Goal: Information Seeking & Learning: Learn about a topic

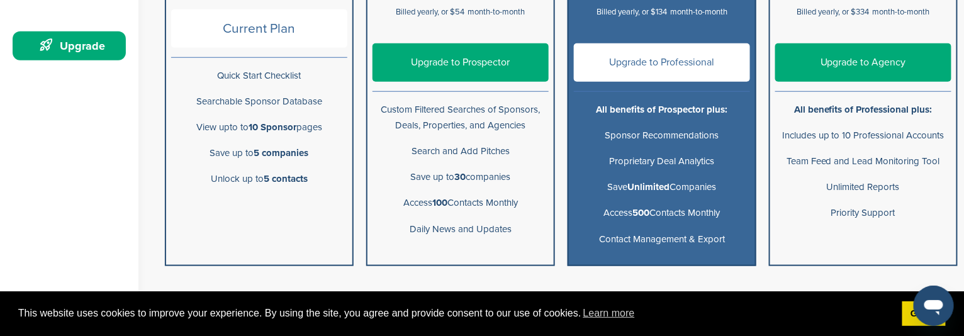
scroll to position [378, 0]
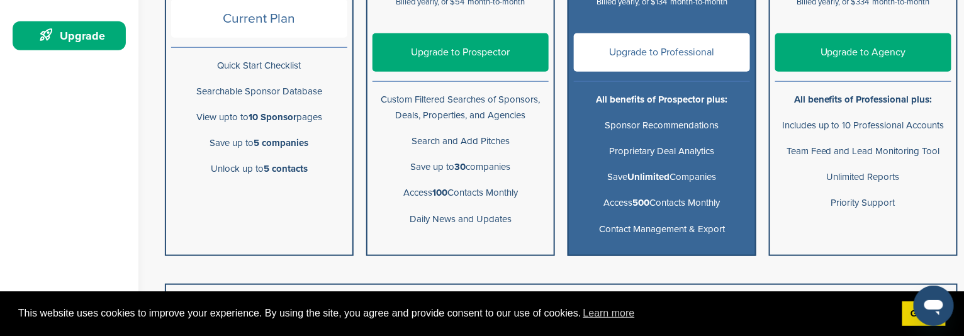
click at [677, 57] on link "Upgrade to Professional" at bounding box center [662, 52] width 176 height 38
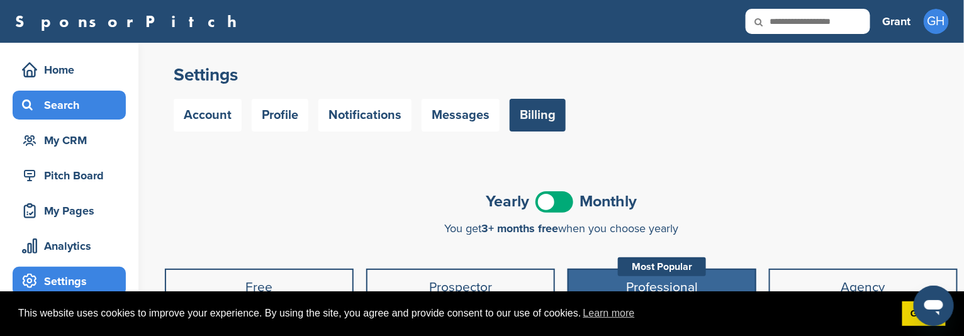
click at [85, 113] on div "Search" at bounding box center [72, 105] width 107 height 23
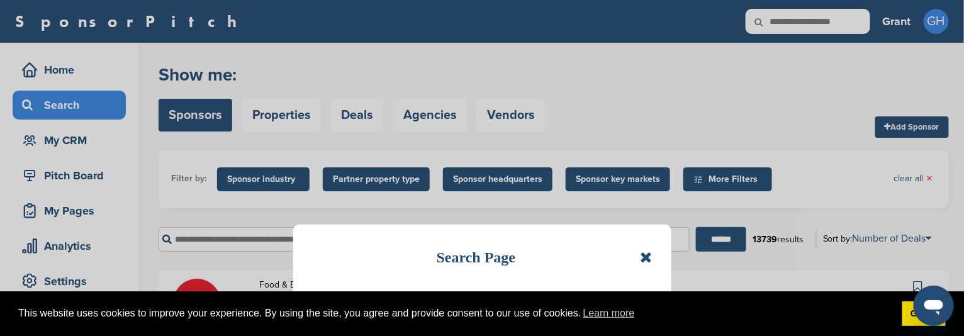
drag, startPoint x: 643, startPoint y: 259, endPoint x: 633, endPoint y: 248, distance: 15.2
click at [643, 259] on icon at bounding box center [647, 257] width 12 height 15
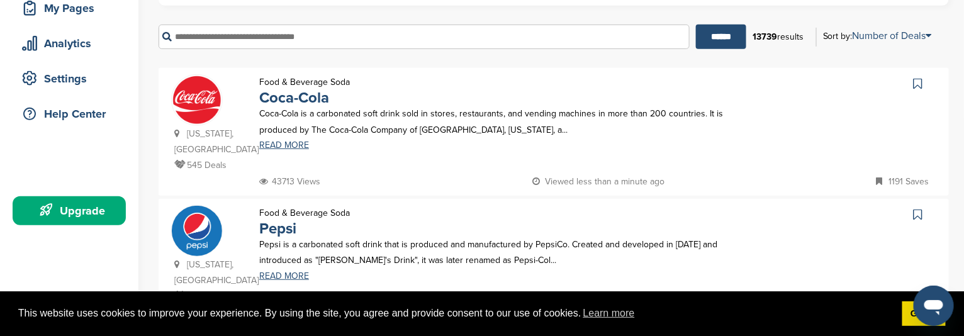
scroll to position [62, 0]
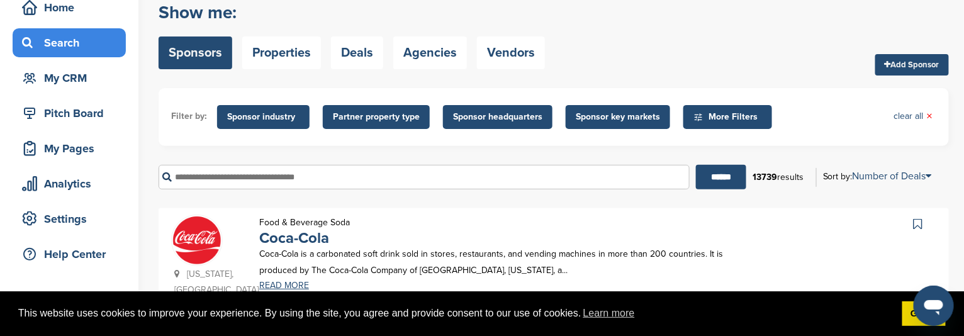
click at [724, 108] on span "More Filters" at bounding box center [727, 117] width 89 height 24
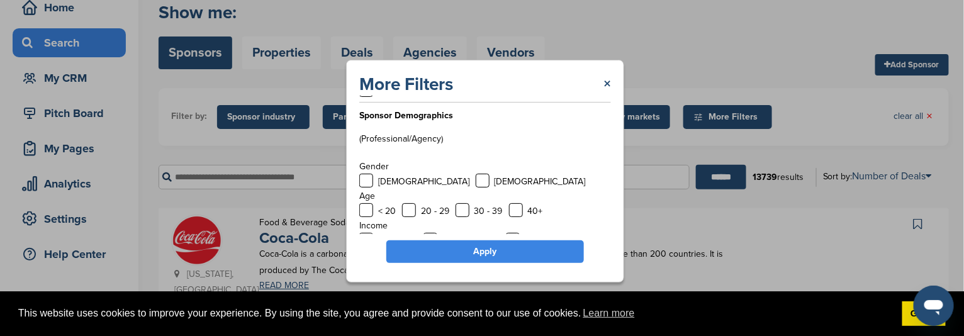
scroll to position [0, 0]
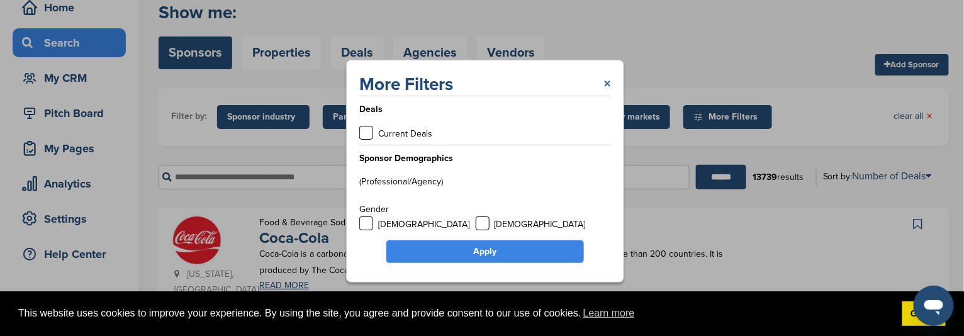
click at [605, 82] on link "×" at bounding box center [607, 84] width 8 height 23
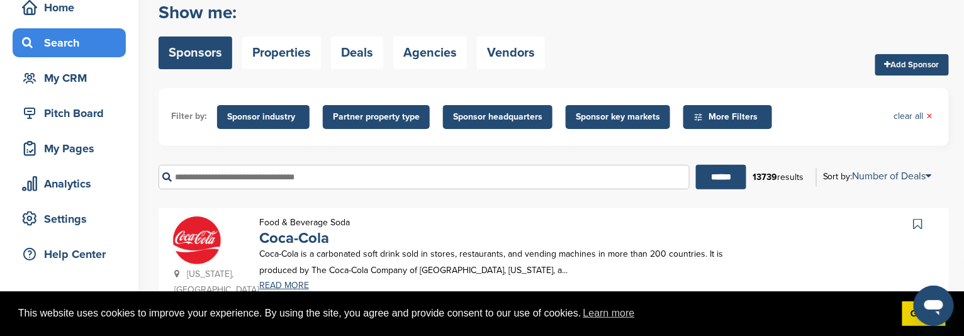
click at [274, 118] on span "Sponsor industry" at bounding box center [263, 117] width 72 height 14
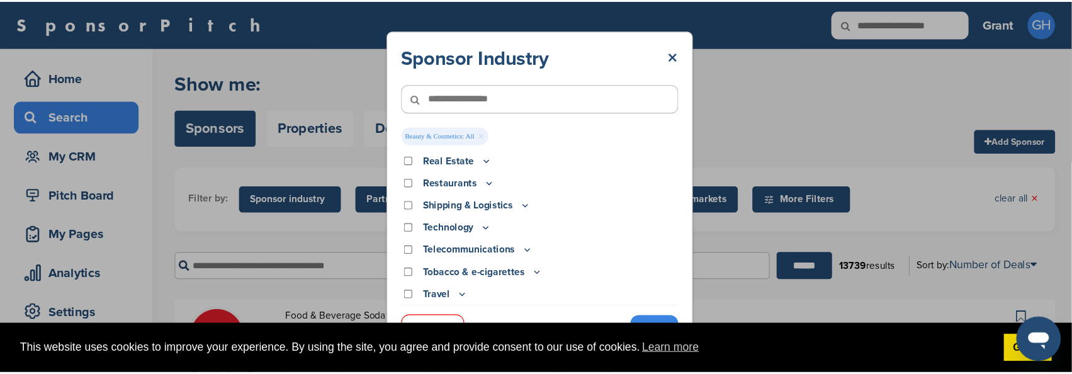
scroll to position [430, 0]
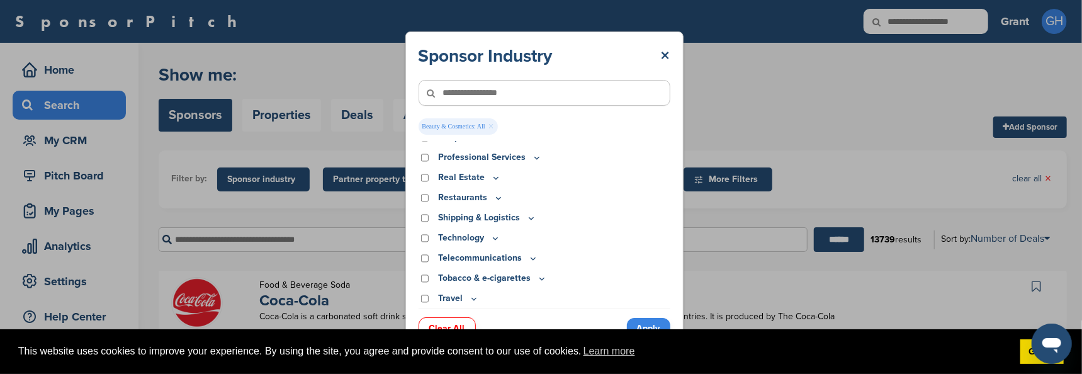
click at [636, 324] on link "Apply" at bounding box center [648, 328] width 43 height 21
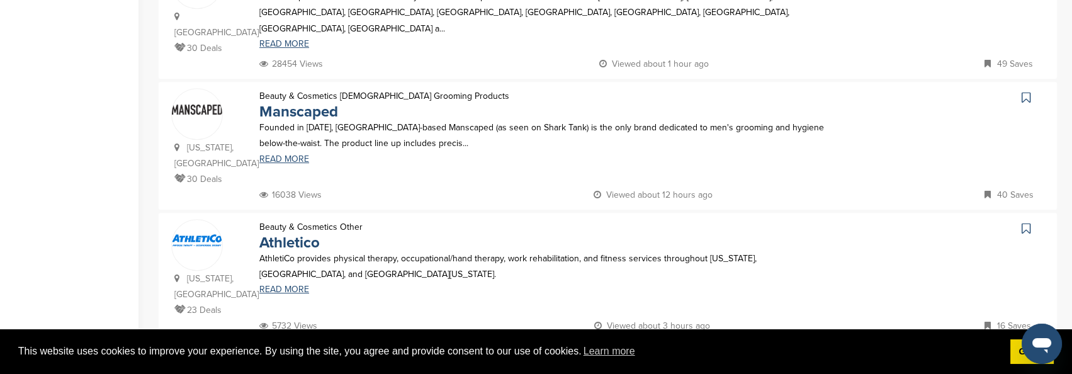
scroll to position [1398, 0]
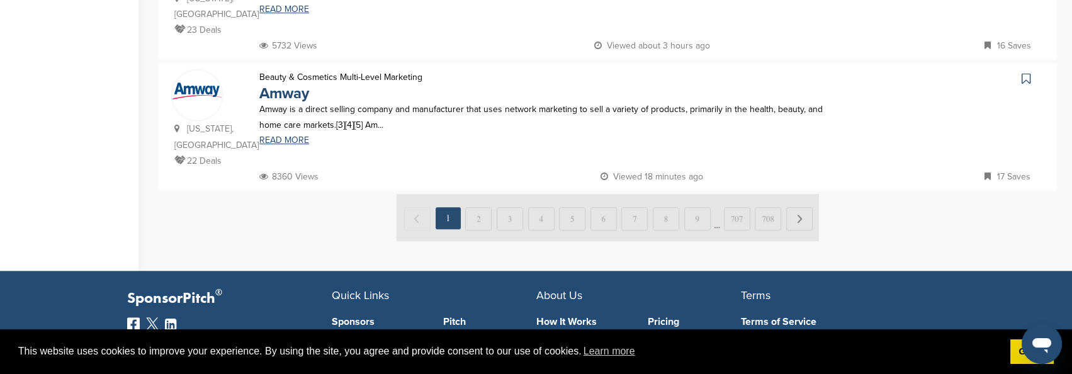
click at [481, 194] on img at bounding box center [607, 217] width 422 height 47
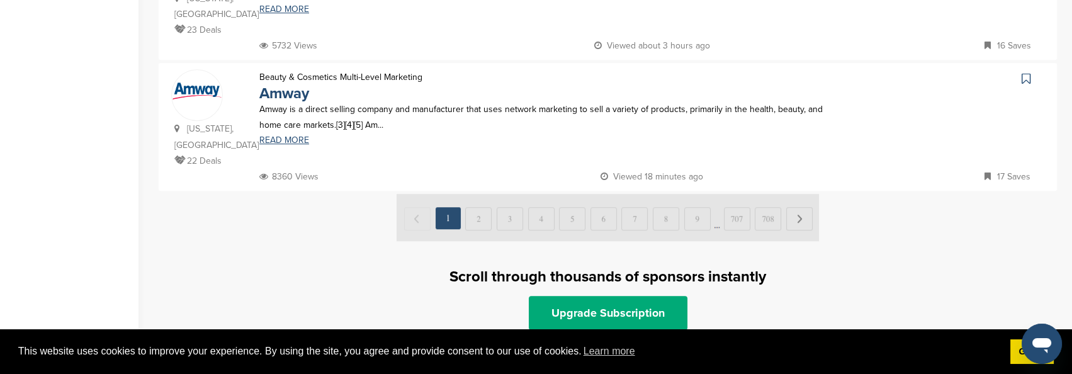
click at [479, 194] on img at bounding box center [607, 217] width 422 height 47
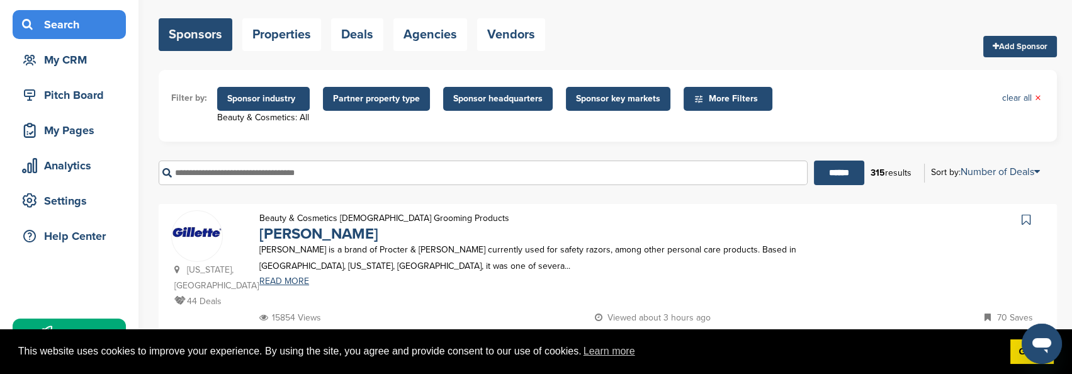
scroll to position [0, 0]
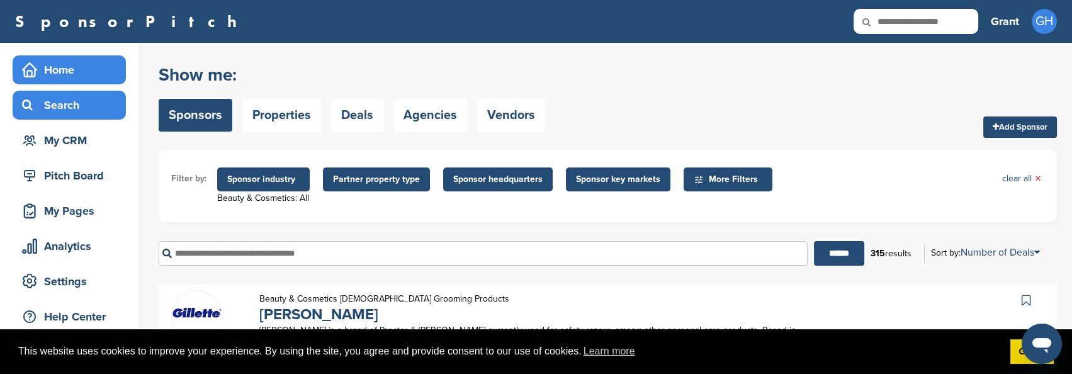
click at [72, 76] on div "Home" at bounding box center [72, 70] width 107 height 23
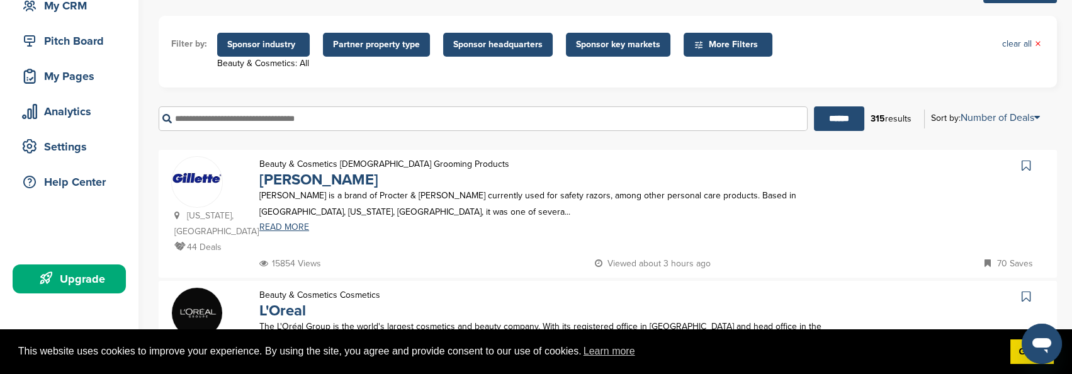
scroll to position [349, 0]
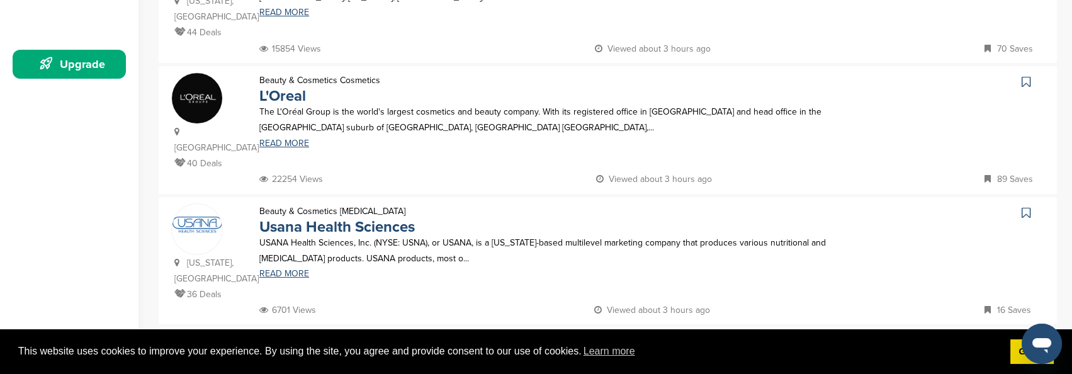
click at [62, 56] on div "Upgrade" at bounding box center [72, 64] width 107 height 23
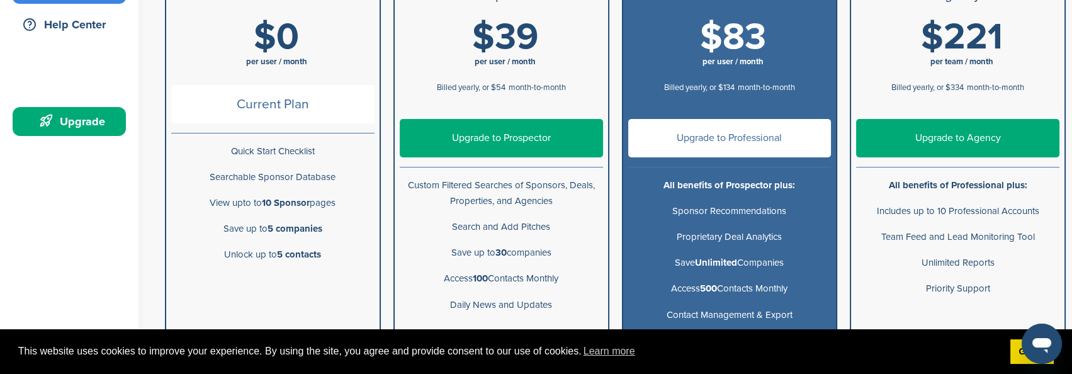
scroll to position [279, 0]
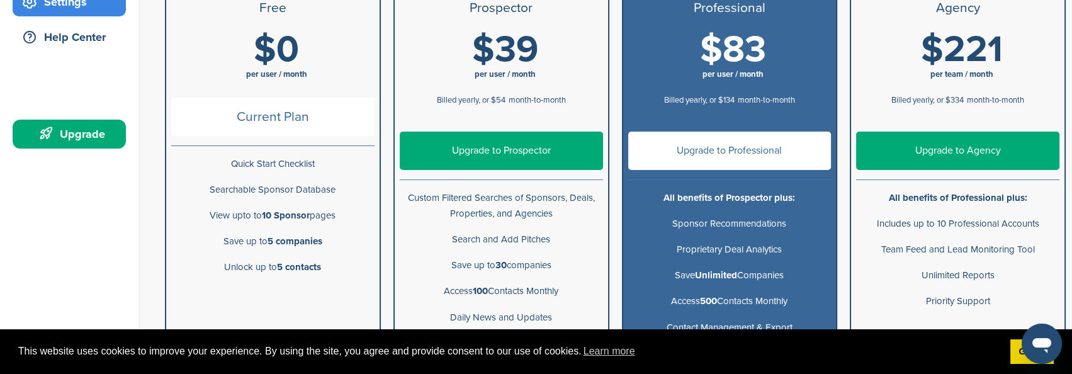
click at [501, 152] on link "Upgrade to Prospector" at bounding box center [501, 151] width 203 height 38
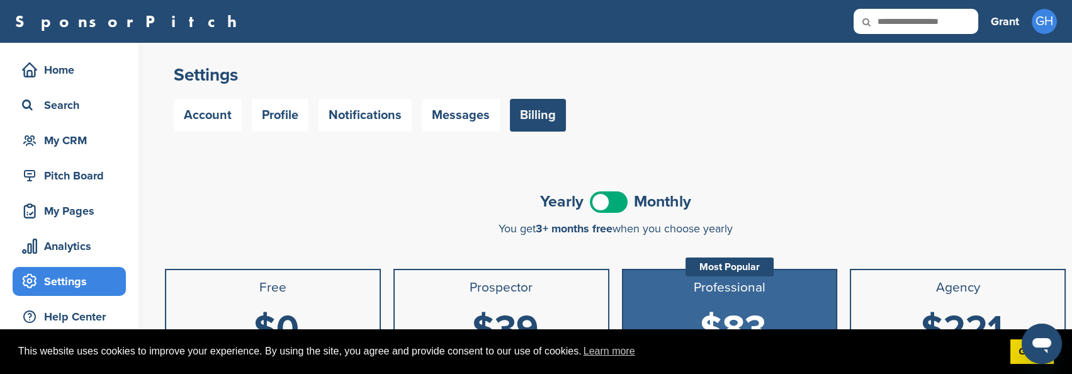
click at [617, 205] on span at bounding box center [609, 201] width 38 height 21
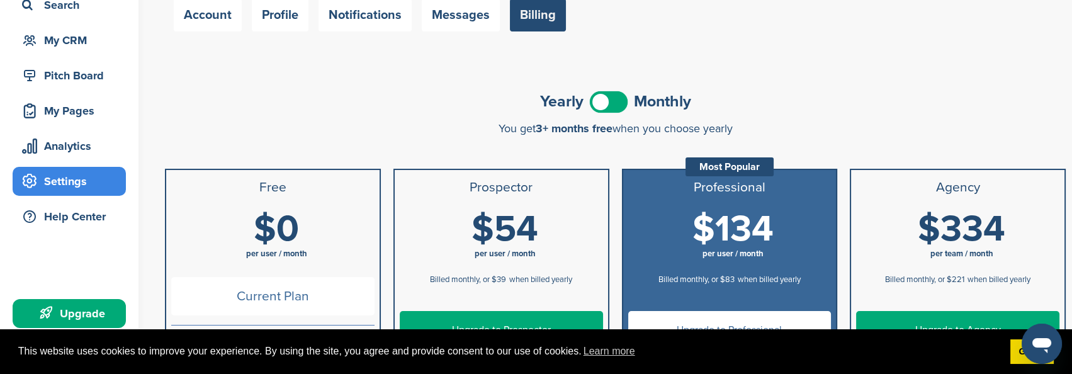
scroll to position [70, 0]
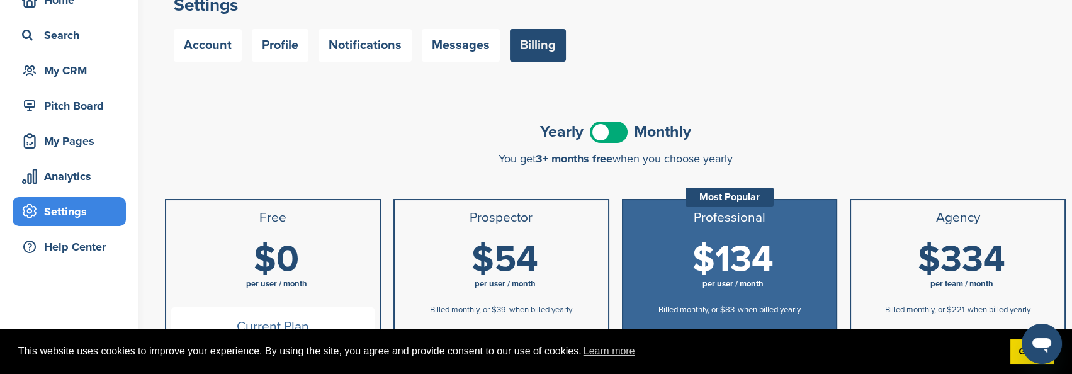
click at [613, 132] on span at bounding box center [609, 131] width 38 height 21
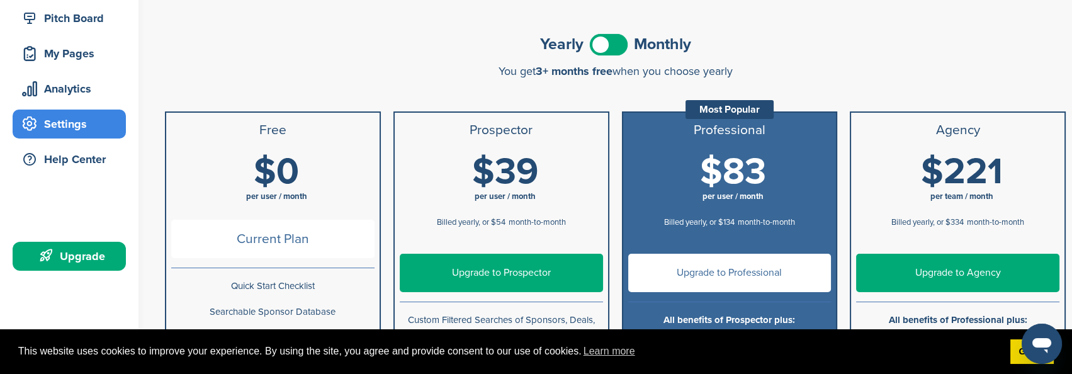
scroll to position [210, 0]
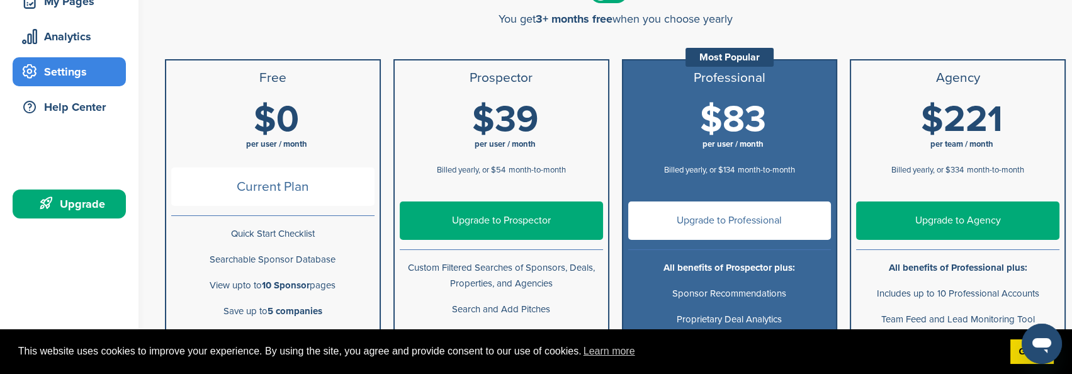
click at [500, 222] on link "Upgrade to Prospector" at bounding box center [501, 220] width 203 height 38
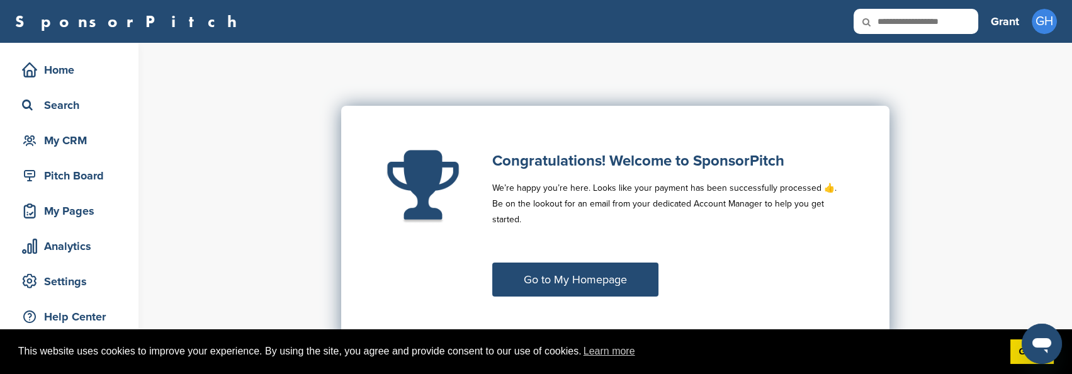
click at [590, 267] on link "Go to My Homepage" at bounding box center [575, 279] width 166 height 34
click at [578, 266] on link "Go to My Homepage" at bounding box center [575, 279] width 166 height 34
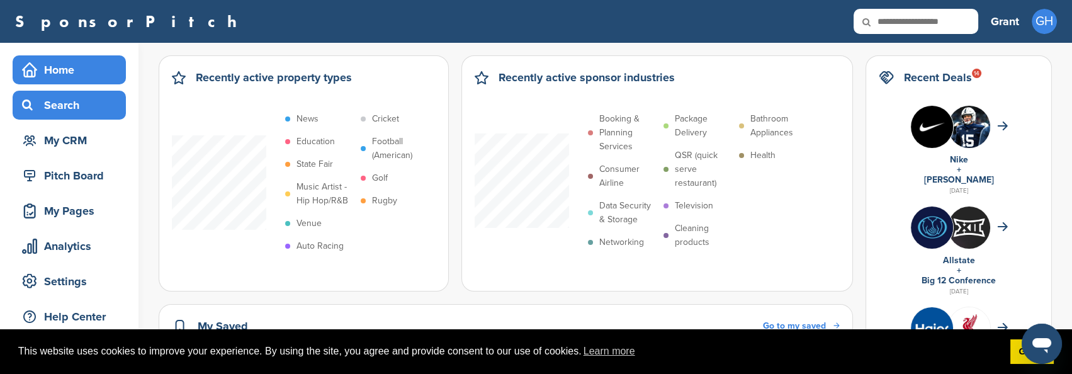
click at [46, 104] on div "Search" at bounding box center [72, 105] width 107 height 23
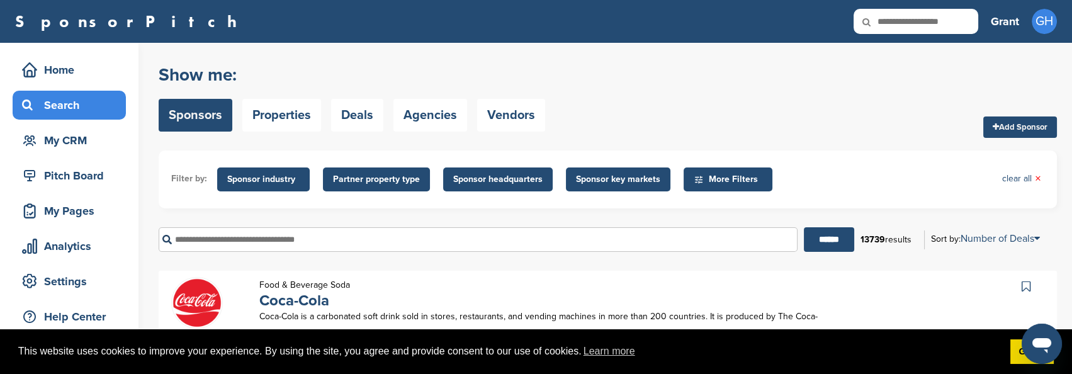
click at [720, 179] on span "More Filters" at bounding box center [729, 179] width 72 height 14
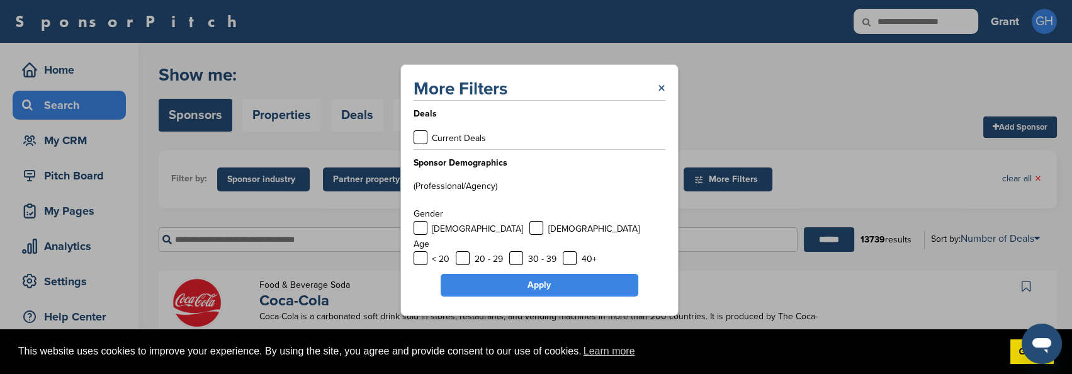
click at [662, 88] on link "×" at bounding box center [662, 88] width 8 height 23
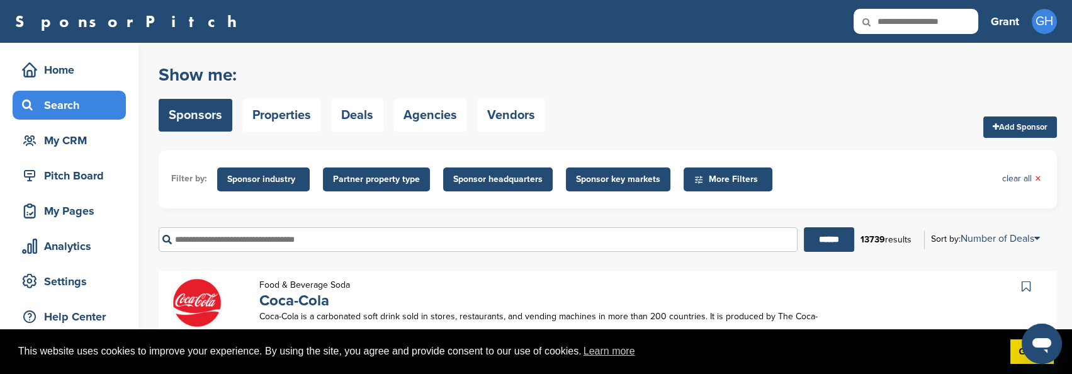
click at [272, 177] on span "Sponsor industry" at bounding box center [263, 179] width 72 height 14
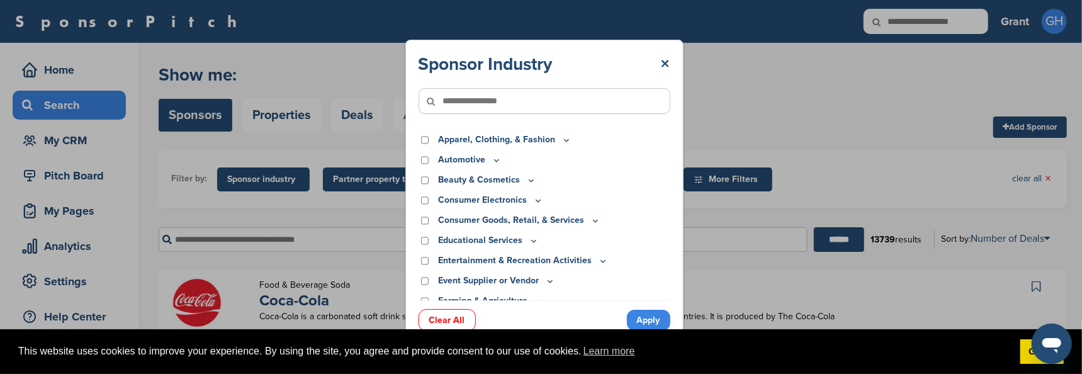
click at [530, 181] on icon at bounding box center [531, 180] width 4 height 2
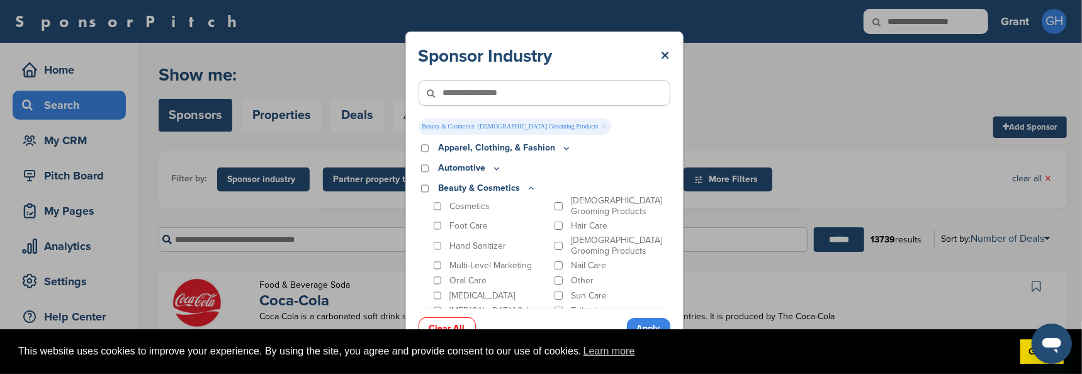
scroll to position [69, 0]
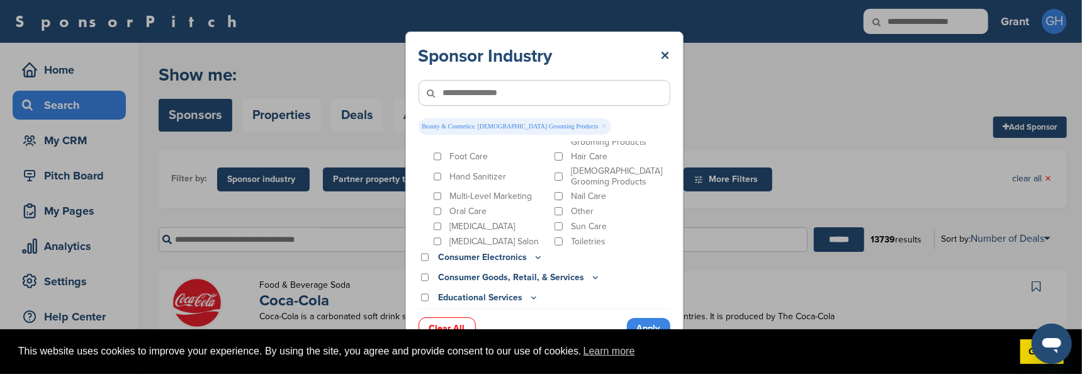
click at [591, 277] on icon at bounding box center [595, 277] width 10 height 11
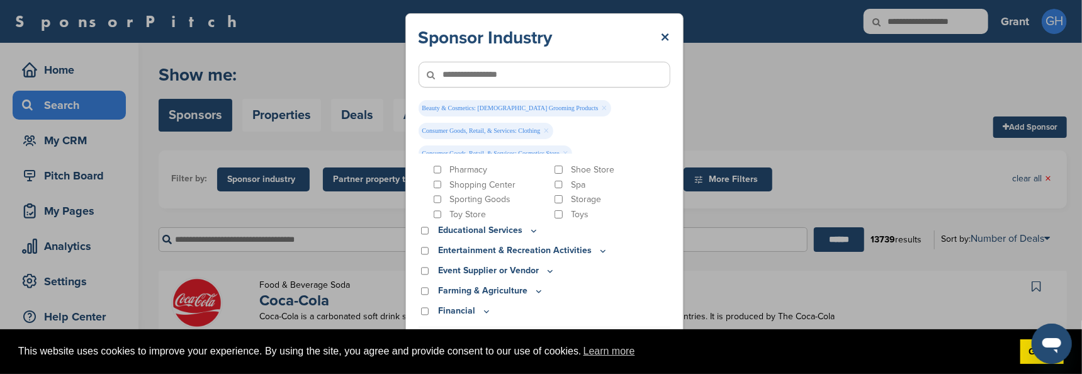
scroll to position [489, 0]
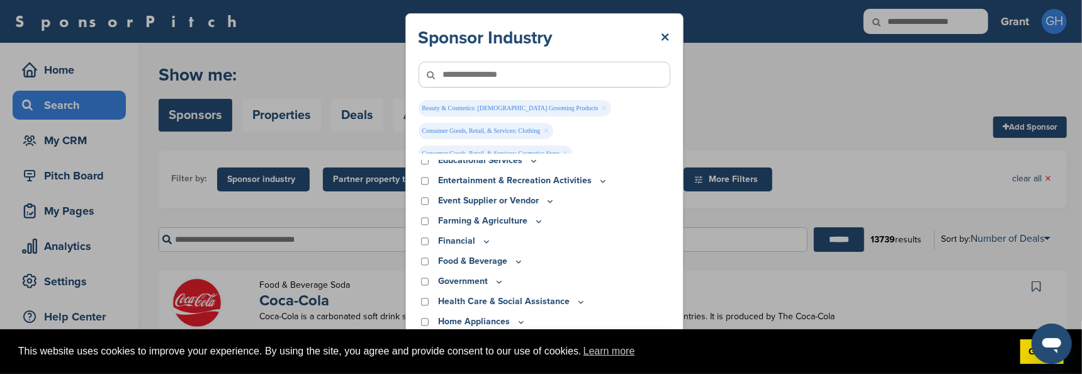
click at [539, 183] on p "Entertainment & Recreation Activities" at bounding box center [523, 181] width 170 height 14
click at [601, 182] on icon at bounding box center [603, 181] width 4 height 2
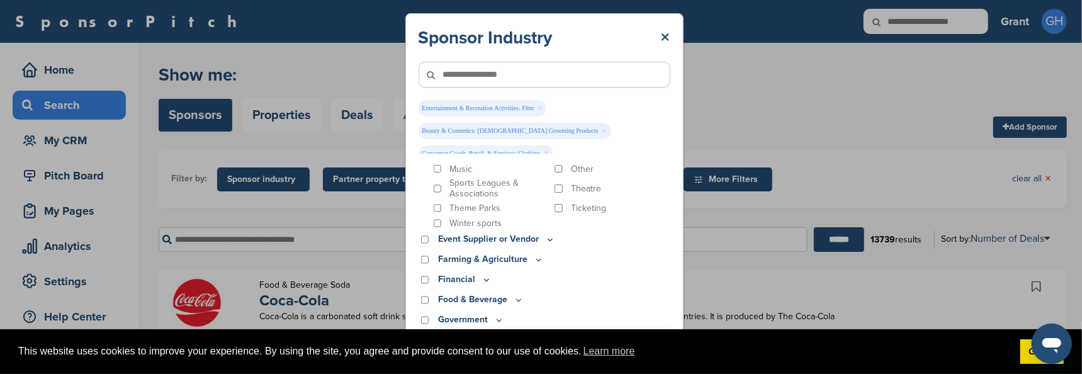
scroll to position [699, 0]
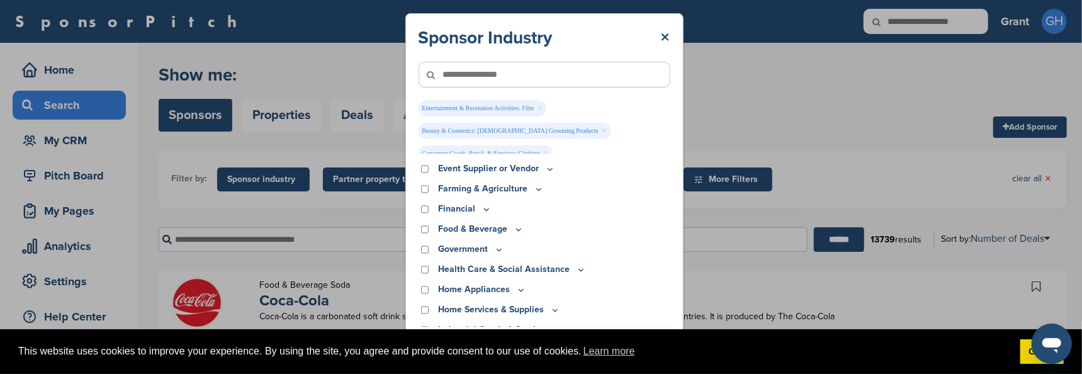
click at [485, 210] on icon at bounding box center [486, 209] width 10 height 11
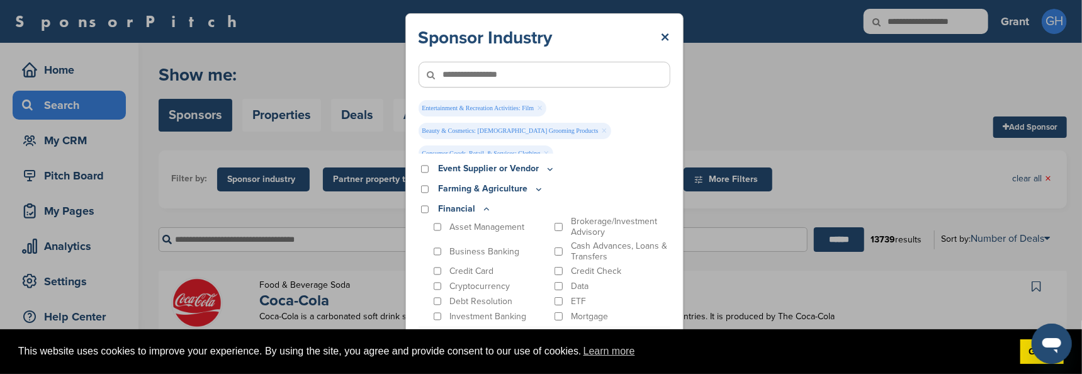
click at [485, 210] on icon at bounding box center [487, 209] width 4 height 2
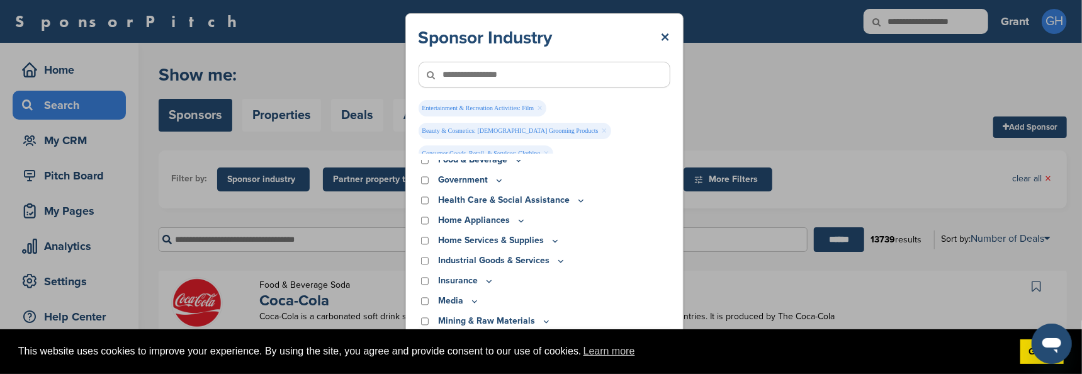
scroll to position [839, 0]
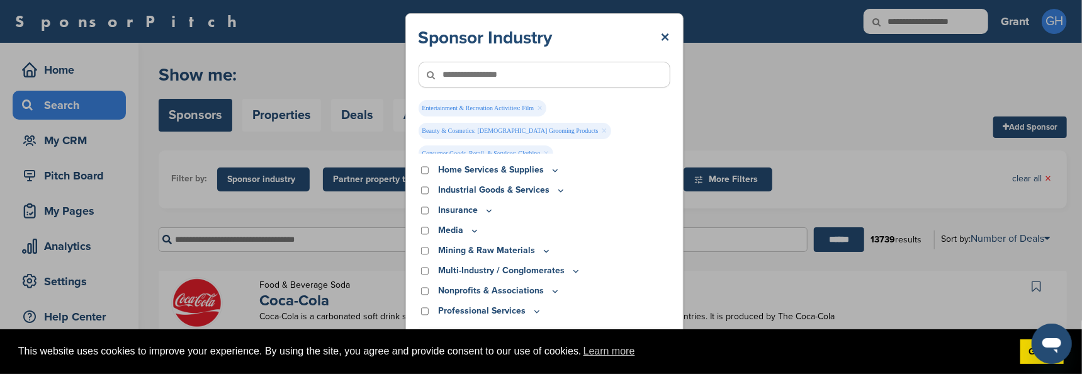
click at [551, 193] on p "Industrial Goods & Services" at bounding box center [502, 190] width 128 height 14
click at [556, 192] on icon at bounding box center [561, 190] width 10 height 11
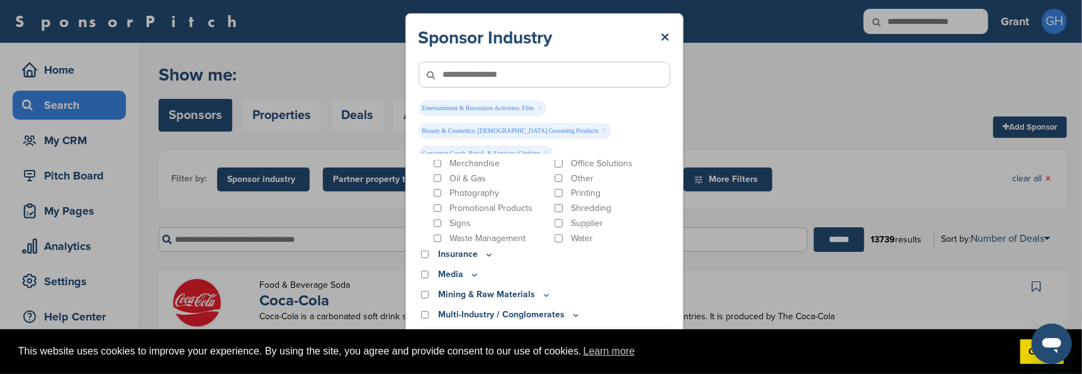
scroll to position [1048, 0]
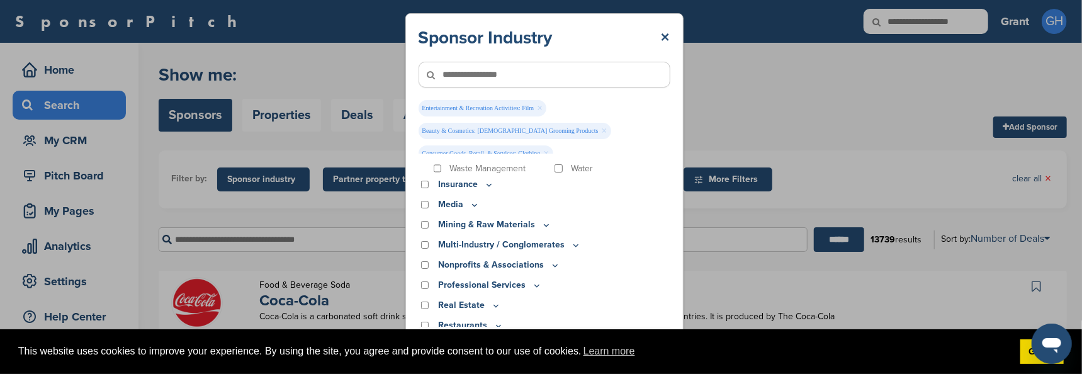
click at [477, 208] on icon at bounding box center [474, 204] width 10 height 11
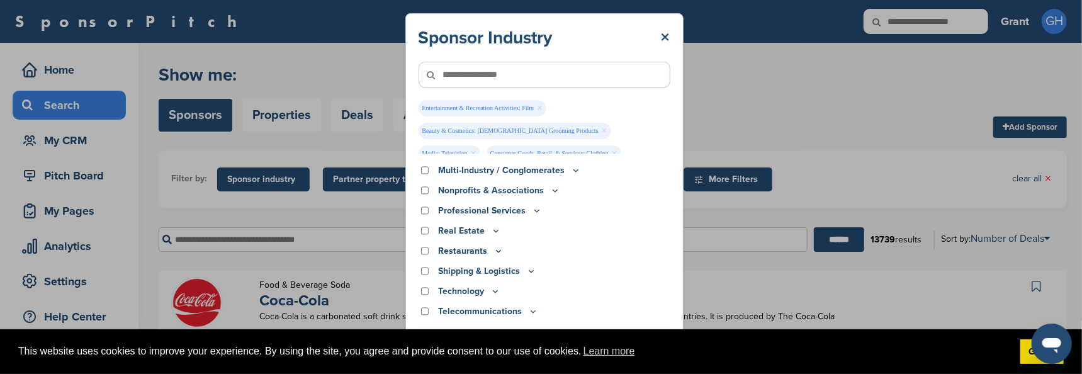
scroll to position [1188, 0]
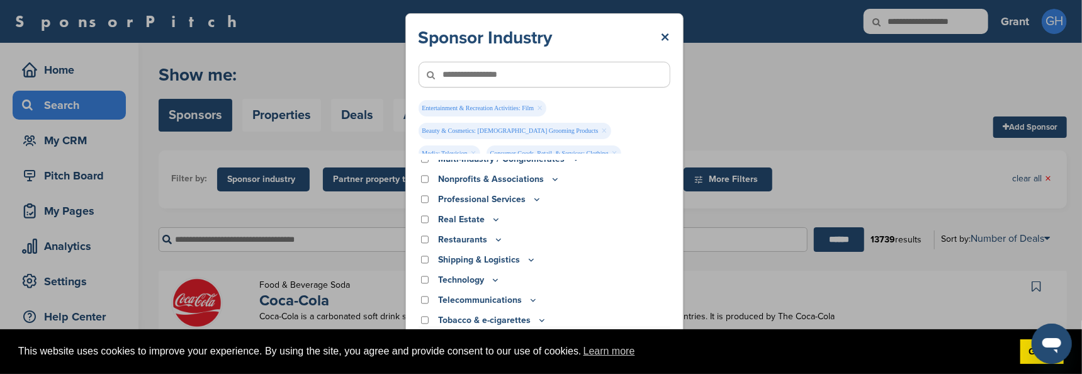
click at [551, 184] on icon at bounding box center [555, 179] width 10 height 11
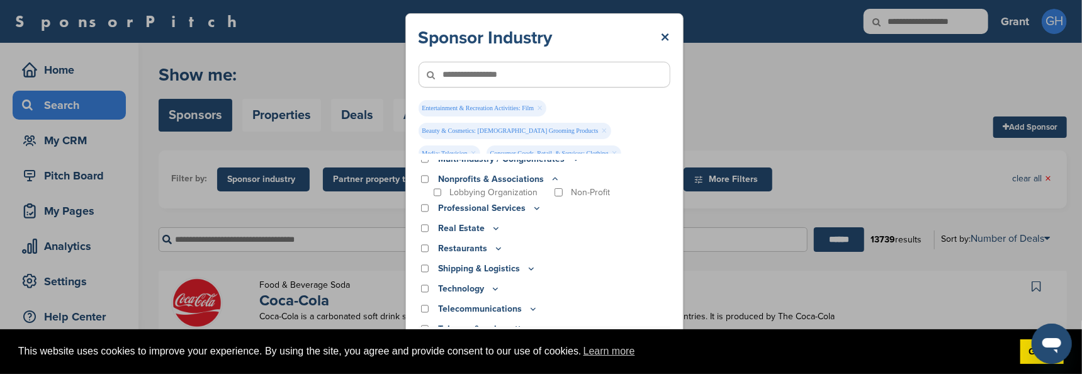
click at [532, 211] on icon at bounding box center [537, 208] width 10 height 11
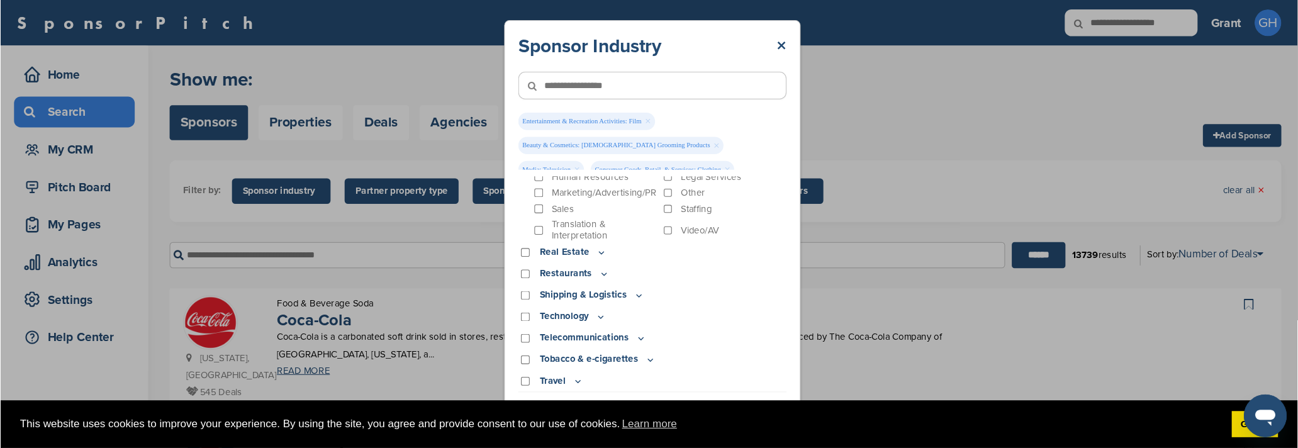
scroll to position [1286, 0]
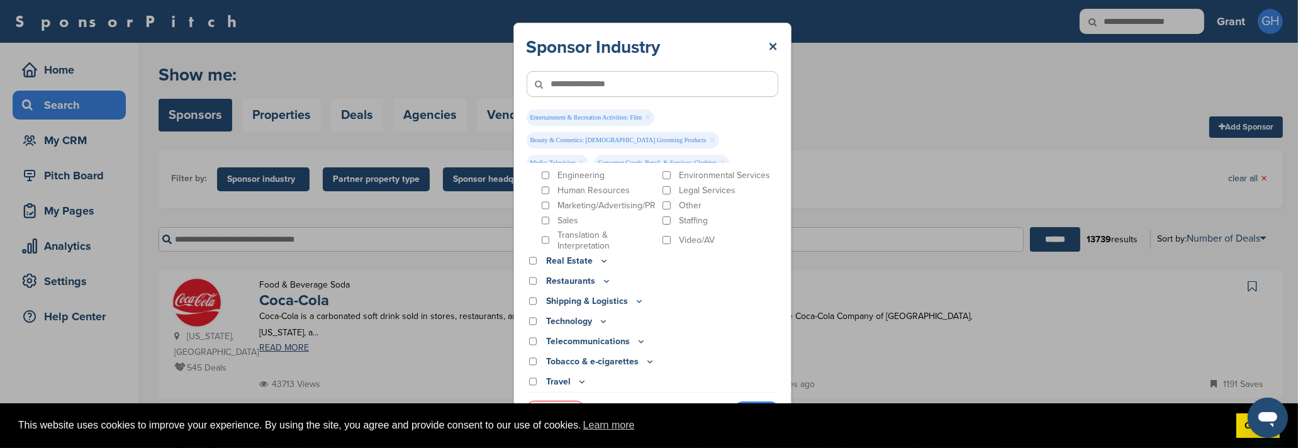
drag, startPoint x: 658, startPoint y: 32, endPoint x: 624, endPoint y: -9, distance: 53.7
click at [624, 0] on html "This website uses cookies to improve your experience. By using the site, you ag…" at bounding box center [649, 224] width 1298 height 448
drag, startPoint x: 1042, startPoint y: 435, endPoint x: 1070, endPoint y: 425, distance: 29.5
click at [1042, 373] on div "This website uses cookies to improve your experience. By using the site, you ag…" at bounding box center [649, 425] width 1298 height 45
drag, startPoint x: 1272, startPoint y: 406, endPoint x: 1264, endPoint y: 406, distance: 8.2
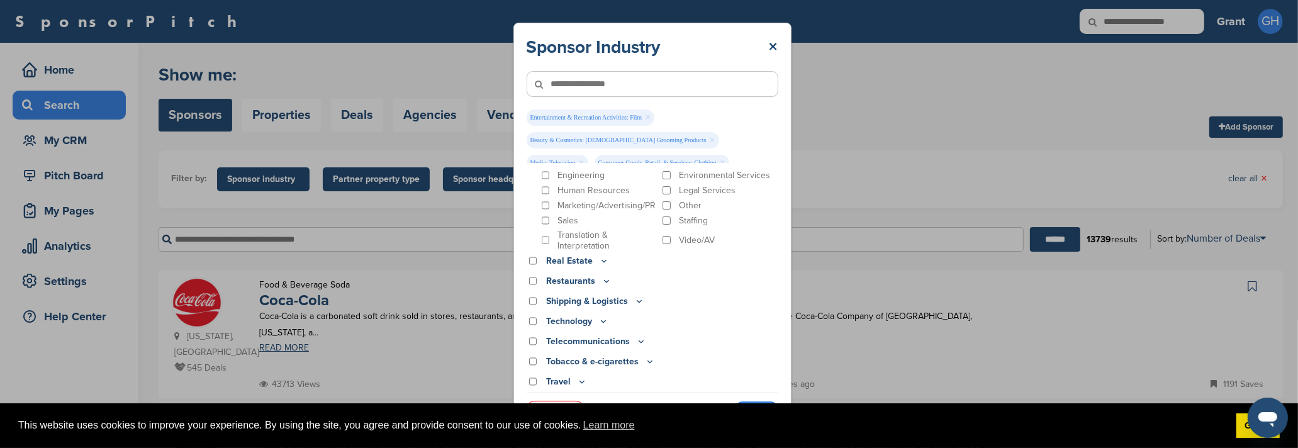
click at [1071, 373] on div "Open messaging window" at bounding box center [1267, 417] width 38 height 38
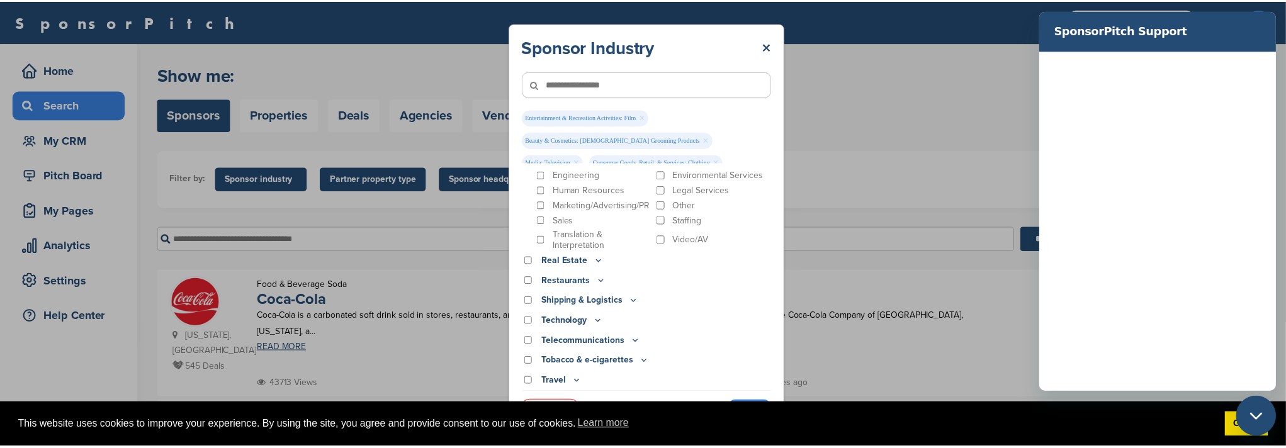
scroll to position [0, 0]
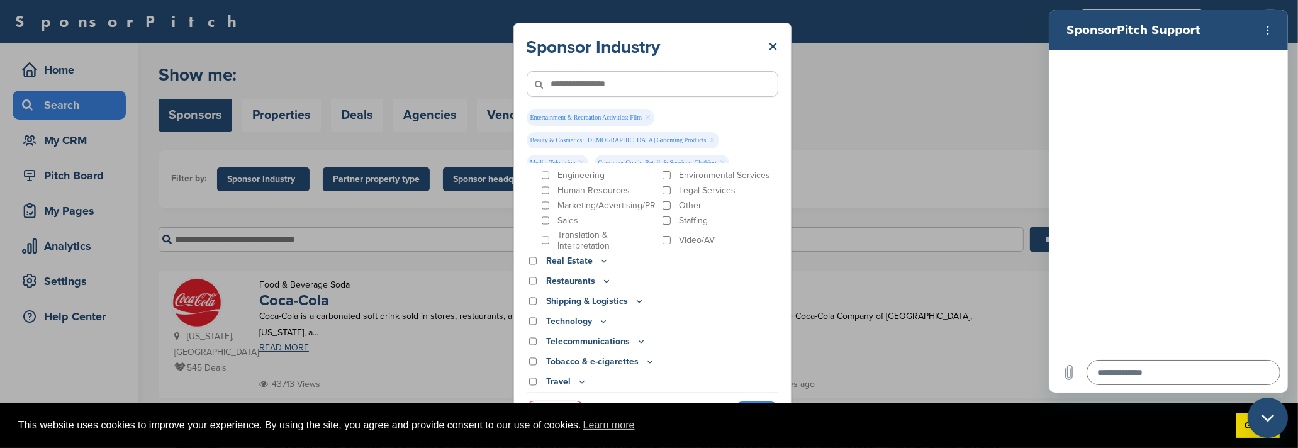
click at [983, 121] on div "Sponsor Industry × Entertainment & Recreation Activities: Film × Beauty & Cosme…" at bounding box center [652, 227] width 1304 height 454
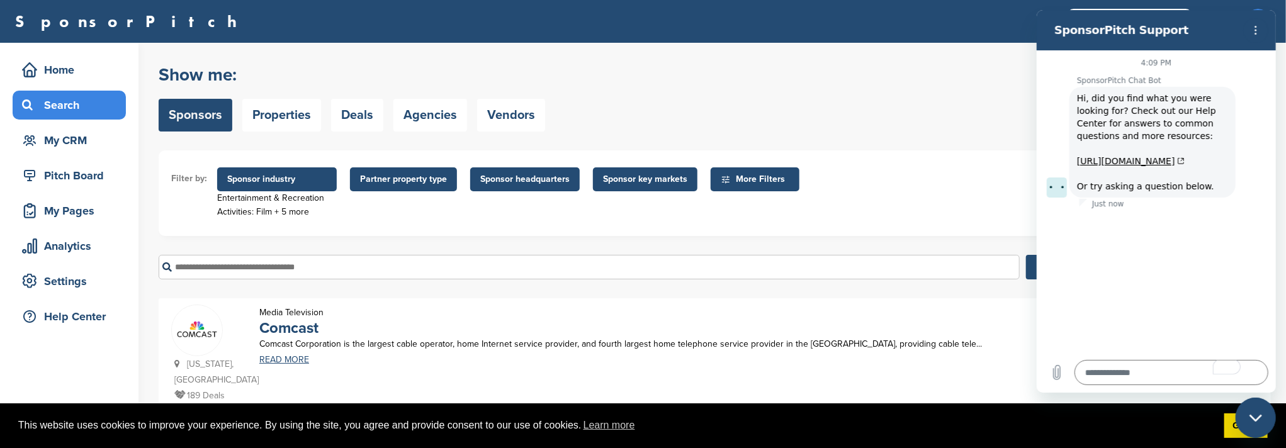
click at [1071, 36] on button "Options menu" at bounding box center [1254, 30] width 25 height 25
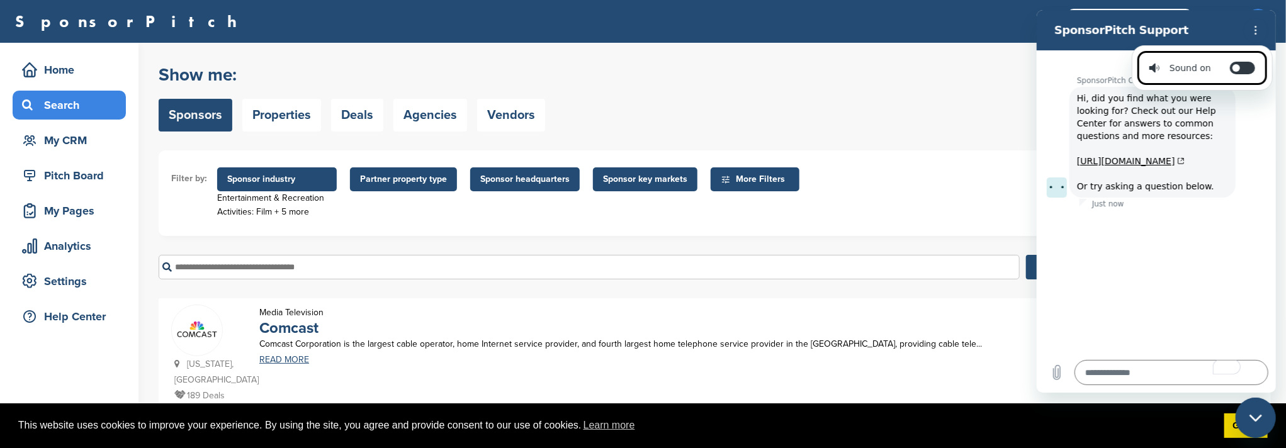
click at [972, 119] on div "Show me: Sponsors Properties Deals Agencies Vendors Add Sponsor" at bounding box center [715, 98] width 1112 height 80
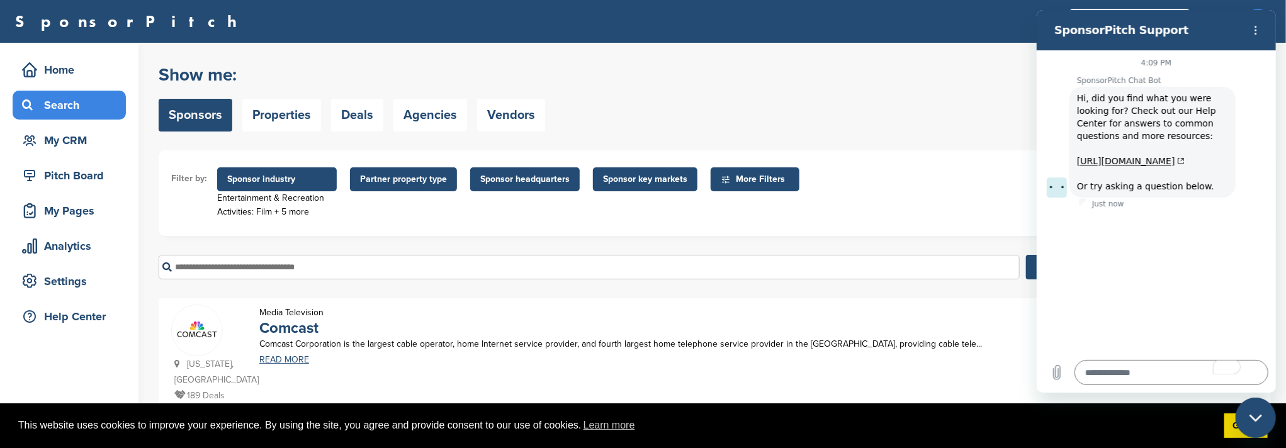
click at [1071, 373] on icon "Close messaging window" at bounding box center [1254, 417] width 13 height 8
type textarea "*"
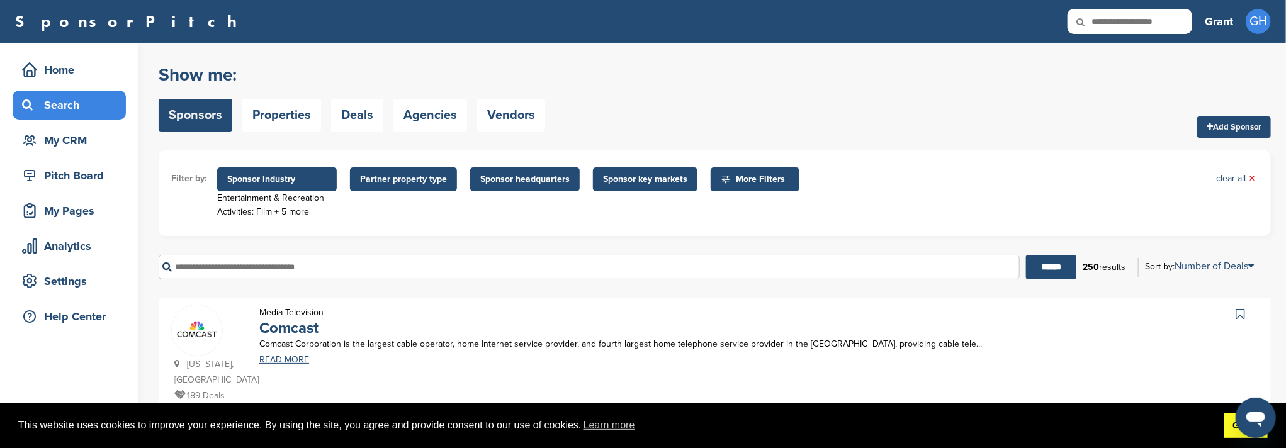
click at [1071, 373] on link "Got it!" at bounding box center [1245, 425] width 43 height 25
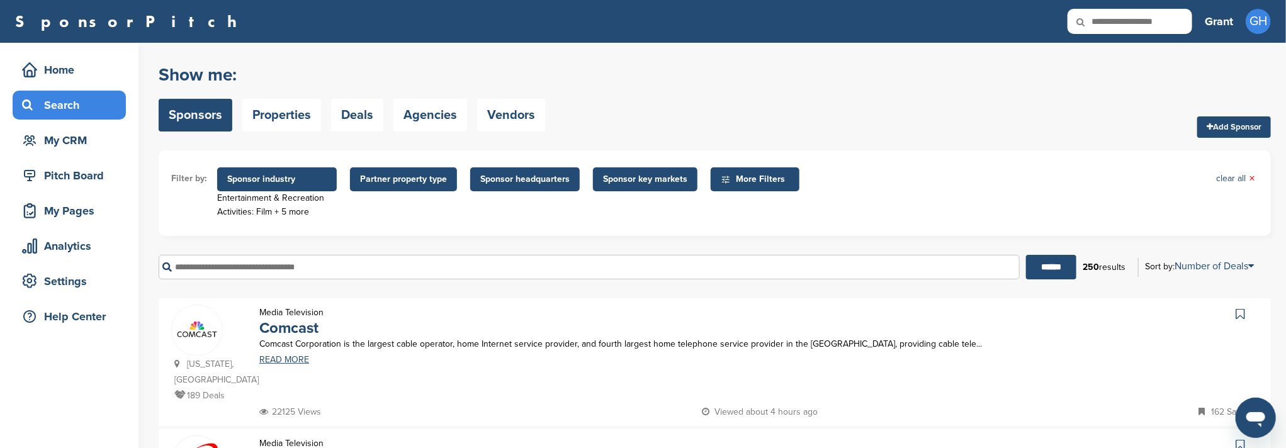
click at [194, 123] on link "Sponsors" at bounding box center [196, 115] width 74 height 33
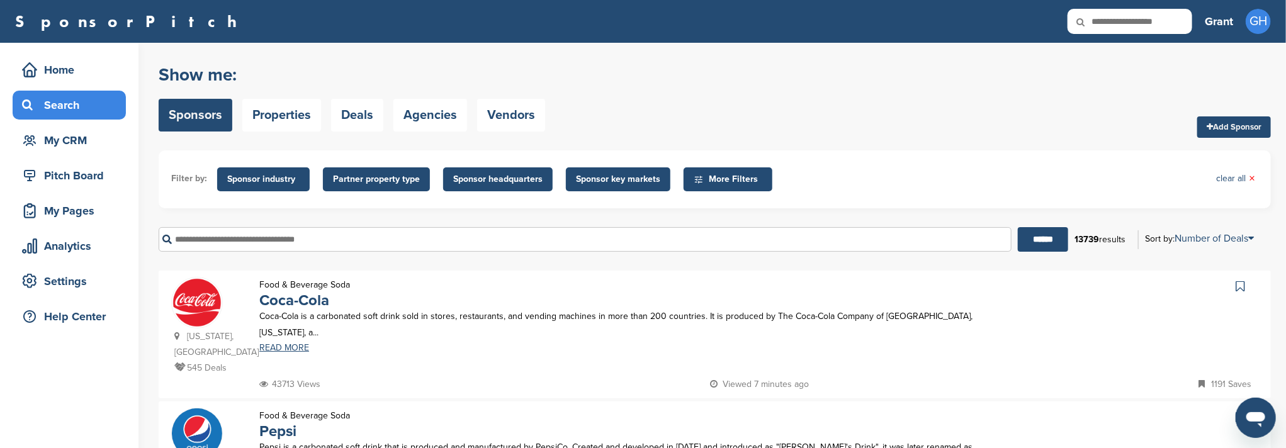
click at [272, 239] on input "text" at bounding box center [585, 239] width 853 height 25
type input "*****"
click at [1017, 227] on input "******" at bounding box center [1042, 239] width 50 height 25
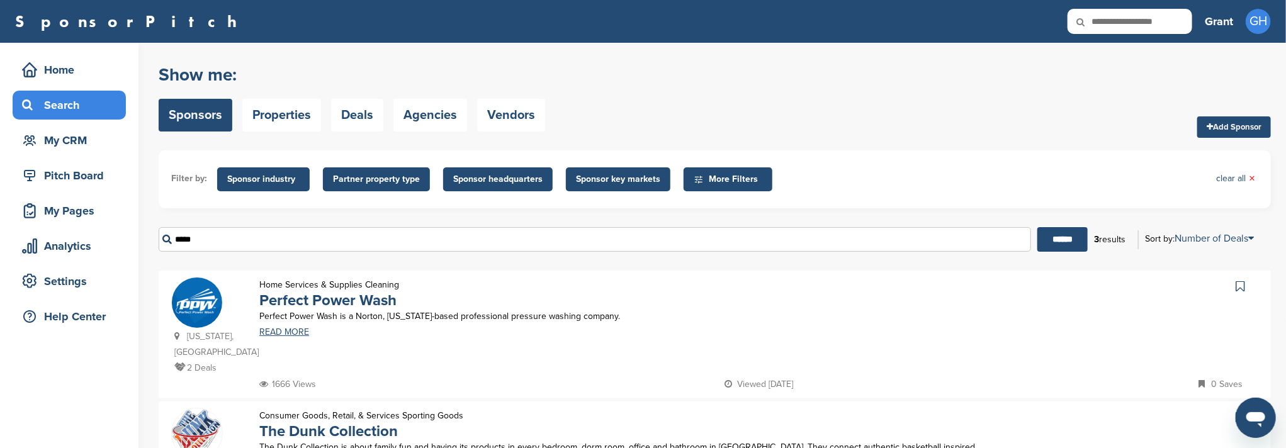
click at [259, 249] on input "*****" at bounding box center [595, 239] width 872 height 25
click at [500, 171] on span "Sponsor headquarters" at bounding box center [497, 179] width 109 height 24
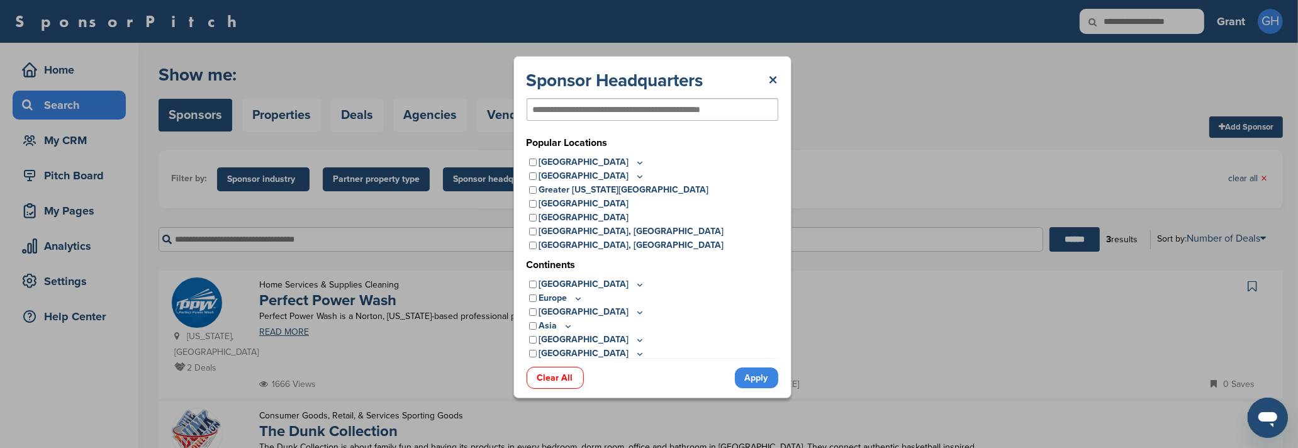
click at [602, 114] on input "text" at bounding box center [632, 109] width 198 height 11
type input "*"
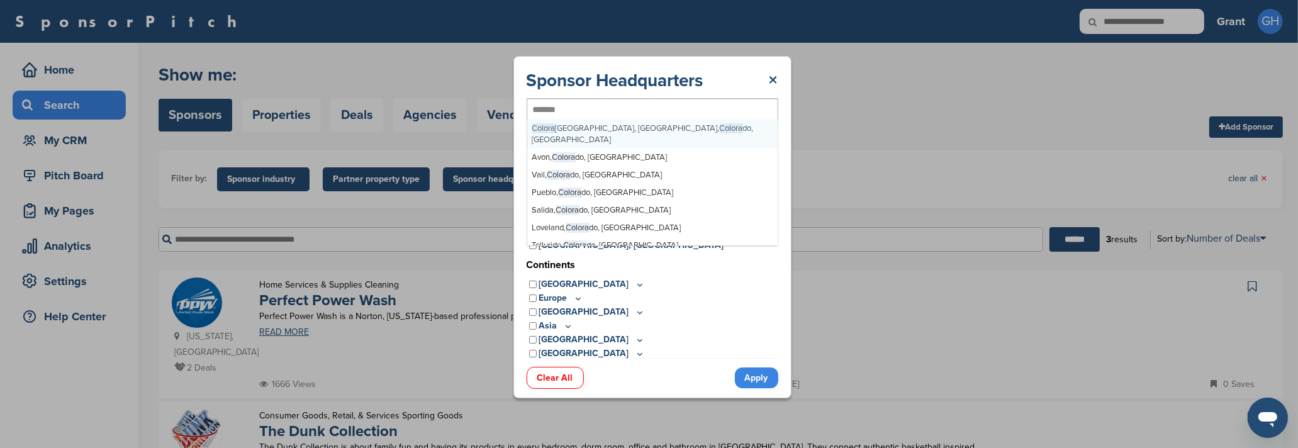
type input "********"
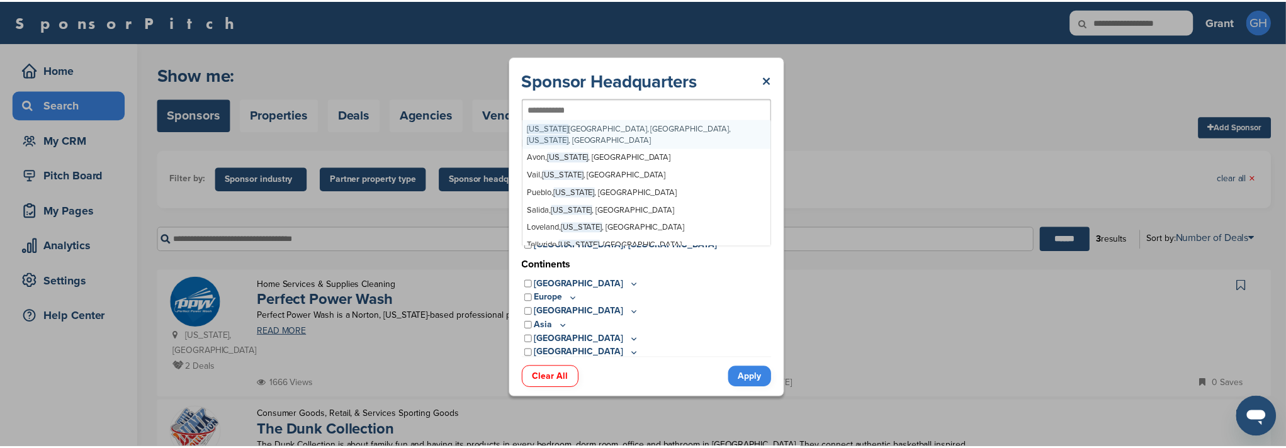
scroll to position [1072, 0]
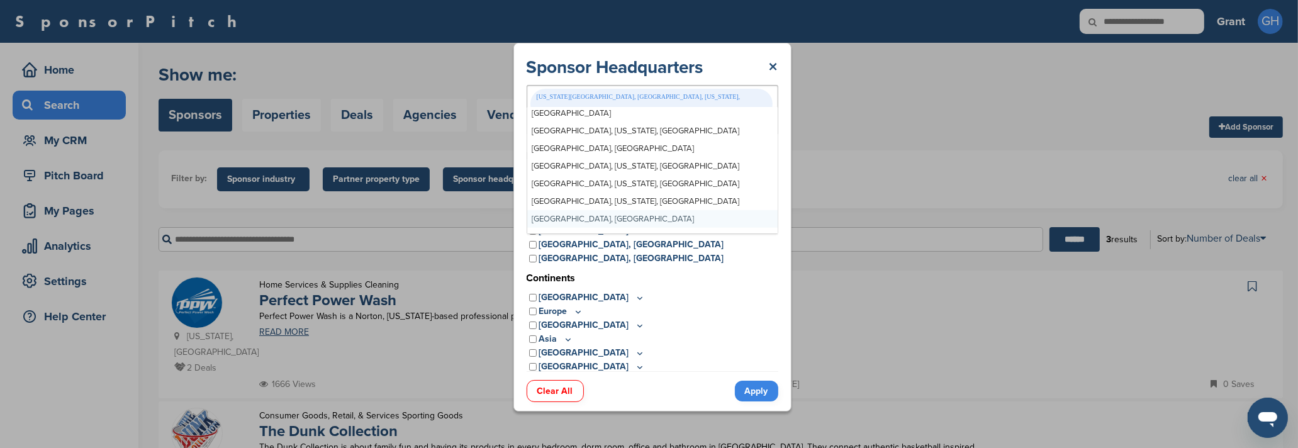
click at [761, 383] on link "Apply" at bounding box center [756, 391] width 43 height 21
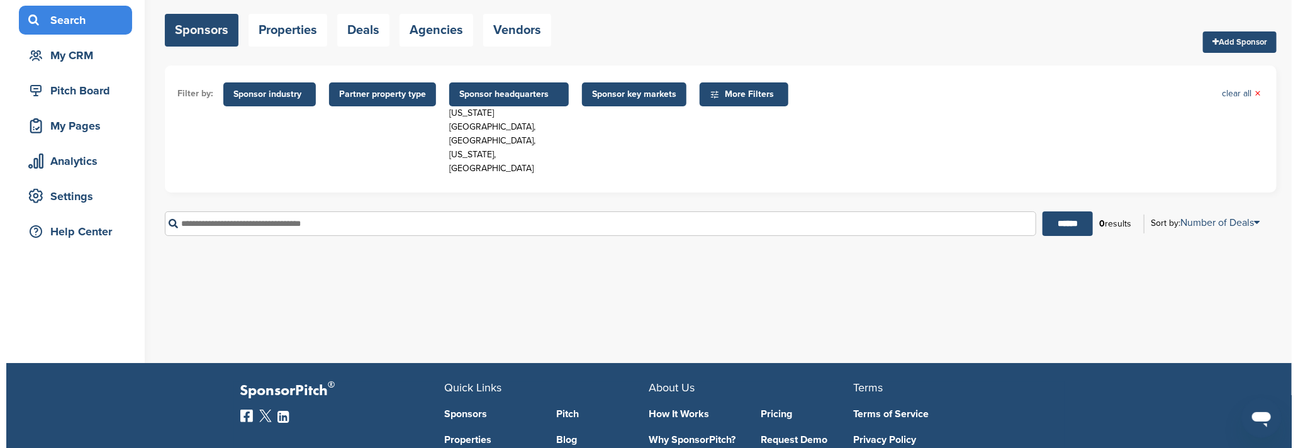
scroll to position [0, 0]
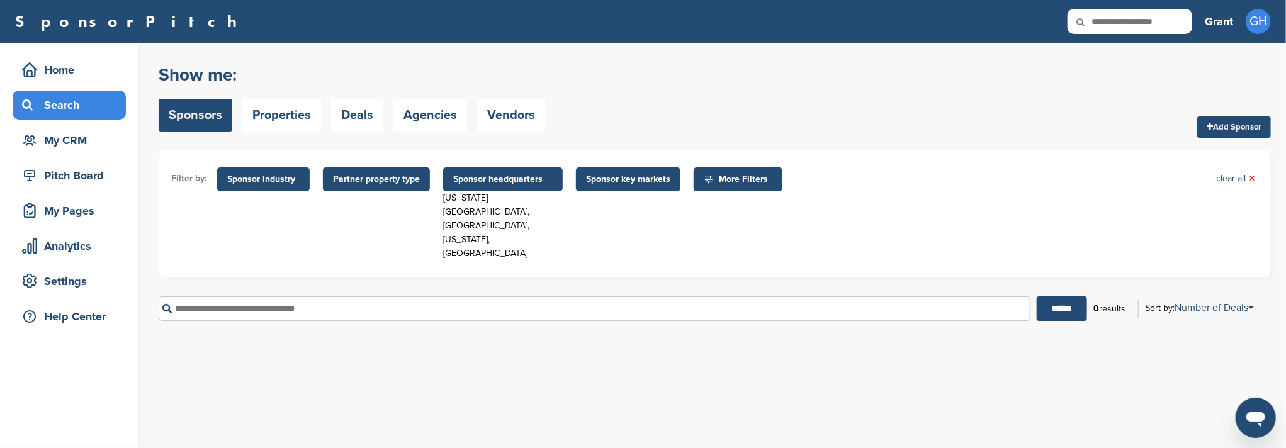
click at [479, 182] on span "Sponsor headquarters" at bounding box center [502, 179] width 99 height 14
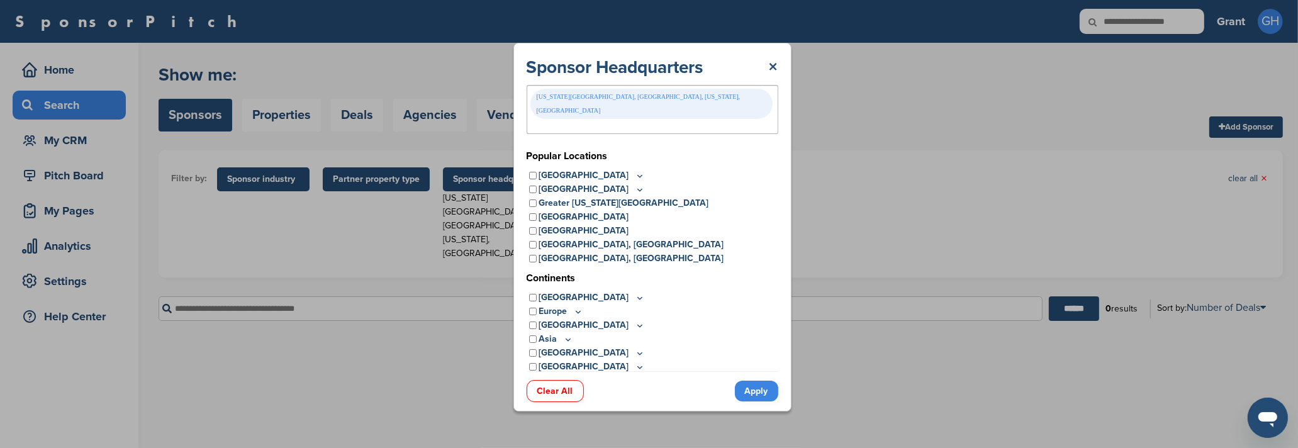
click at [634, 104] on div "Colorado Springs, Greater Denver Area, Colorado, USA" at bounding box center [651, 104] width 242 height 30
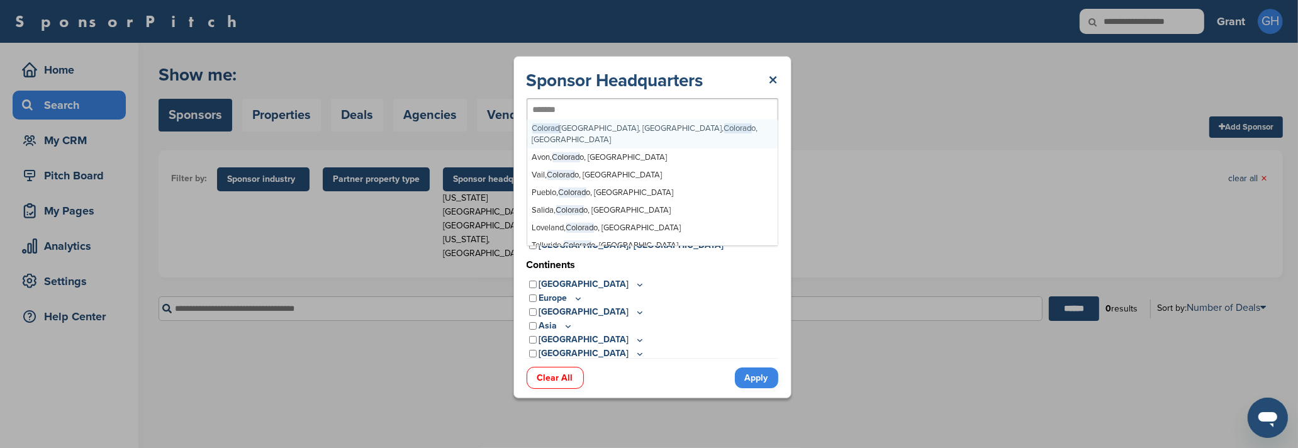
type input "********"
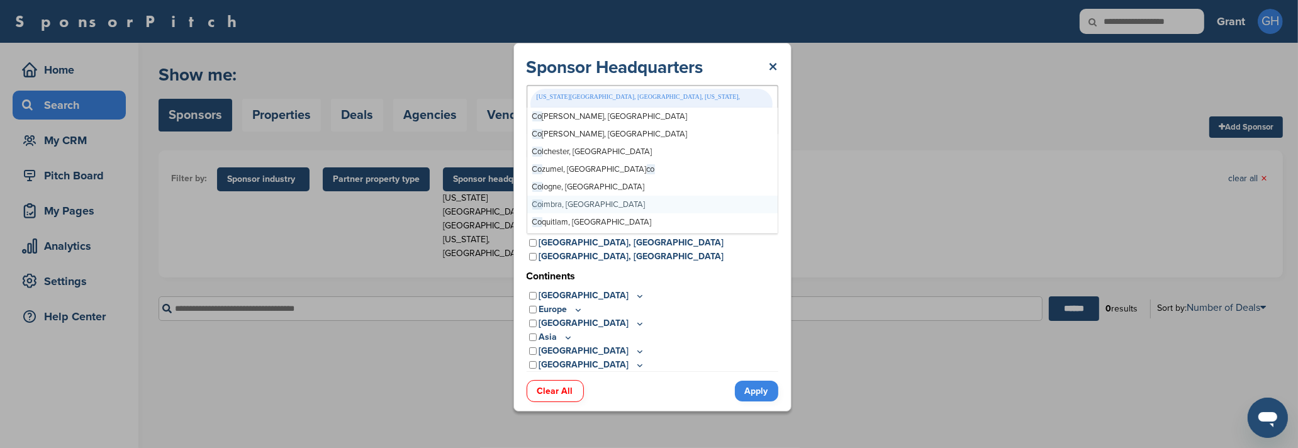
type input "****"
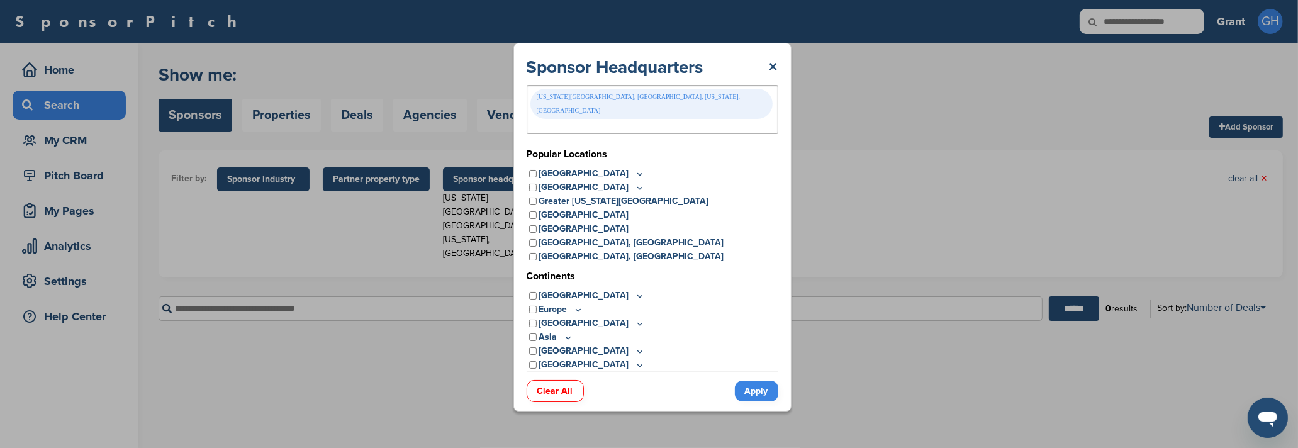
click at [683, 111] on div "Colorado Springs, Greater Denver Area, Colorado, USA" at bounding box center [651, 104] width 242 height 30
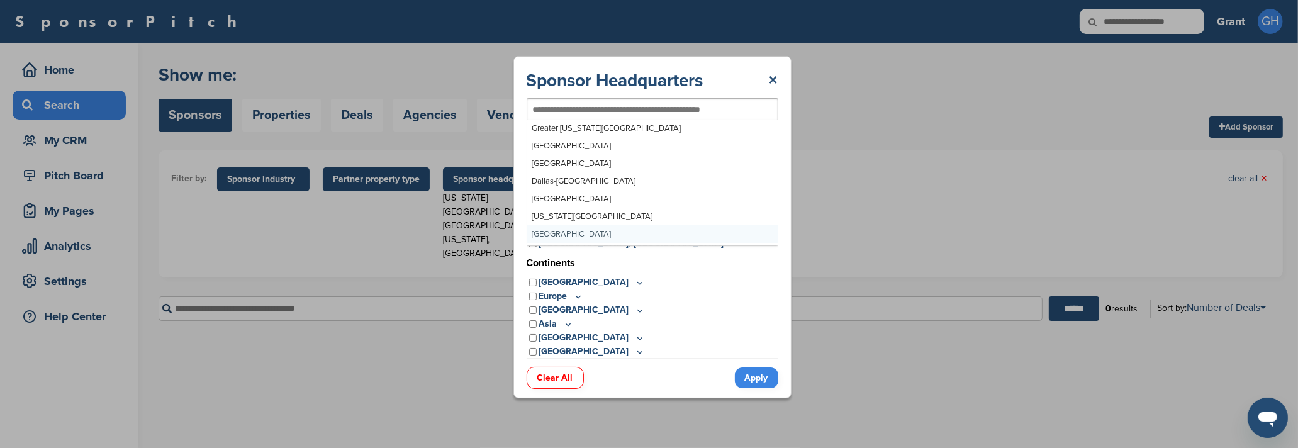
click at [710, 276] on div "[GEOGRAPHIC_DATA]" at bounding box center [653, 283] width 252 height 14
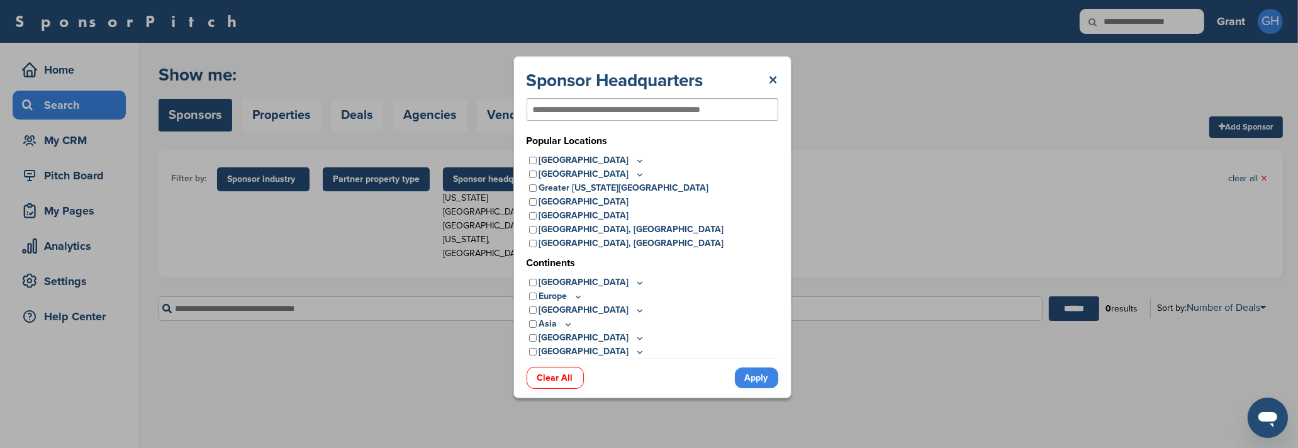
click at [635, 162] on icon at bounding box center [640, 160] width 10 height 11
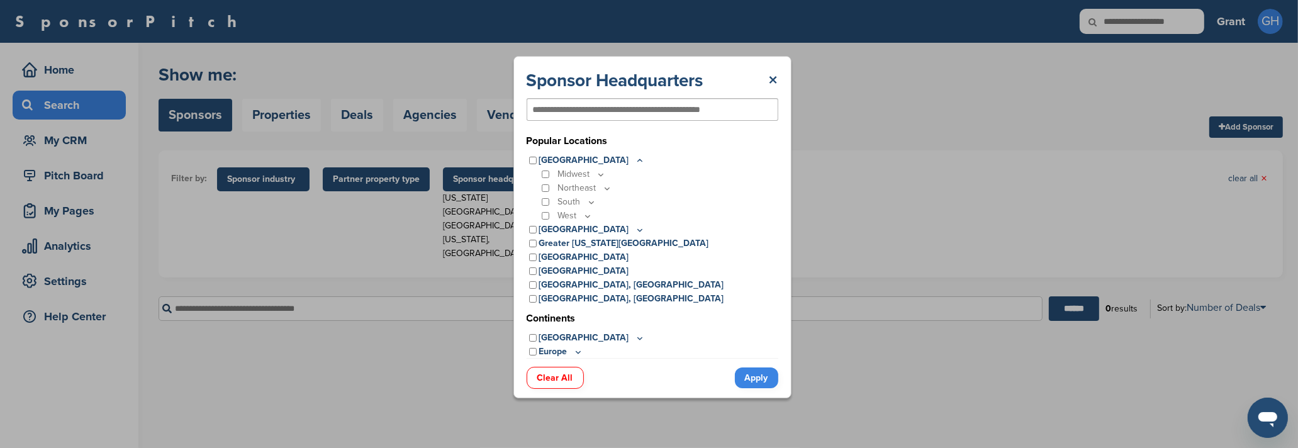
click at [588, 217] on icon at bounding box center [588, 216] width 10 height 11
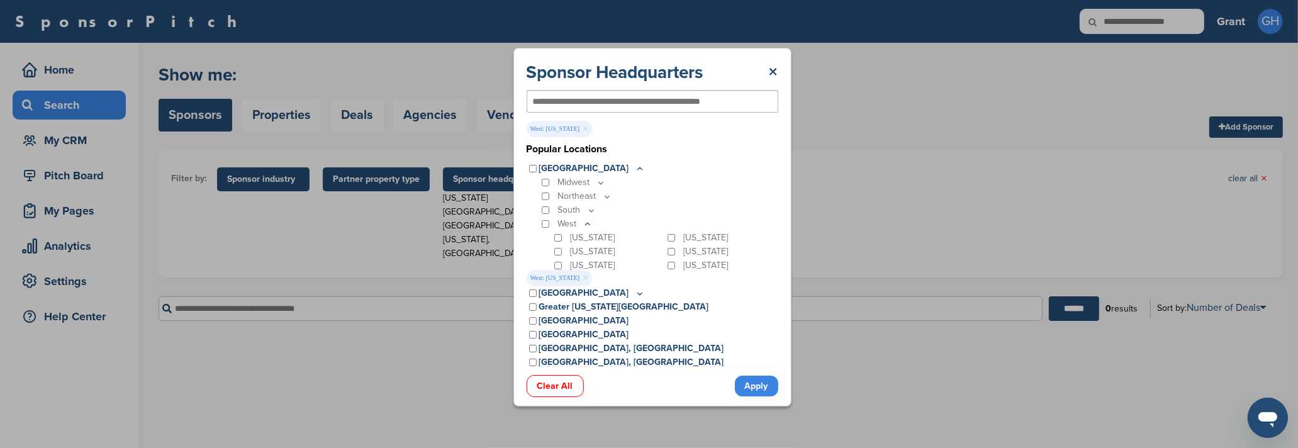
click at [742, 389] on link "Apply" at bounding box center [756, 386] width 43 height 21
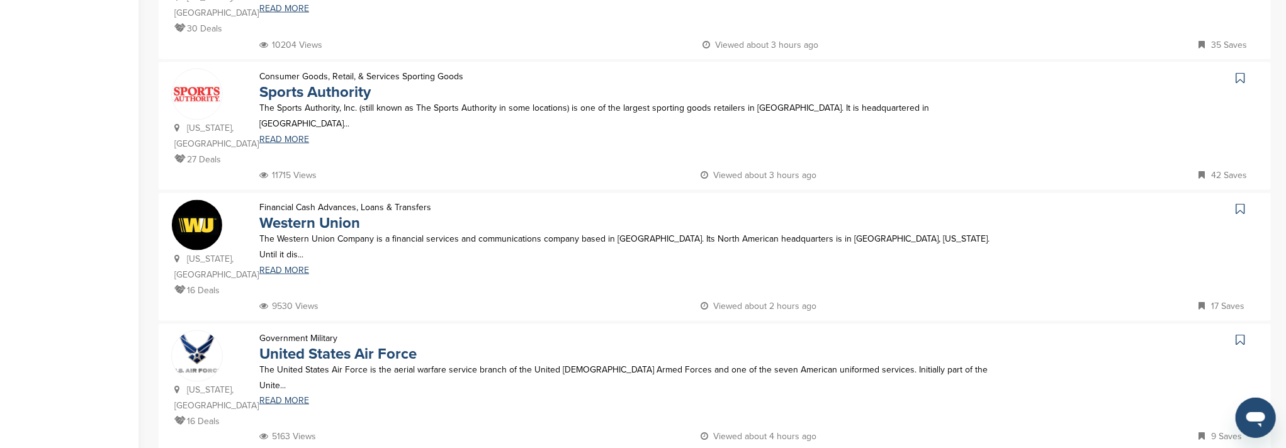
scroll to position [1090, 0]
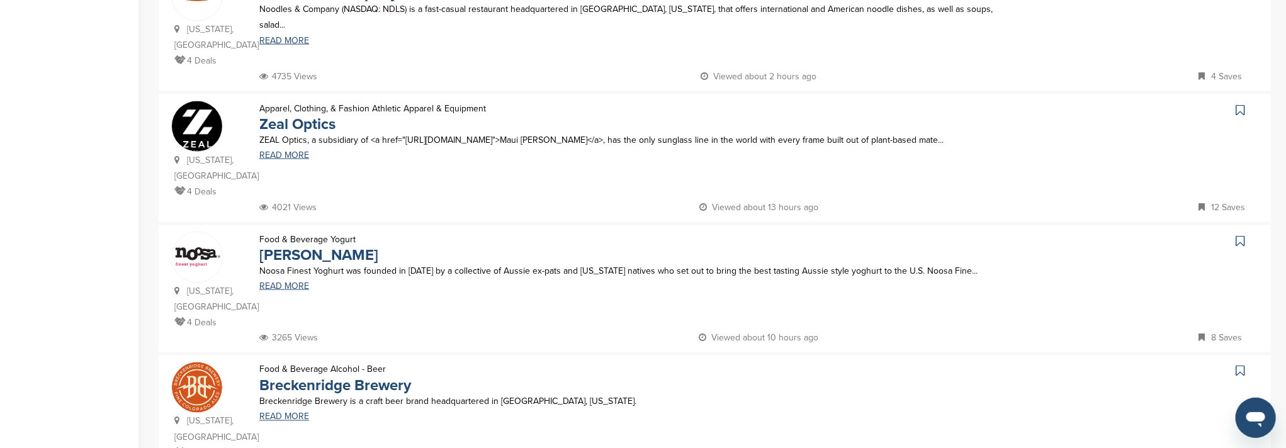
scroll to position [1174, 0]
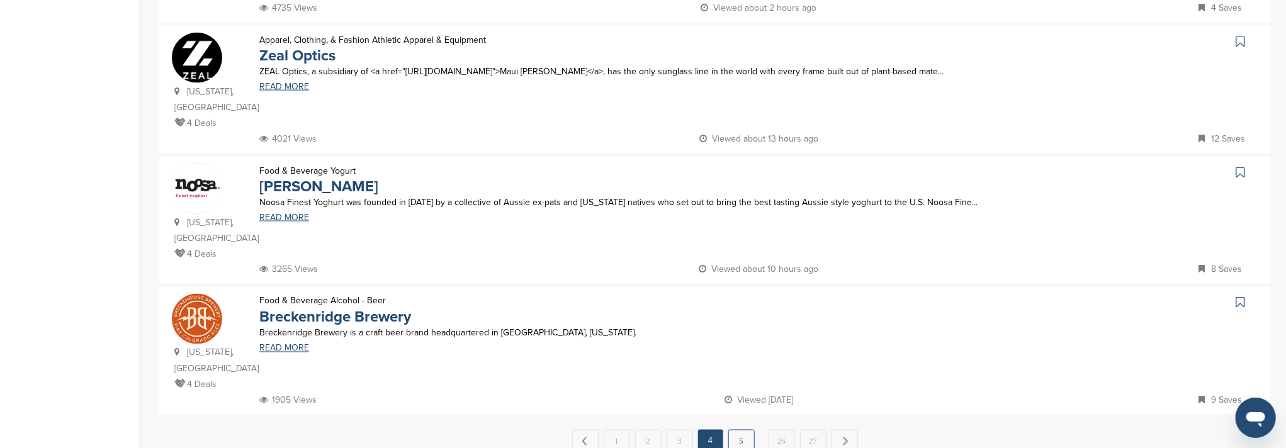
click at [736, 430] on link "5" at bounding box center [741, 441] width 26 height 23
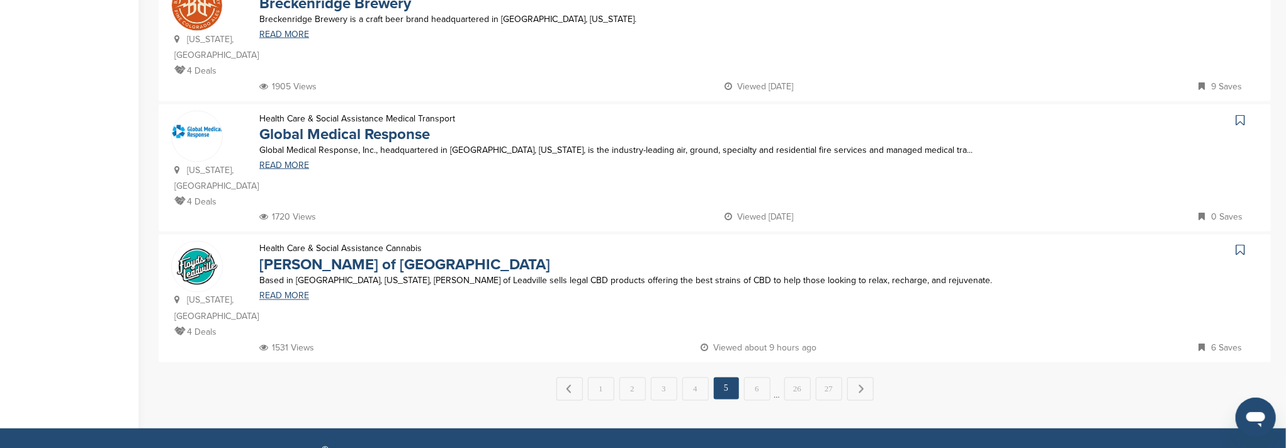
scroll to position [1333, 0]
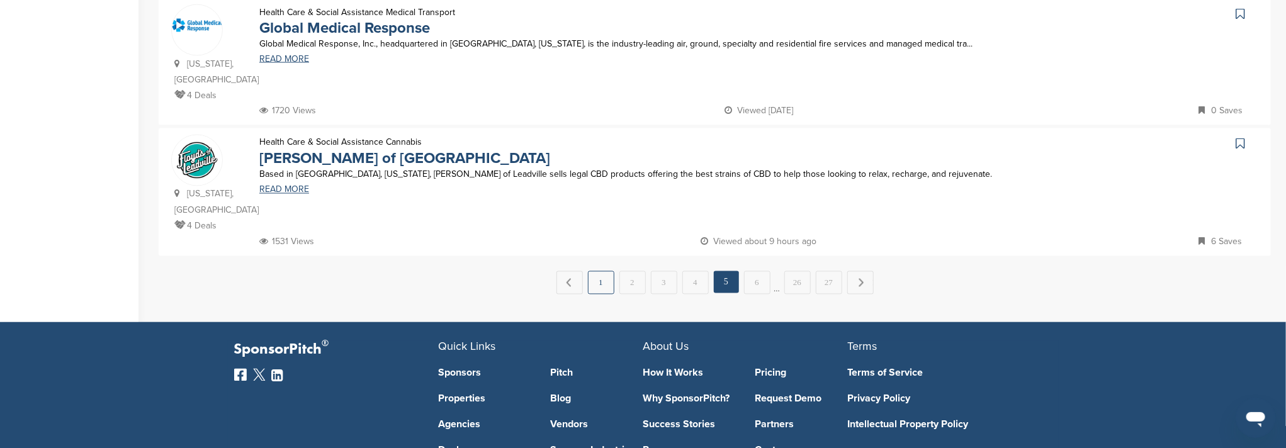
click at [603, 271] on link "1" at bounding box center [601, 282] width 26 height 23
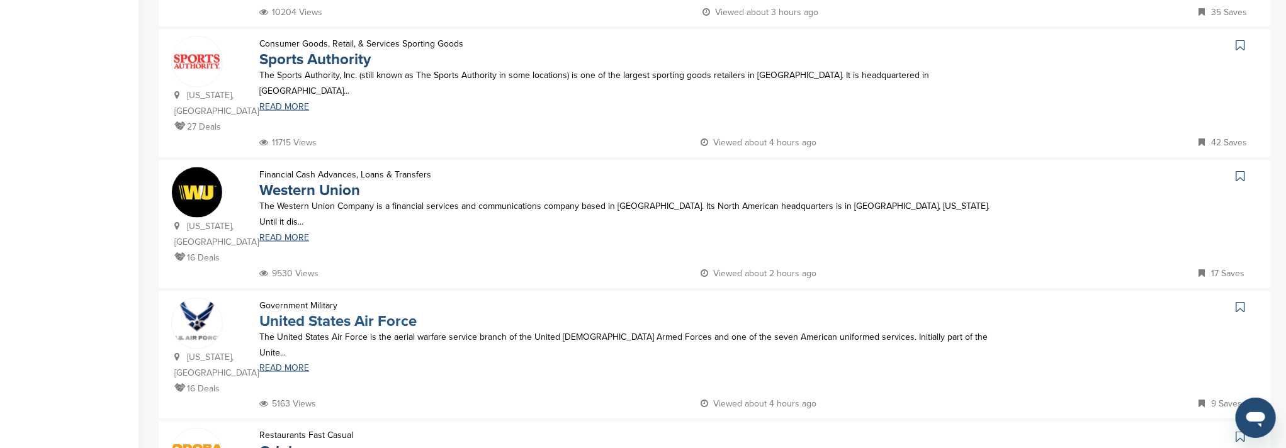
scroll to position [1090, 0]
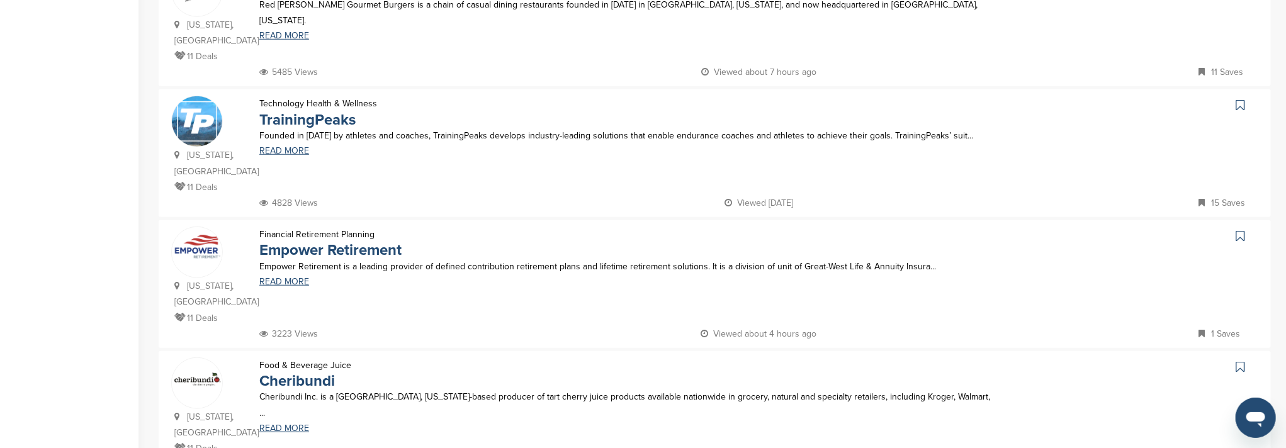
scroll to position [755, 0]
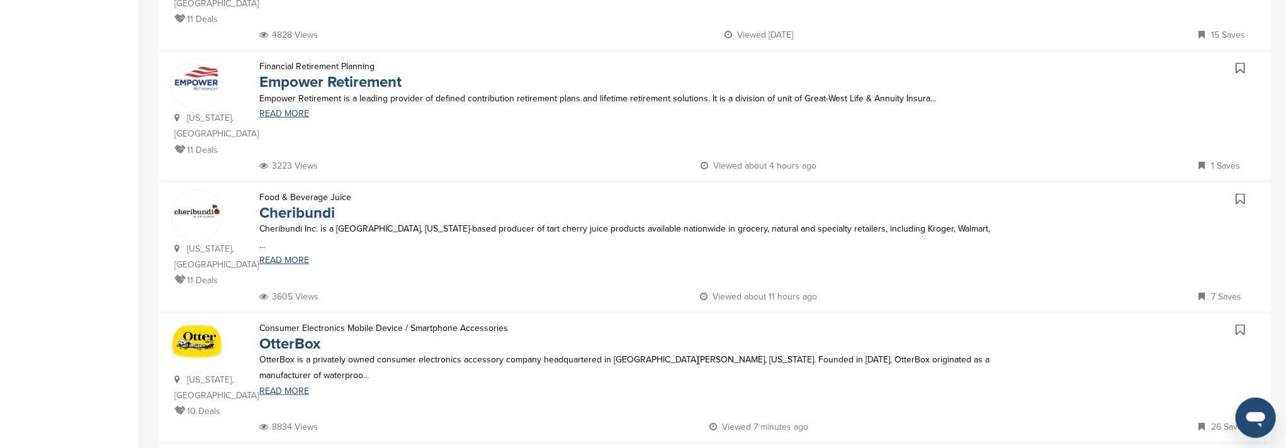
click at [1240, 323] on icon at bounding box center [1239, 329] width 9 height 13
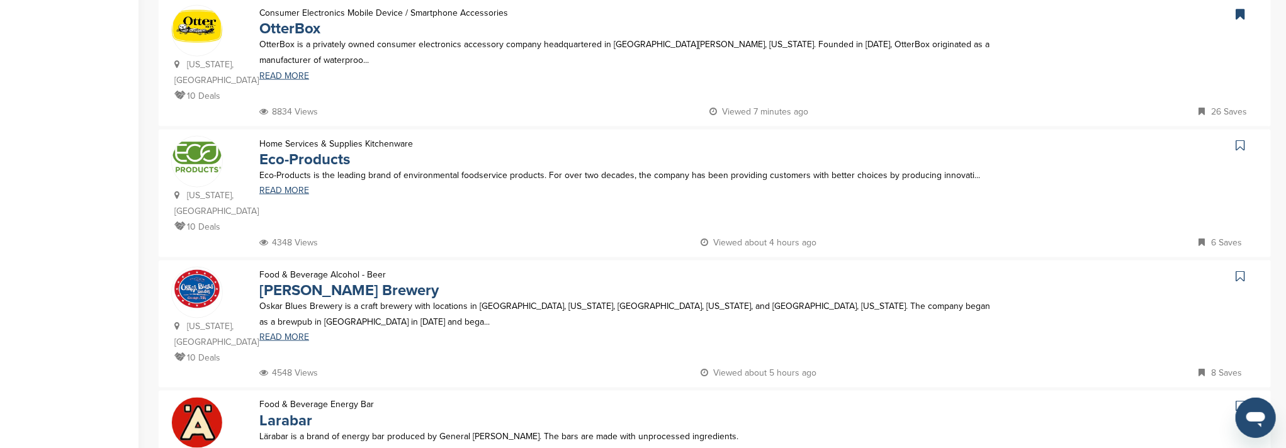
scroll to position [1174, 0]
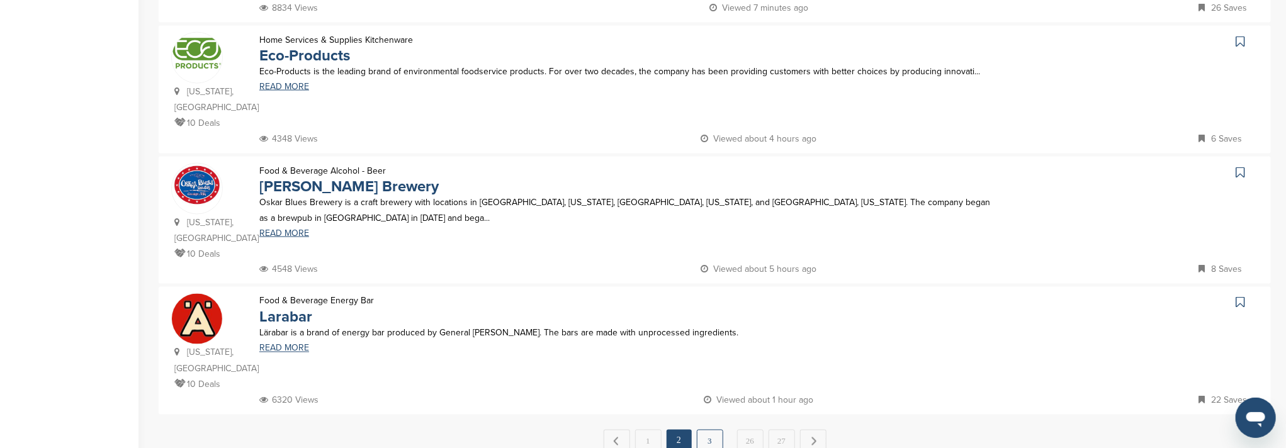
click at [715, 430] on link "3" at bounding box center [710, 441] width 26 height 23
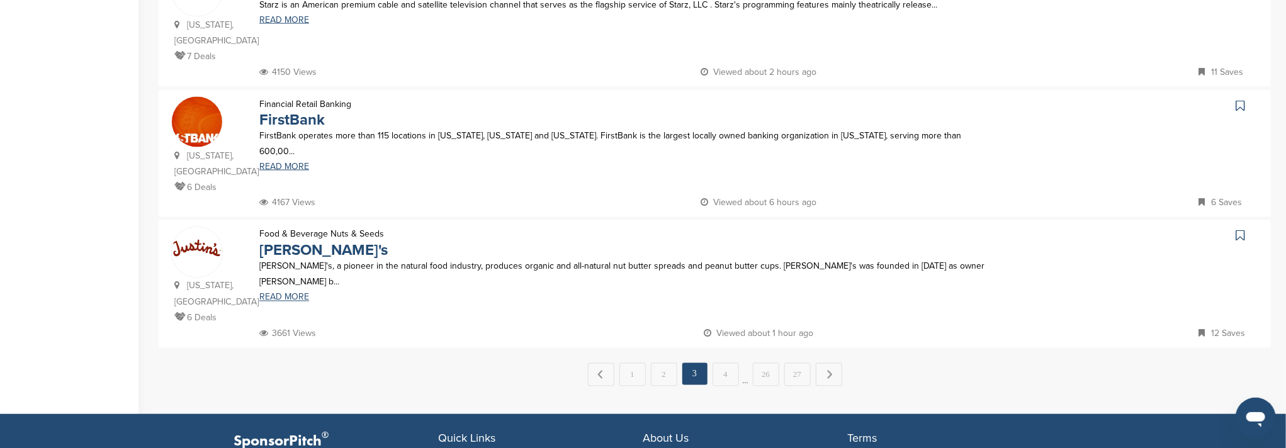
scroll to position [1258, 0]
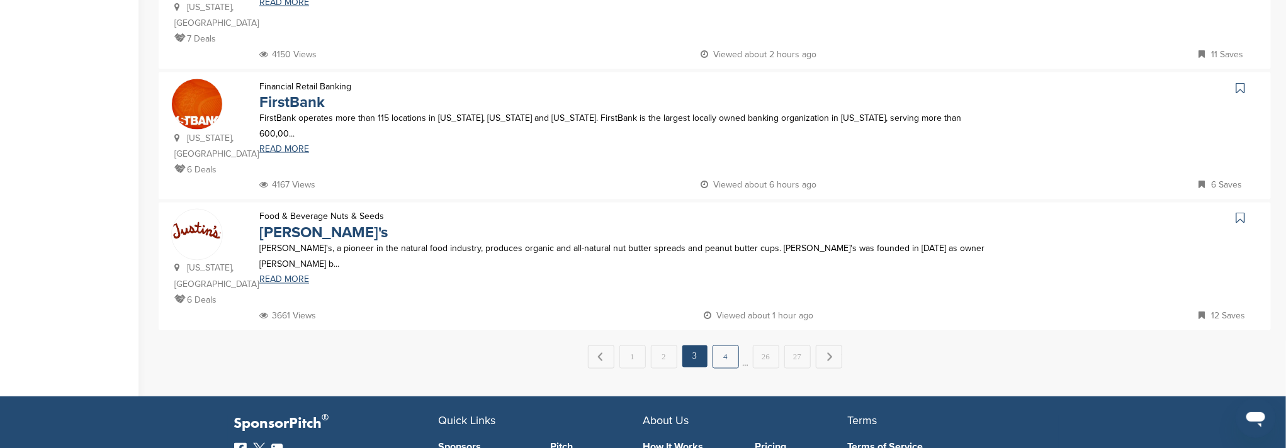
click at [731, 345] on link "4" at bounding box center [725, 356] width 26 height 23
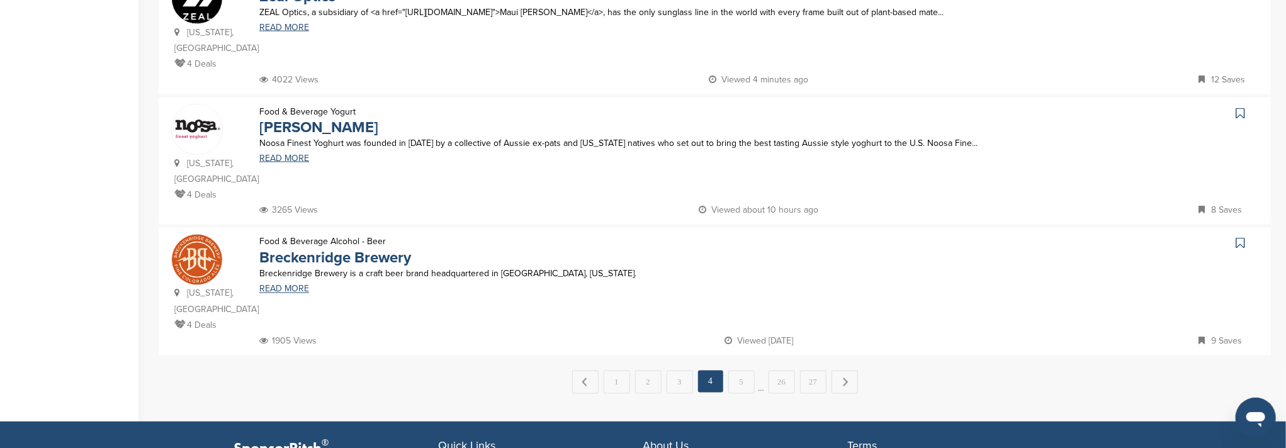
scroll to position [1258, 0]
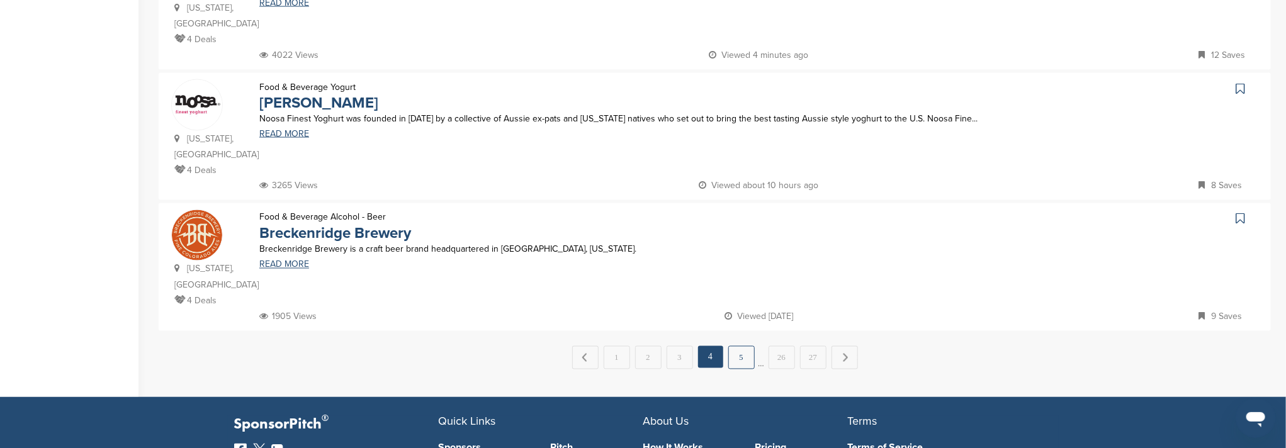
click at [741, 346] on link "5" at bounding box center [741, 357] width 26 height 23
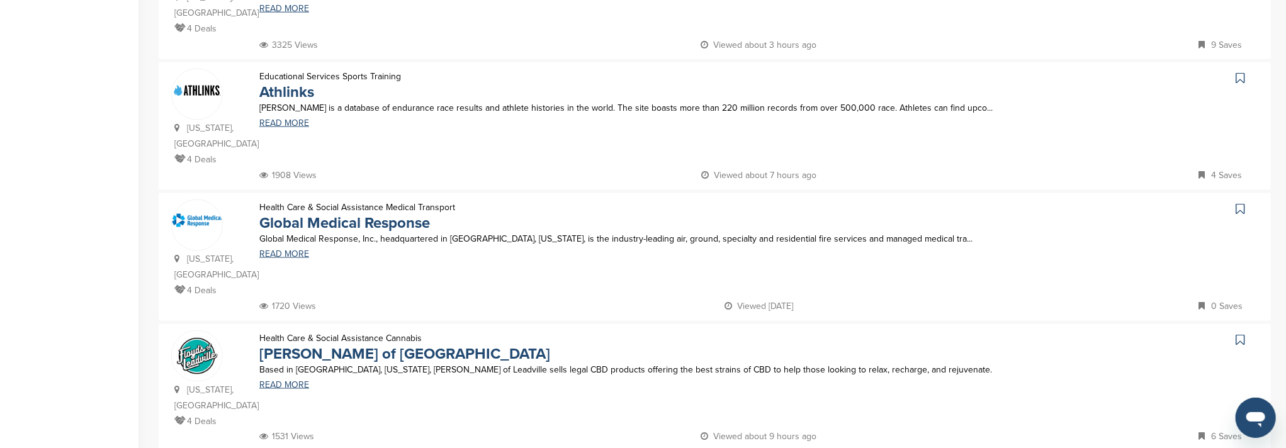
scroll to position [1090, 0]
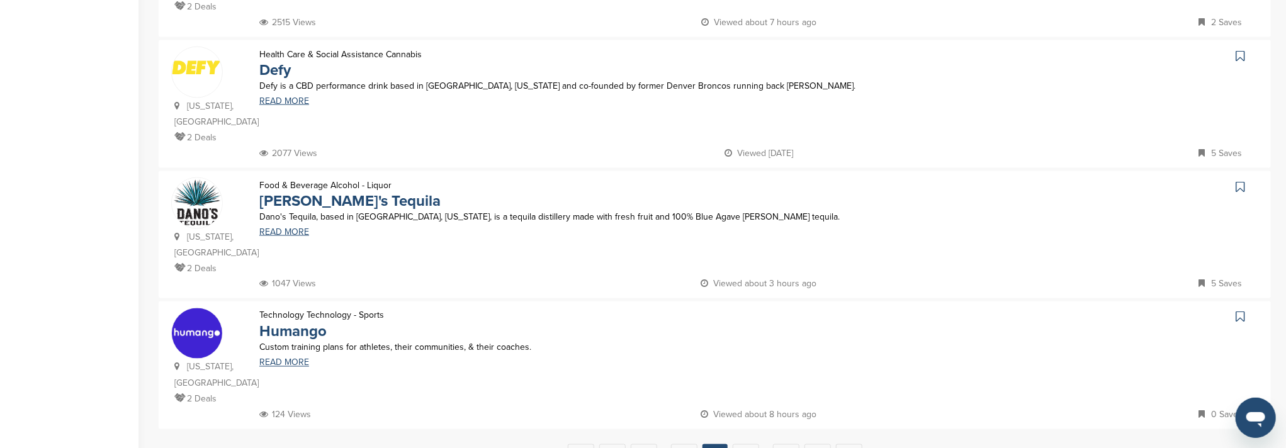
scroll to position [1174, 0]
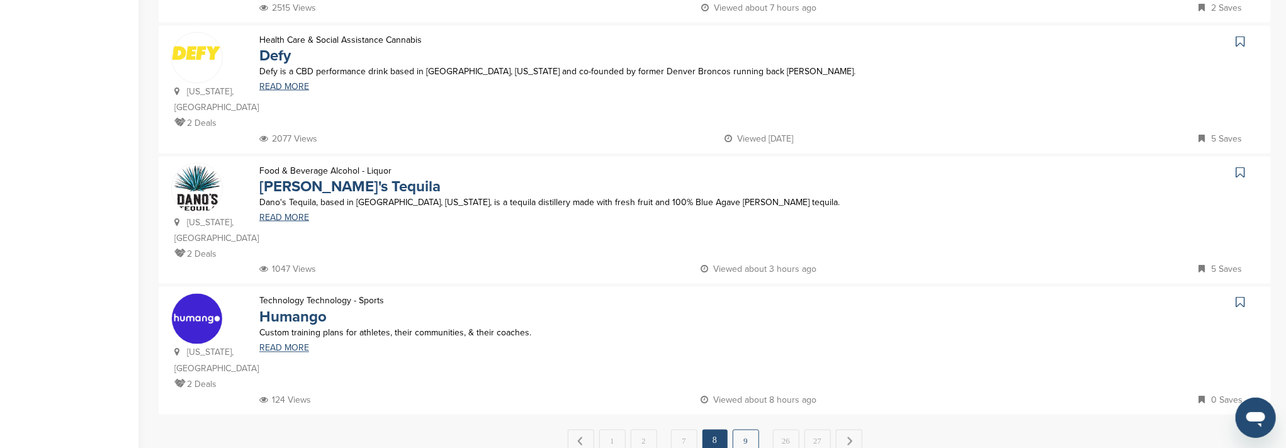
click at [749, 430] on link "9" at bounding box center [745, 441] width 26 height 23
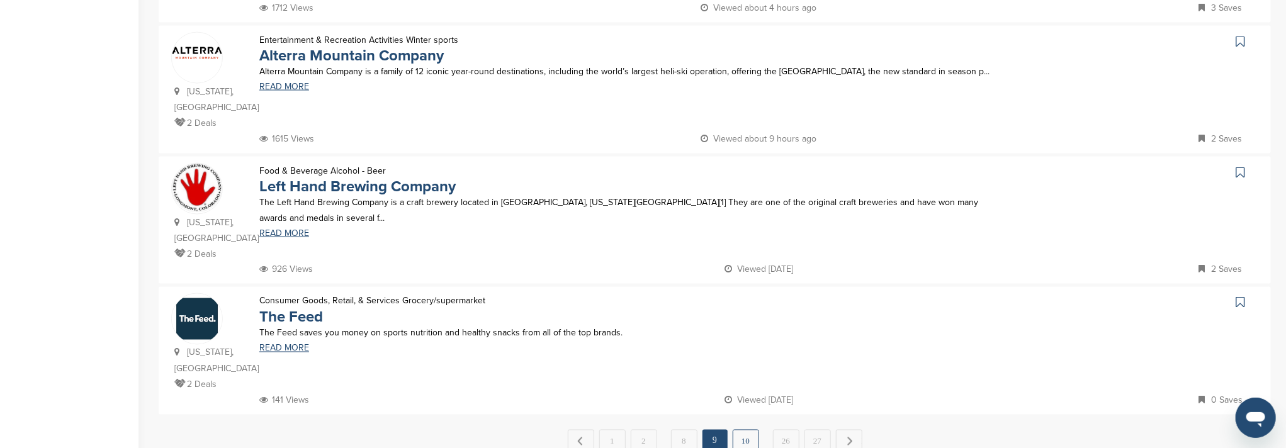
click at [749, 430] on link "10" at bounding box center [745, 441] width 26 height 23
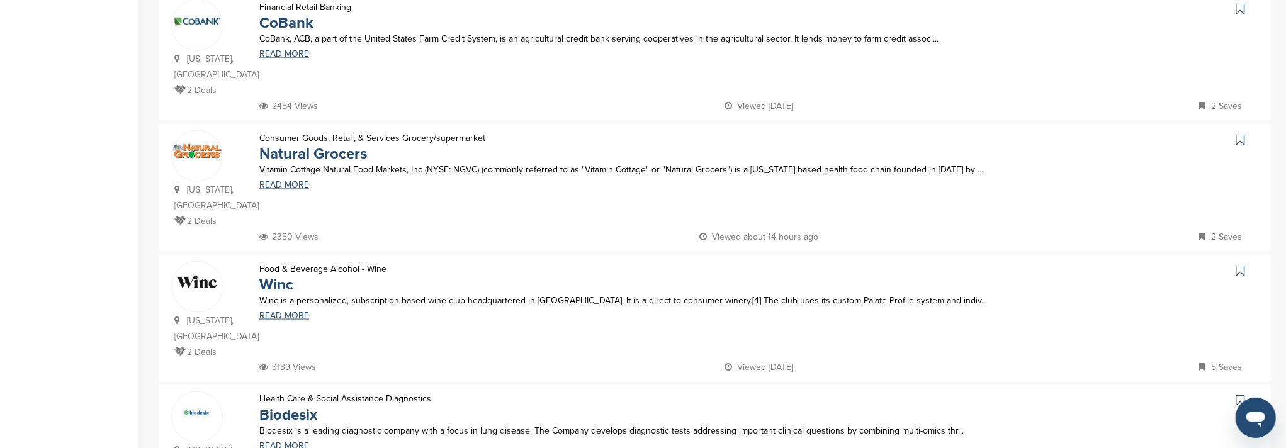
scroll to position [1090, 0]
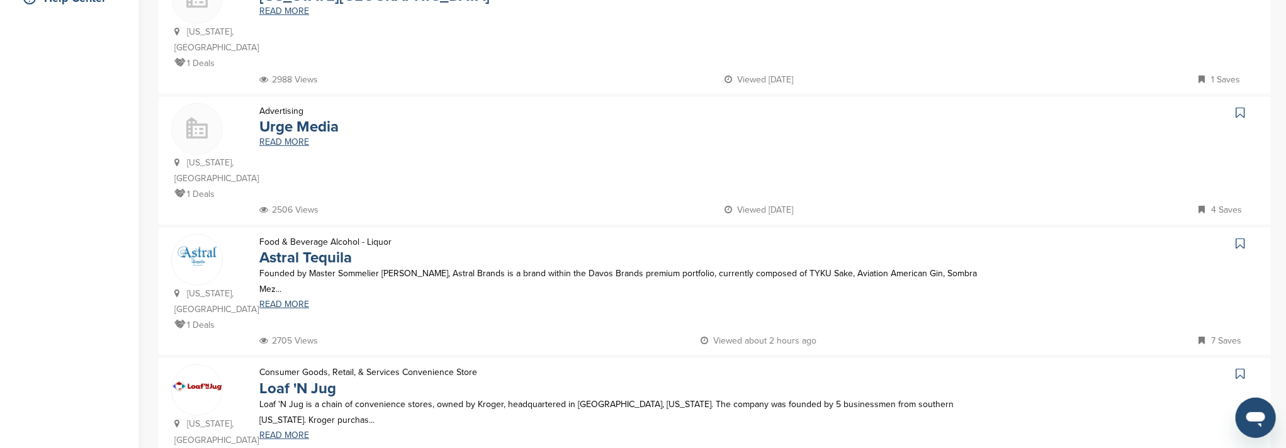
scroll to position [335, 0]
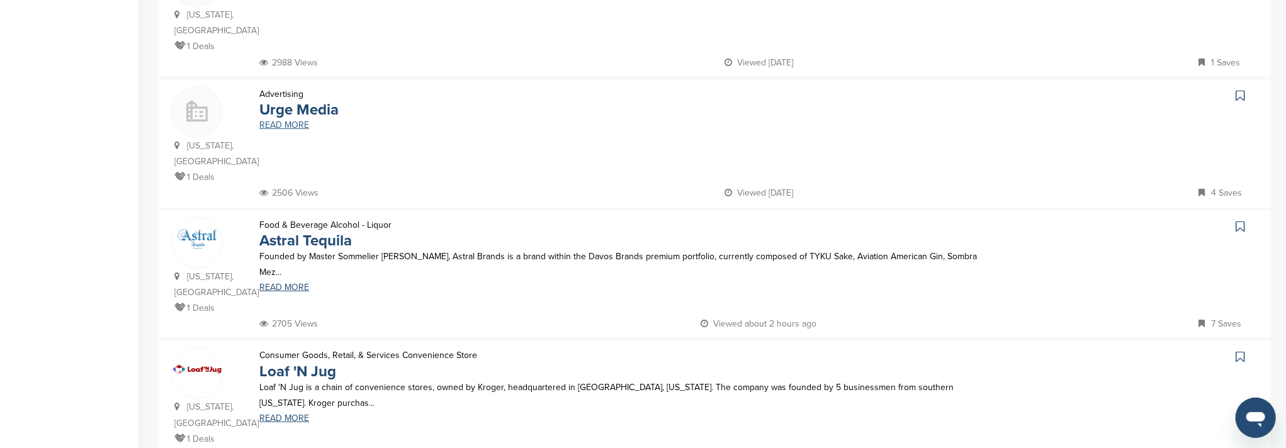
click at [286, 121] on link "READ MORE" at bounding box center [625, 125] width 733 height 9
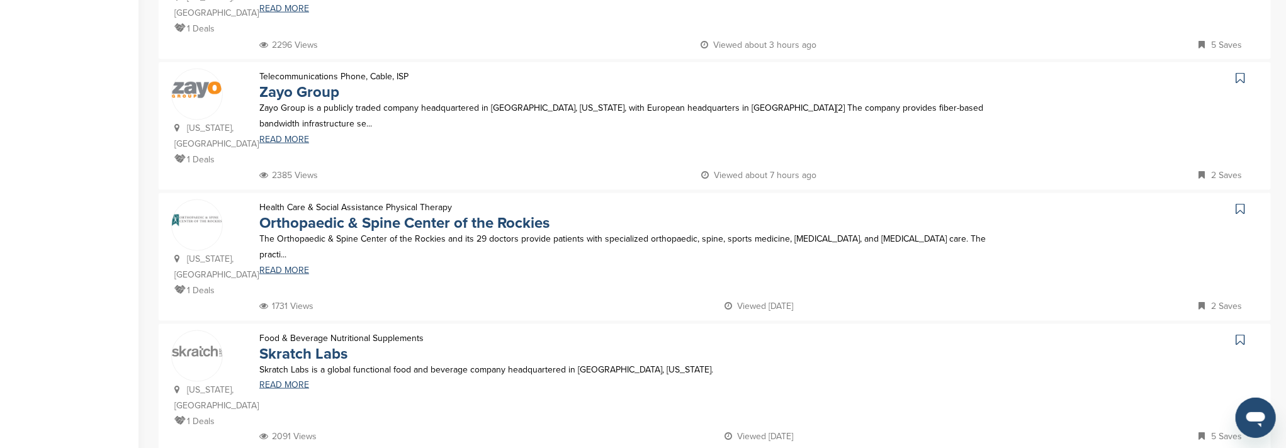
scroll to position [1090, 0]
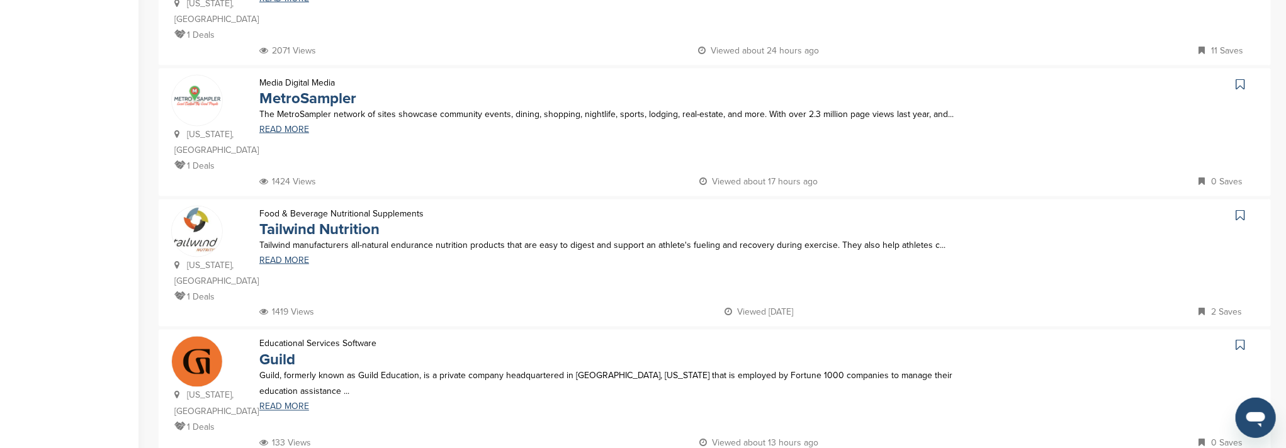
scroll to position [1174, 0]
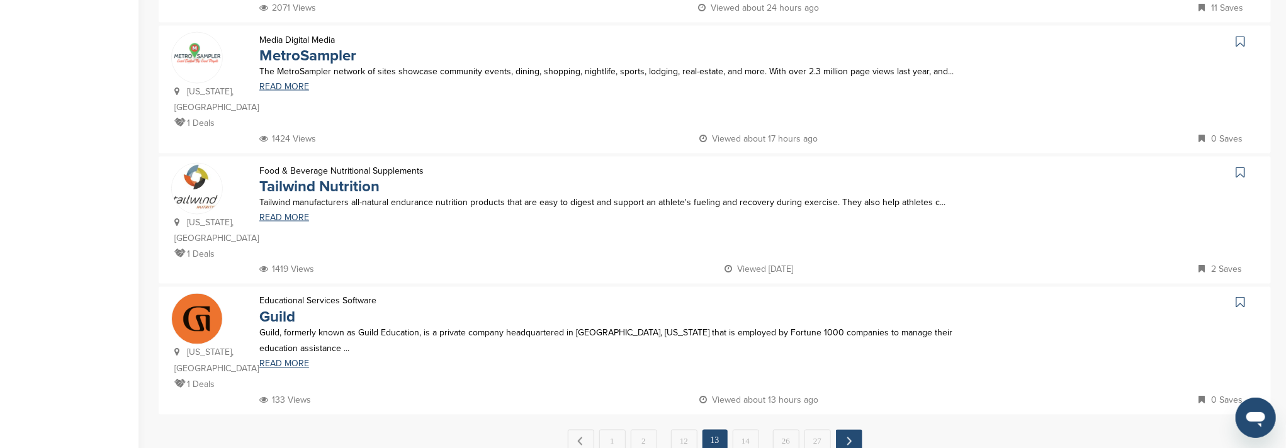
click at [846, 430] on link "Next →" at bounding box center [849, 441] width 26 height 23
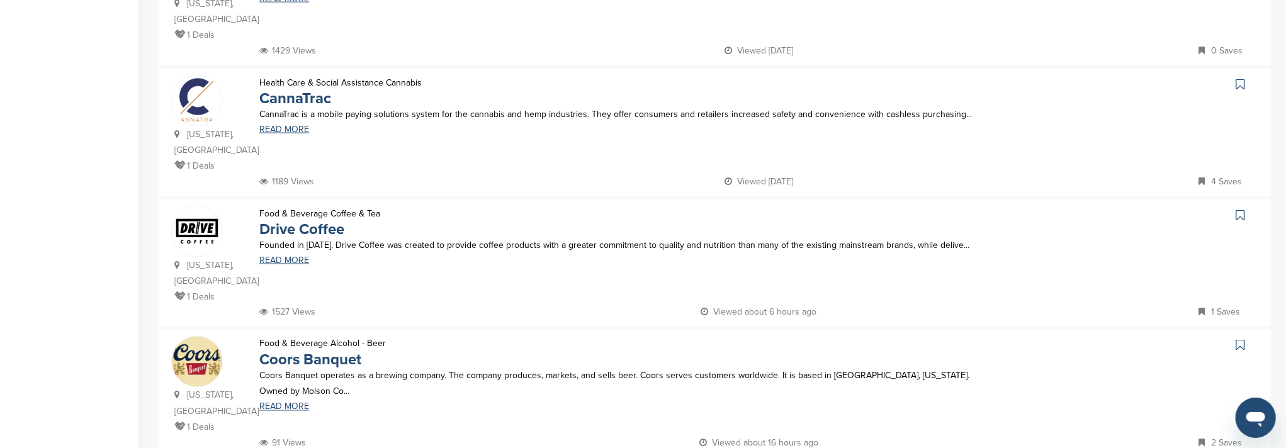
scroll to position [1081, 0]
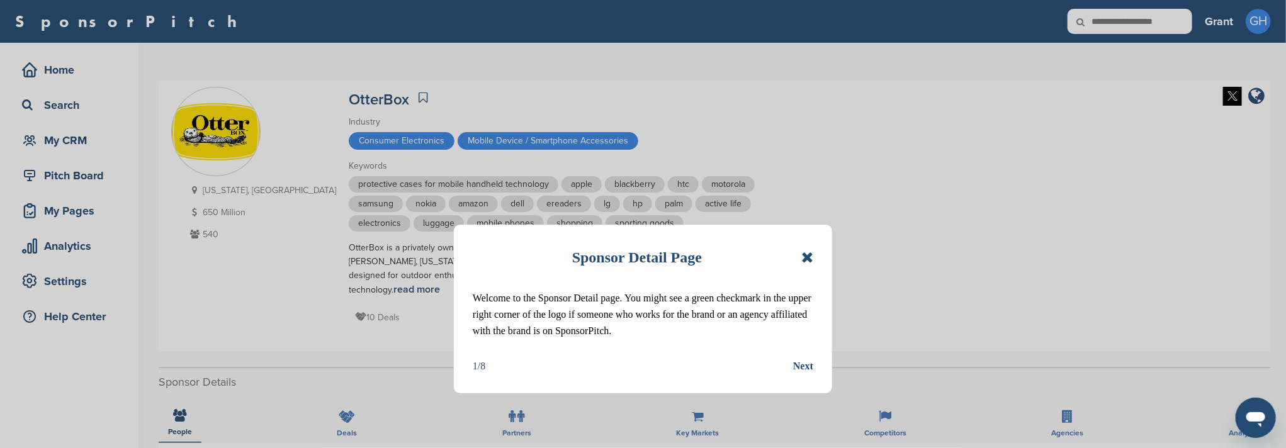
click at [802, 258] on icon at bounding box center [807, 257] width 12 height 15
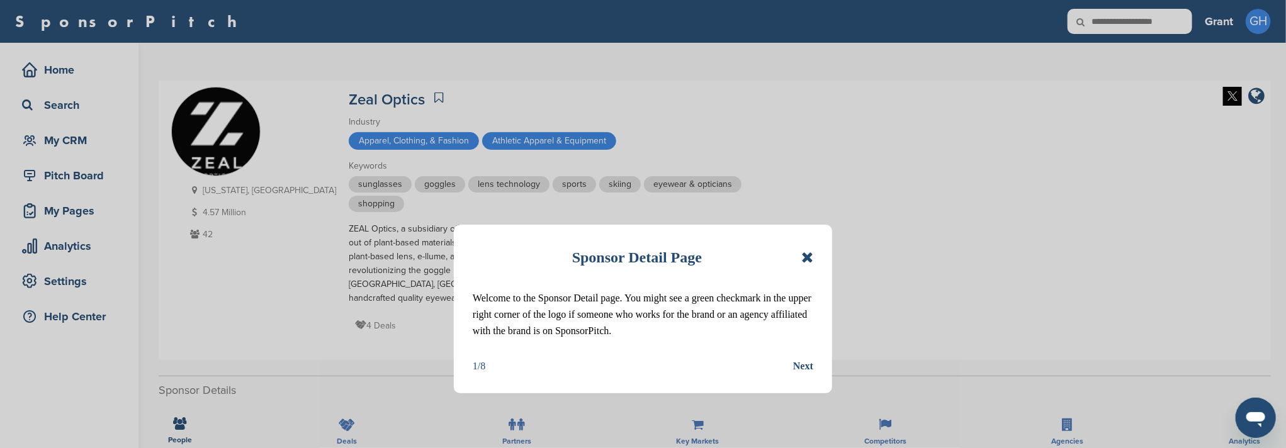
click at [804, 264] on icon at bounding box center [807, 257] width 12 height 15
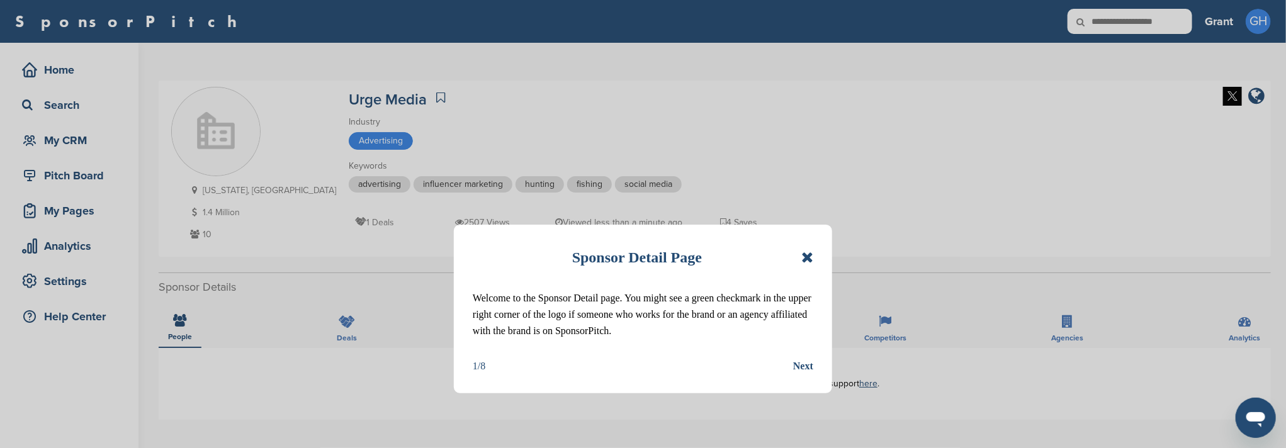
click at [804, 370] on div "Next" at bounding box center [803, 366] width 20 height 16
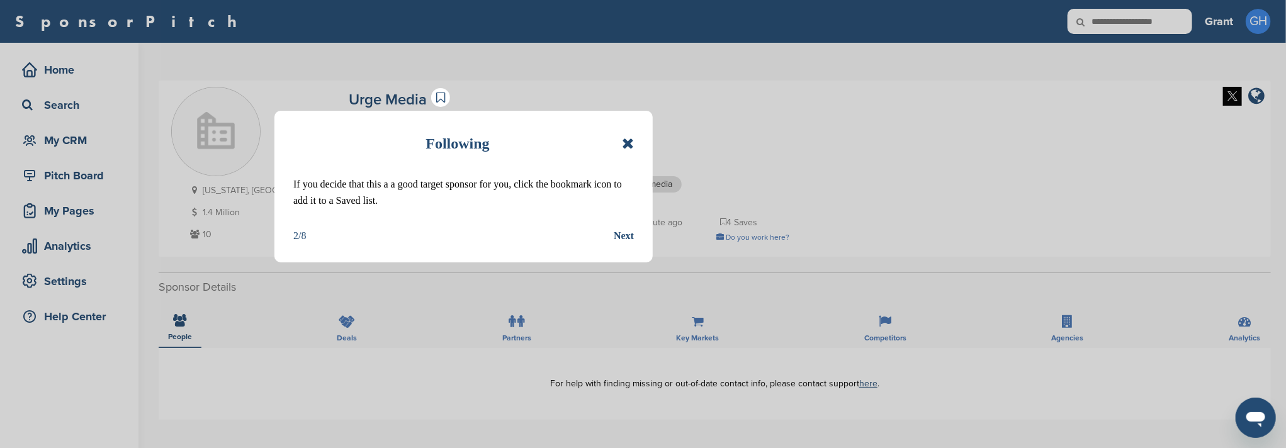
click at [632, 229] on div "Next" at bounding box center [624, 236] width 20 height 16
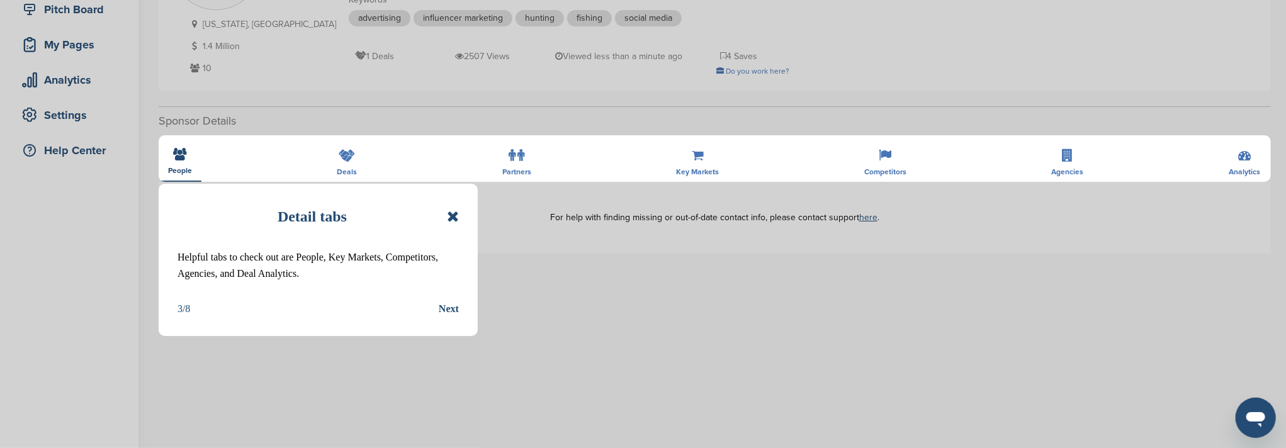
scroll to position [167, 0]
click at [449, 220] on icon at bounding box center [453, 216] width 12 height 15
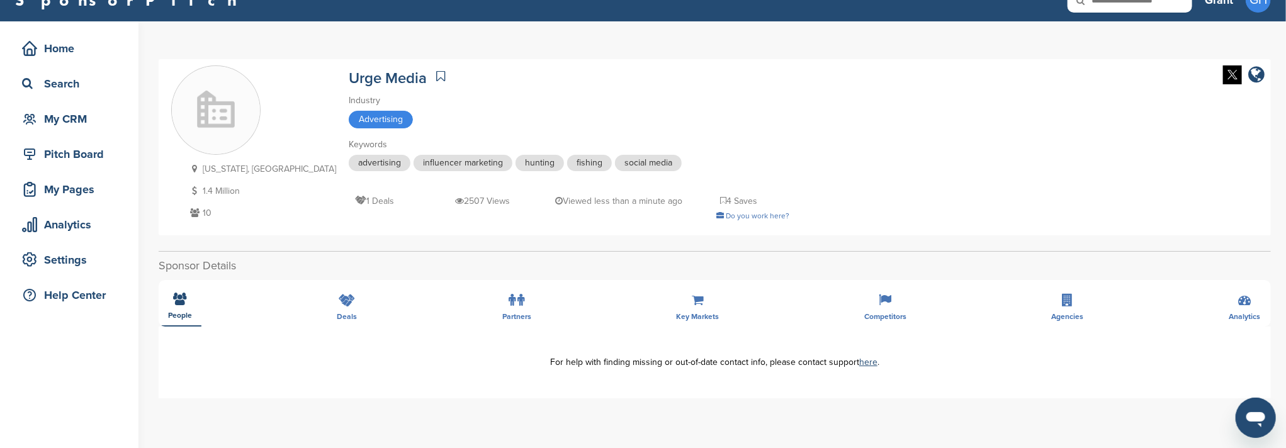
scroll to position [0, 0]
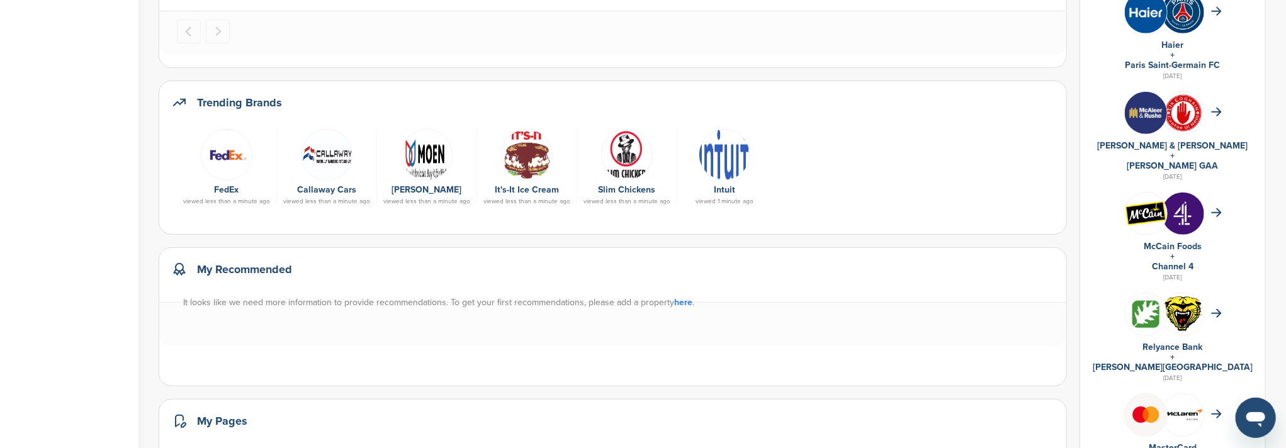
scroll to position [419, 0]
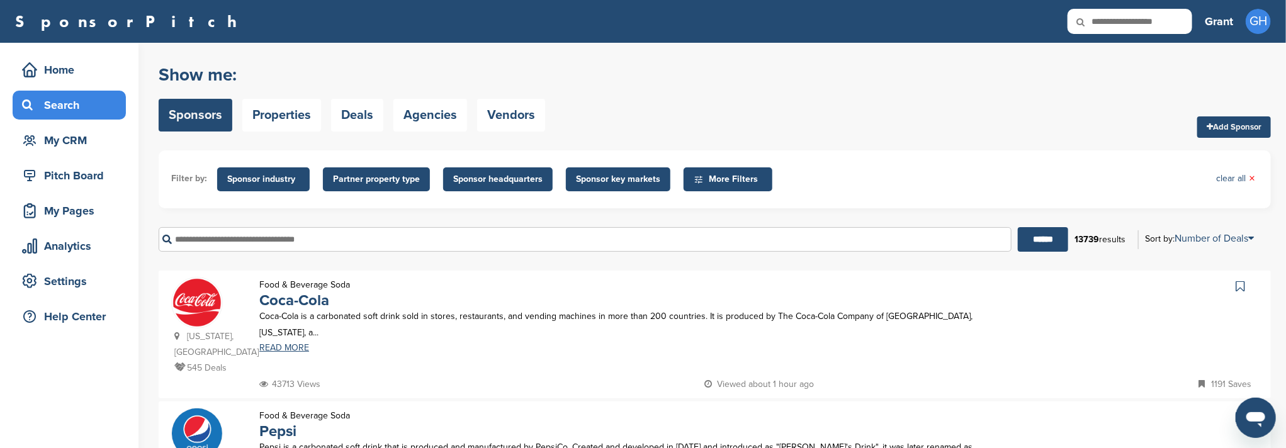
click at [450, 240] on input "text" at bounding box center [585, 239] width 853 height 25
click at [1017, 227] on input "******" at bounding box center [1042, 239] width 50 height 25
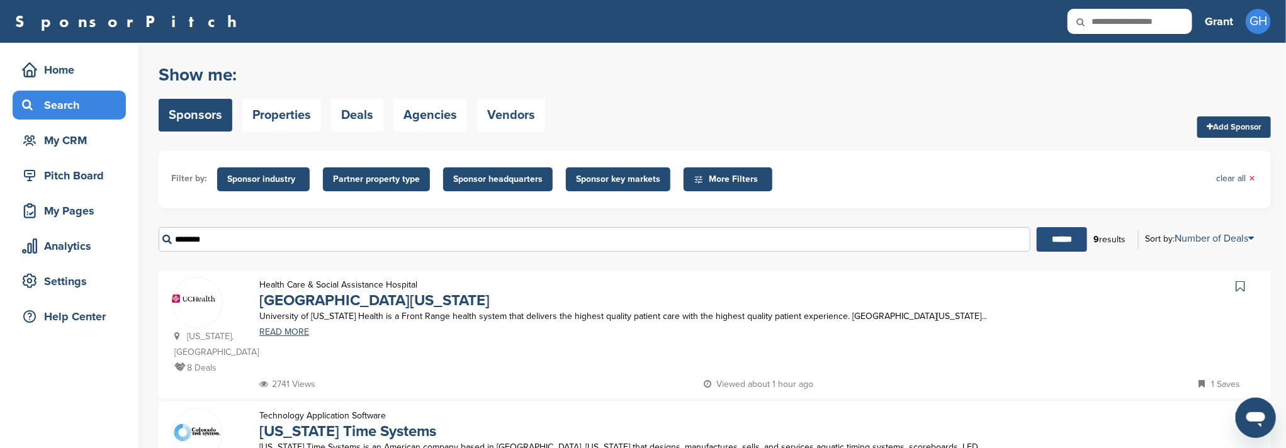
click at [1045, 249] on input "******" at bounding box center [1061, 239] width 50 height 25
click at [523, 180] on span "Sponsor headquarters" at bounding box center [497, 179] width 89 height 14
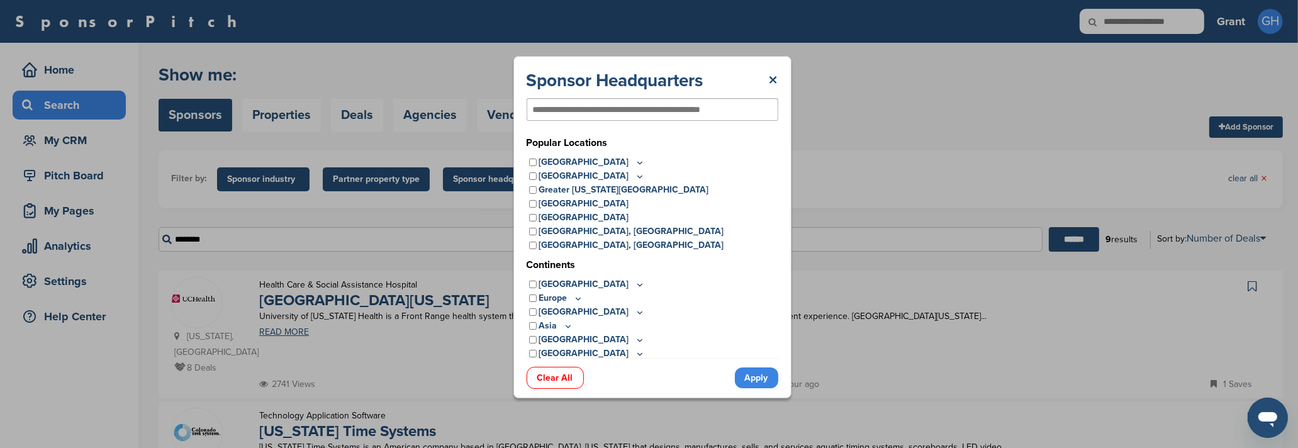
click at [635, 163] on icon at bounding box center [640, 162] width 10 height 11
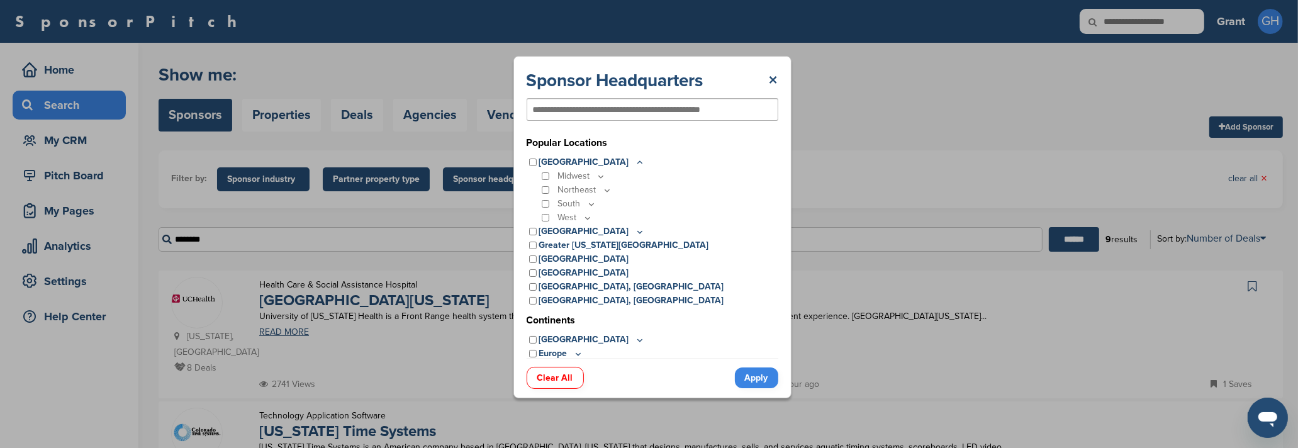
click at [585, 218] on icon at bounding box center [588, 218] width 10 height 11
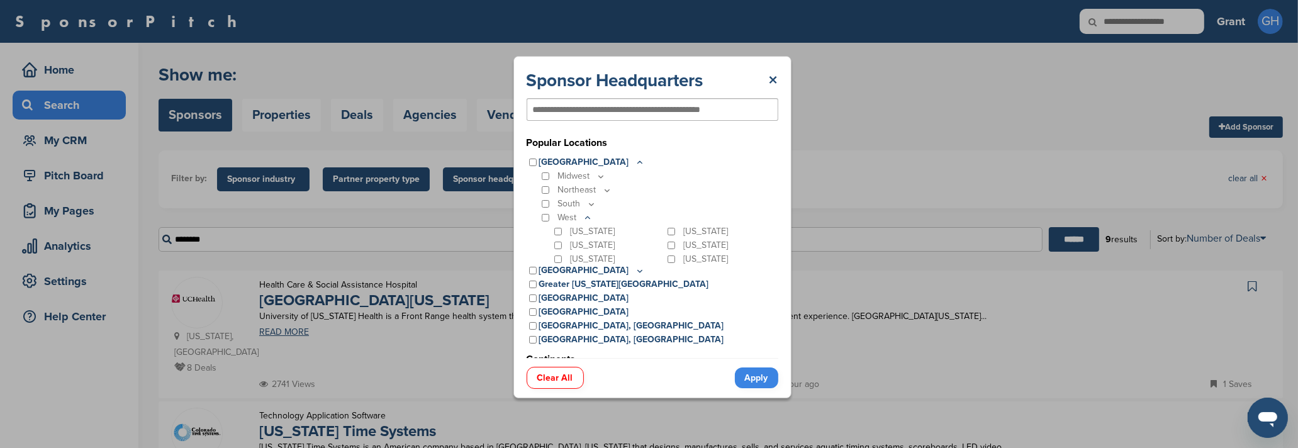
click at [766, 387] on link "Apply" at bounding box center [756, 377] width 43 height 21
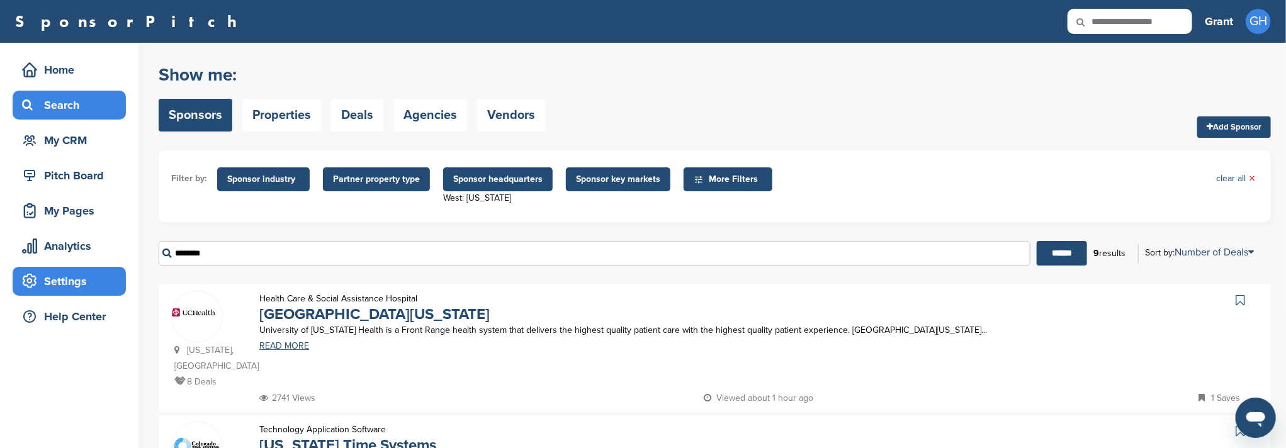
drag, startPoint x: 436, startPoint y: 256, endPoint x: 82, endPoint y: 276, distance: 354.8
type input "*"
click at [1072, 253] on input "******" at bounding box center [1061, 253] width 50 height 25
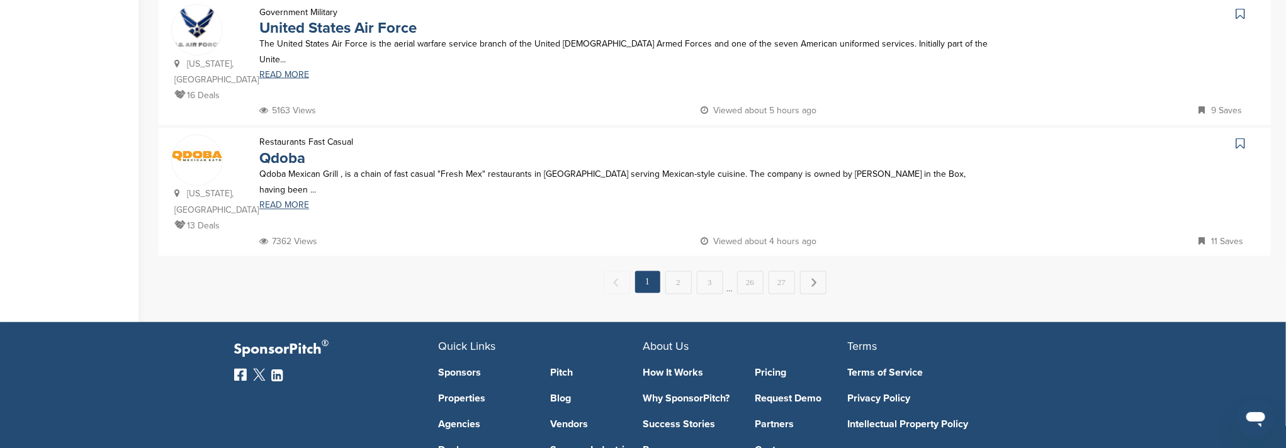
scroll to position [1249, 0]
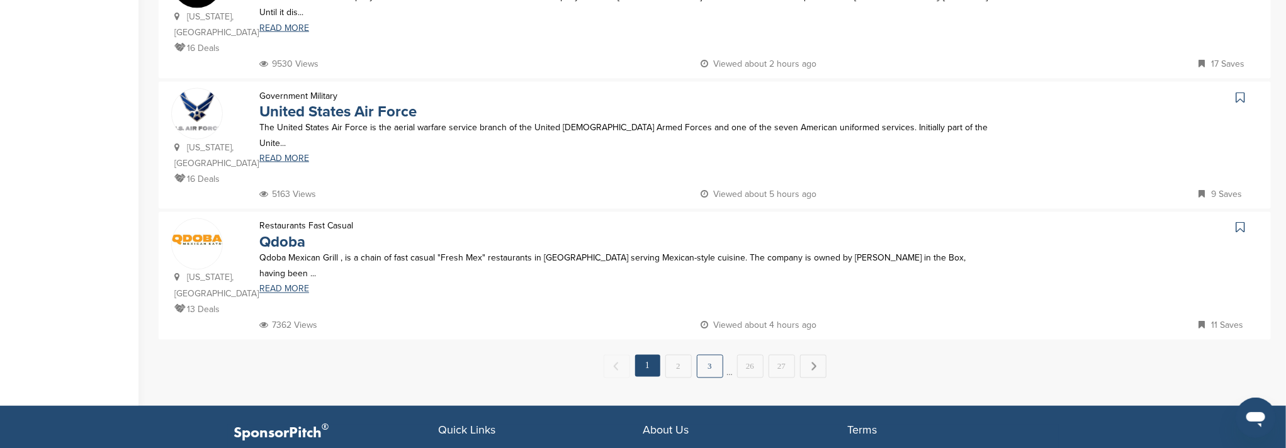
click at [714, 355] on link "3" at bounding box center [710, 366] width 26 height 23
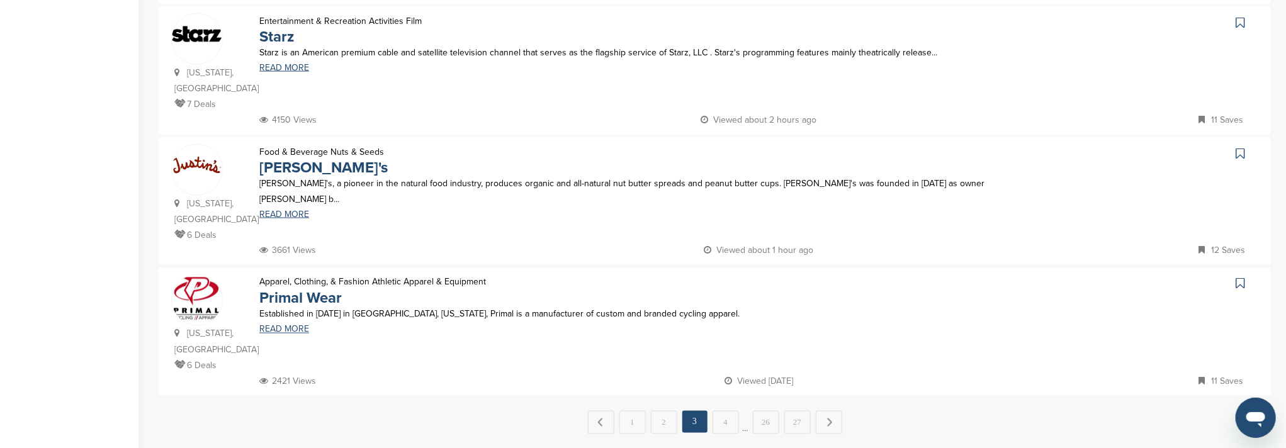
scroll to position [1081, 0]
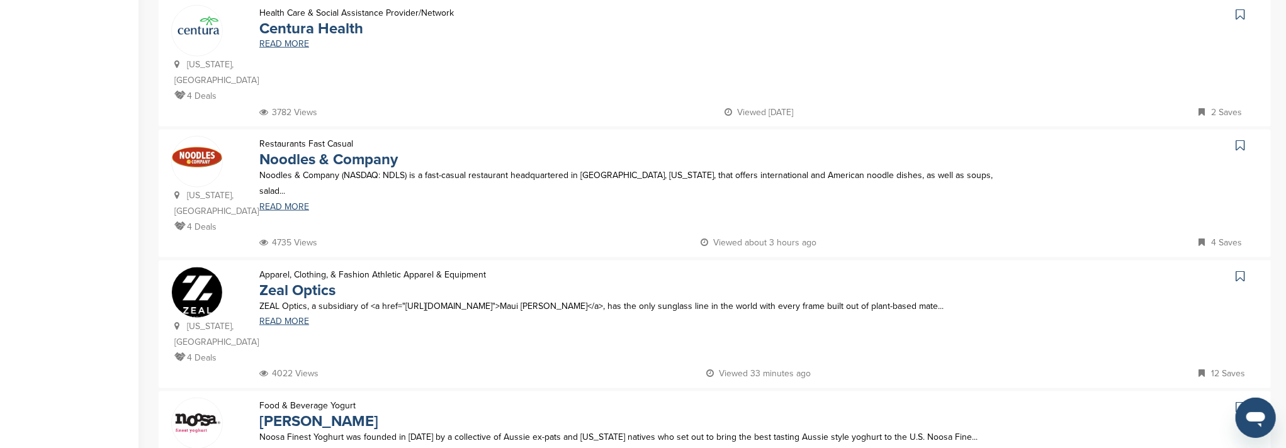
scroll to position [1174, 0]
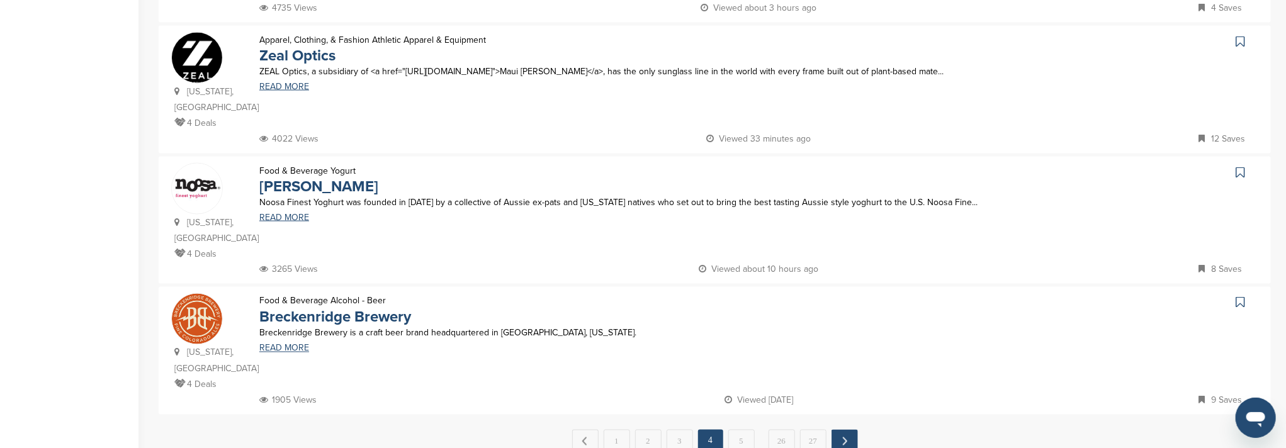
click at [843, 430] on link "Next →" at bounding box center [844, 441] width 26 height 23
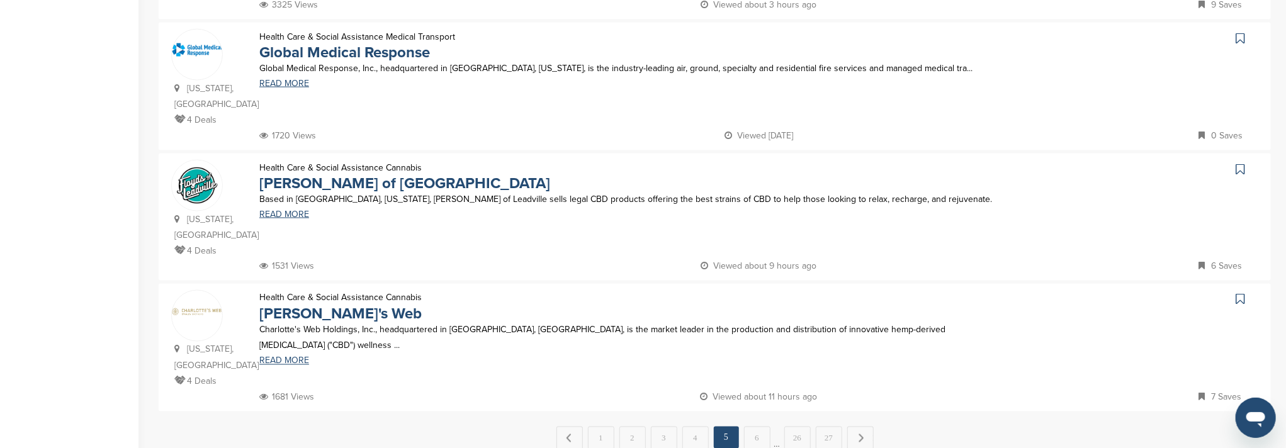
scroll to position [1333, 0]
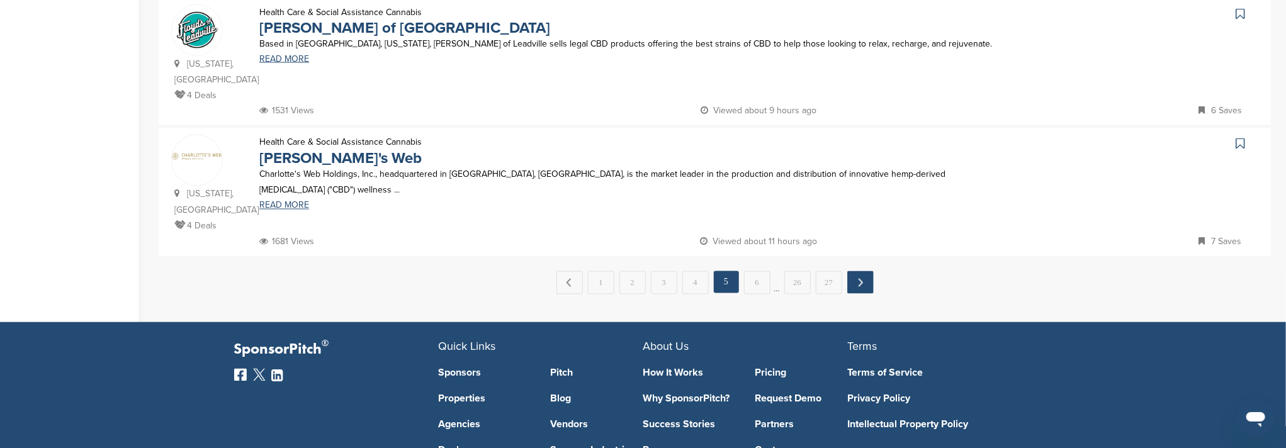
click at [858, 271] on link "Next →" at bounding box center [860, 282] width 26 height 23
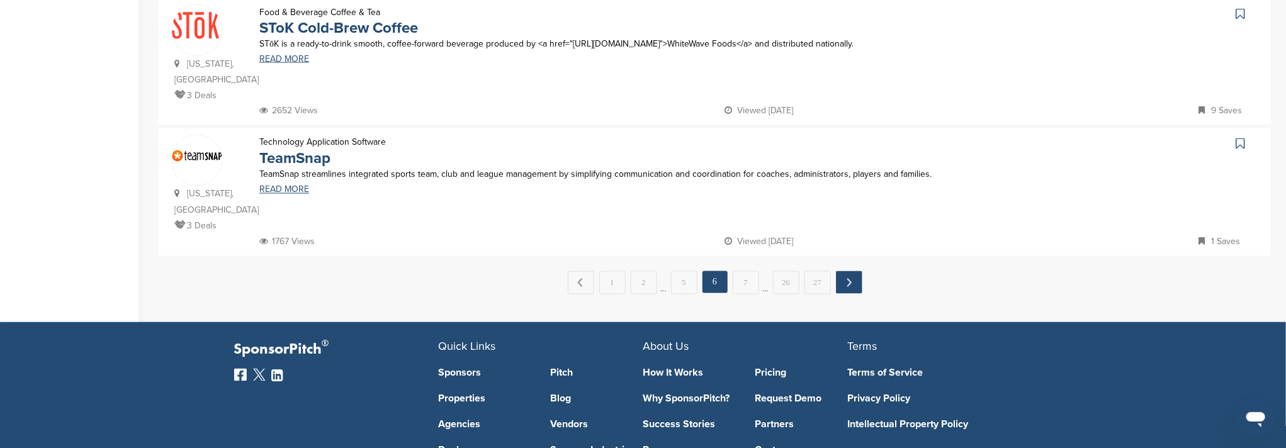
click at [836, 271] on link "Next →" at bounding box center [849, 282] width 26 height 23
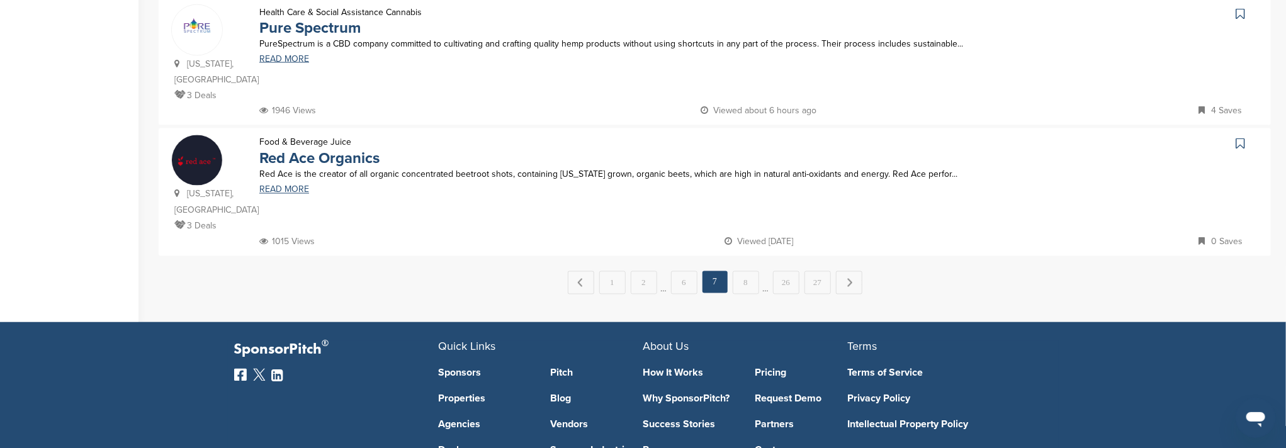
click at [848, 271] on link "Next →" at bounding box center [849, 282] width 26 height 23
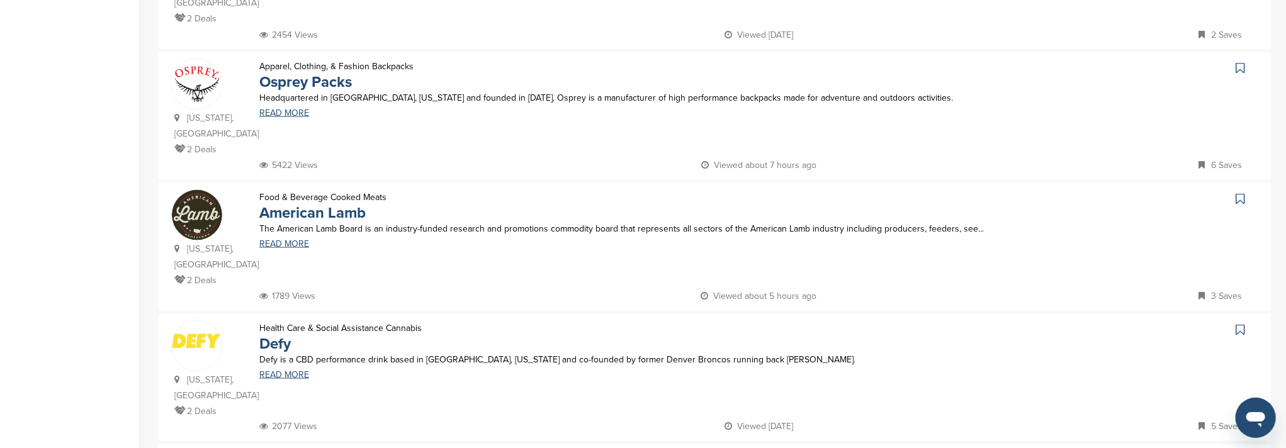
scroll to position [1174, 0]
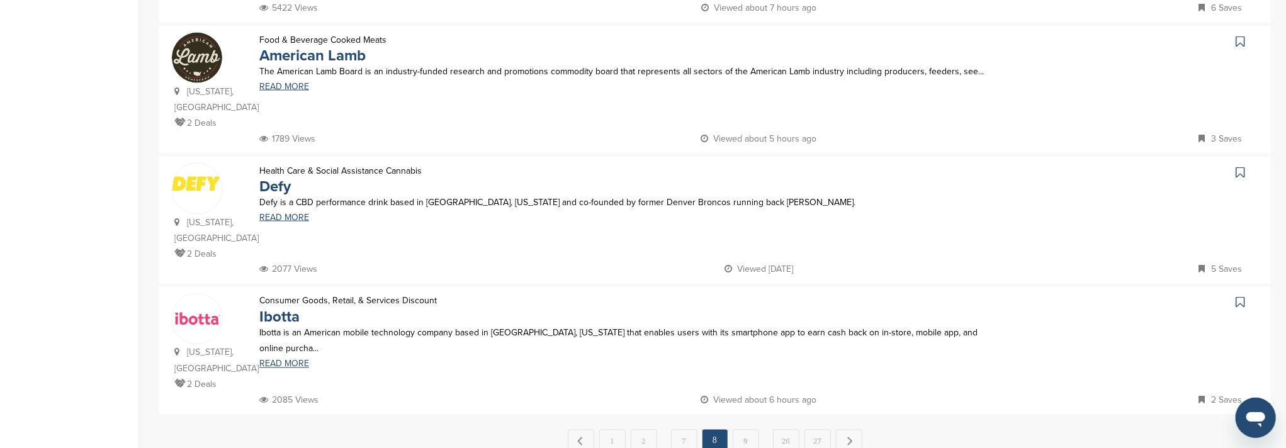
click at [846, 430] on link "Next →" at bounding box center [849, 441] width 26 height 23
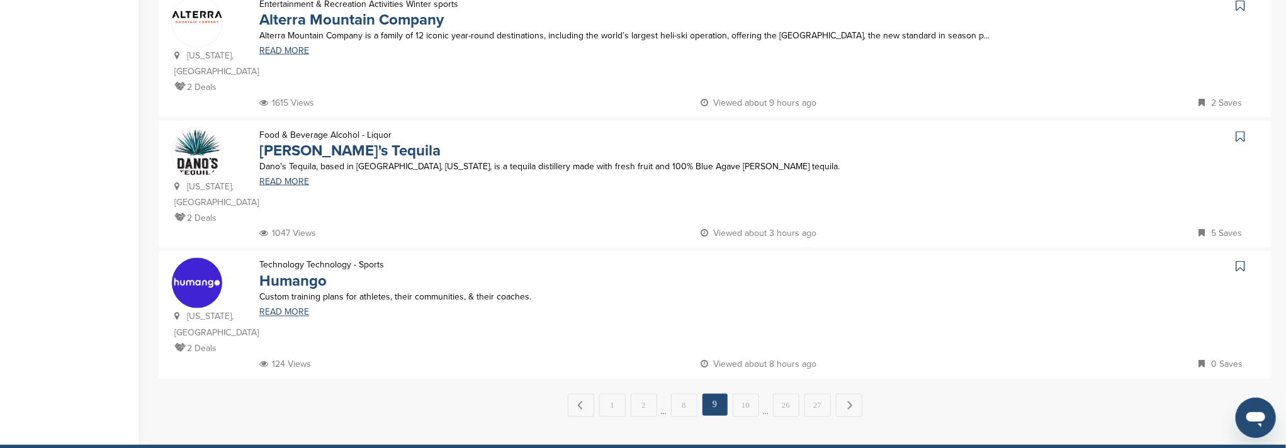
scroll to position [1333, 0]
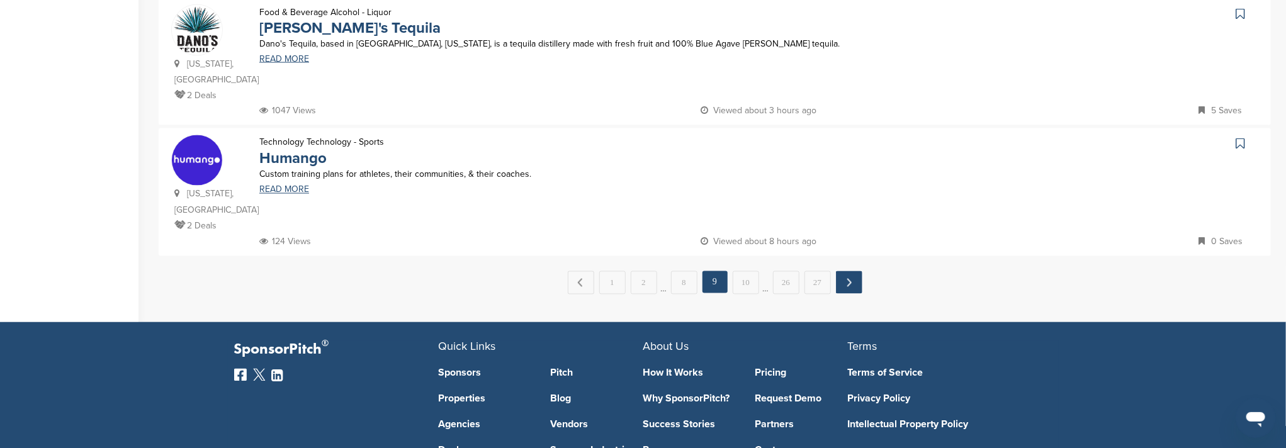
click at [848, 271] on link "Next →" at bounding box center [849, 282] width 26 height 23
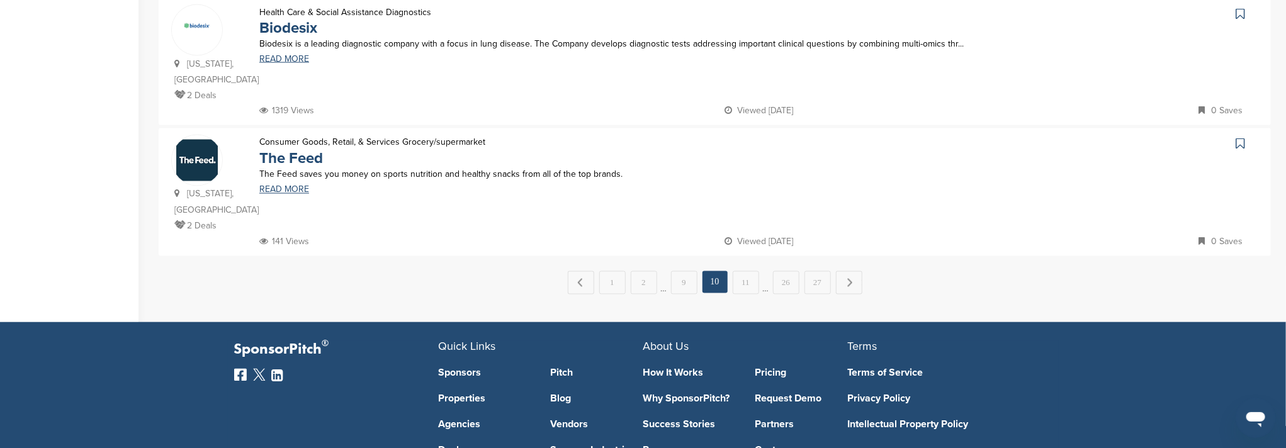
scroll to position [1165, 0]
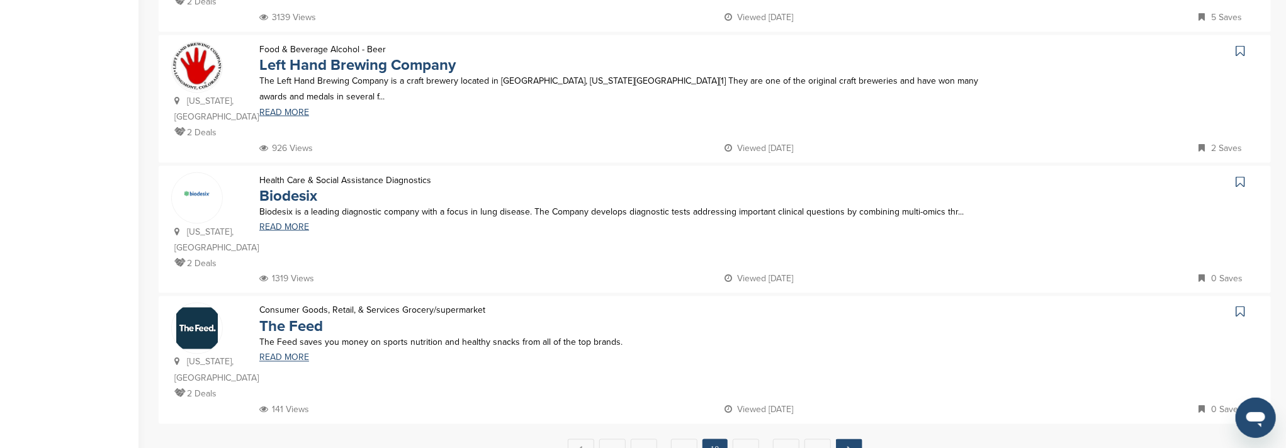
click at [853, 439] on link "Next →" at bounding box center [849, 450] width 26 height 23
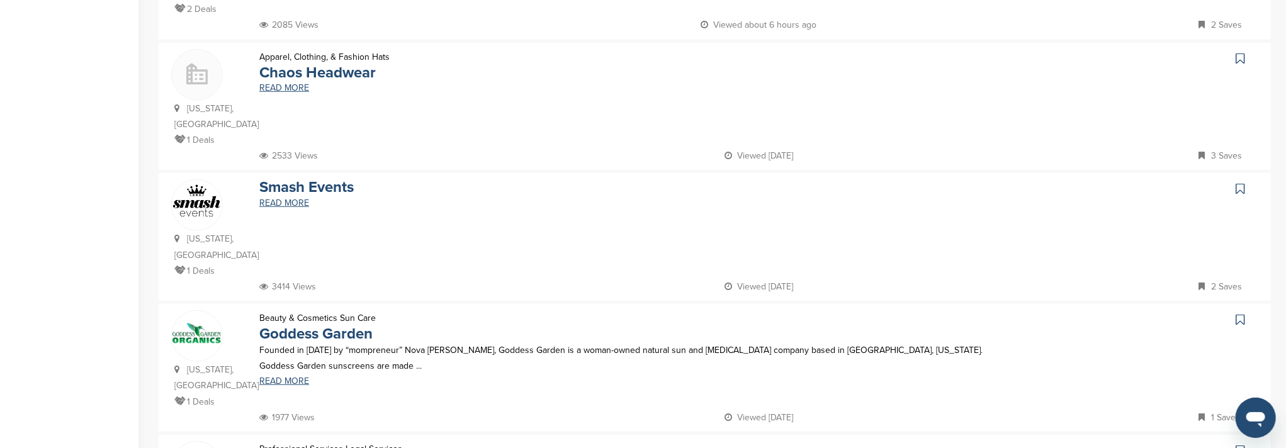
scroll to position [1090, 0]
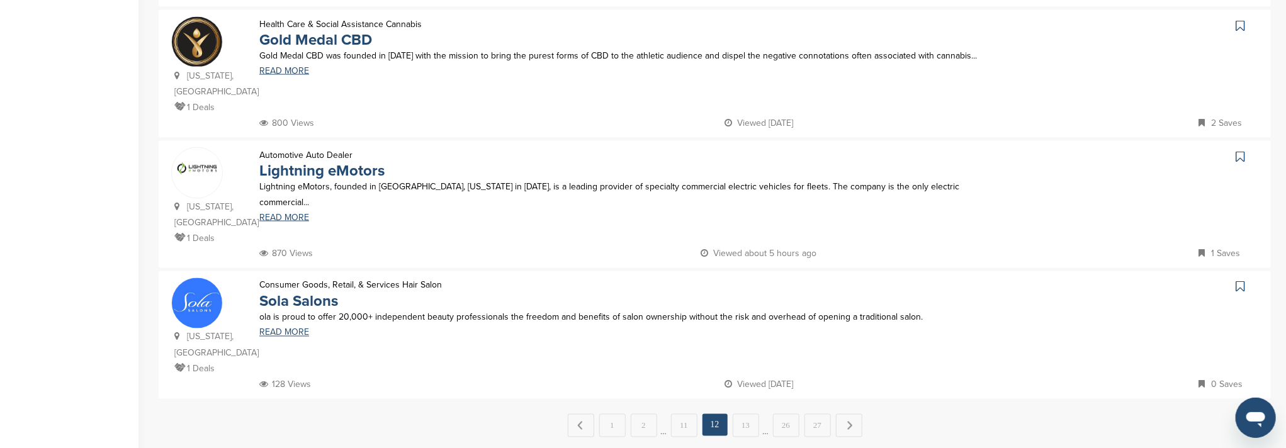
scroll to position [1174, 0]
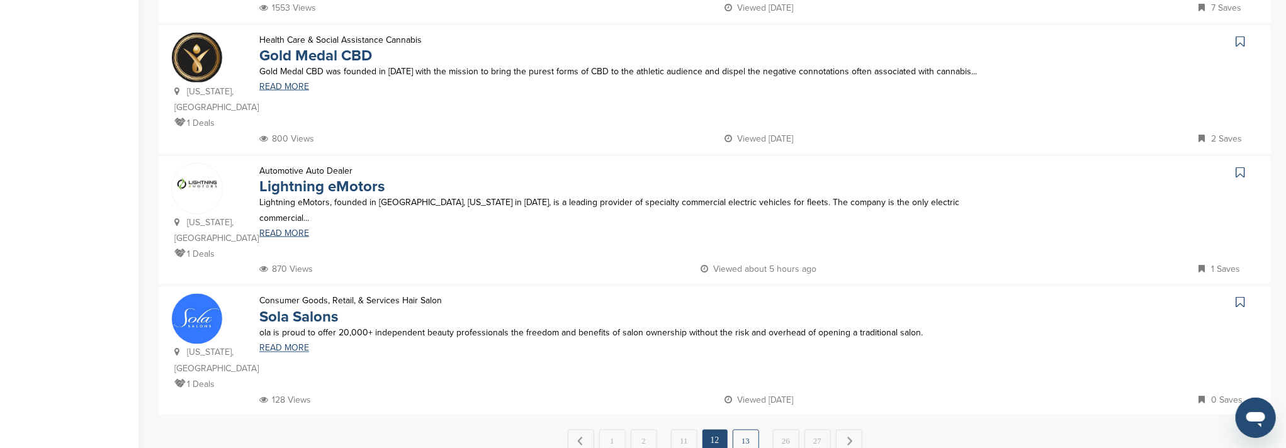
click at [746, 430] on link "13" at bounding box center [745, 441] width 26 height 23
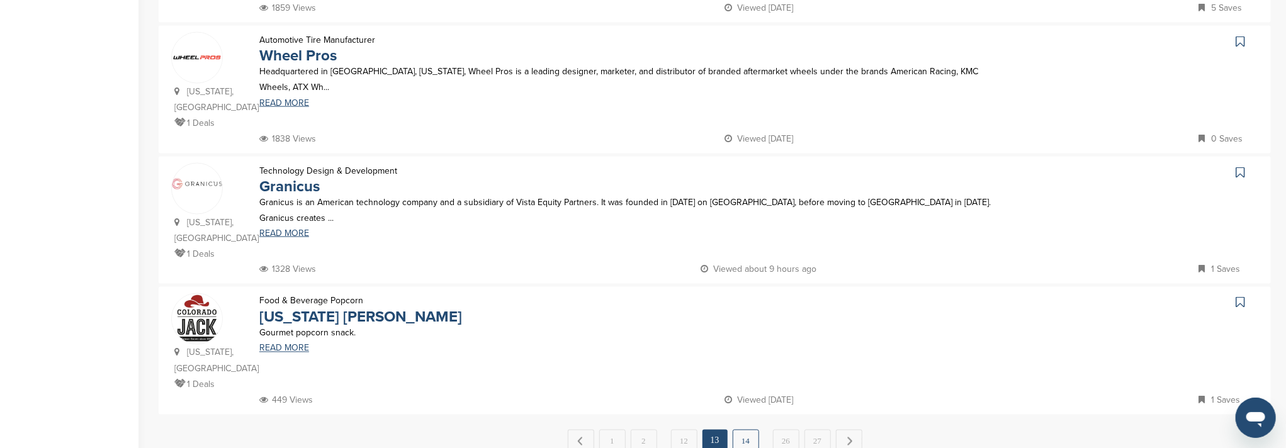
click at [749, 430] on link "14" at bounding box center [745, 441] width 26 height 23
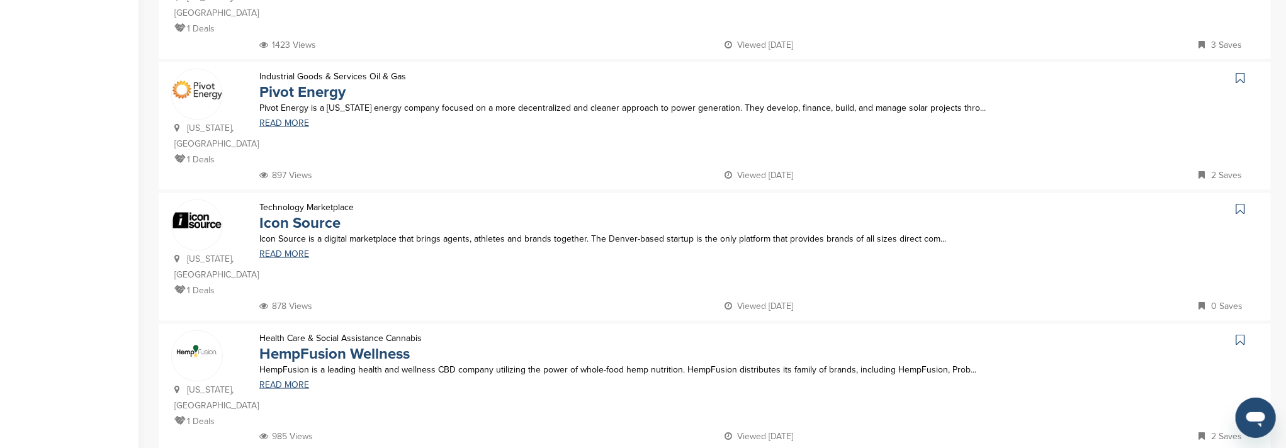
scroll to position [1090, 0]
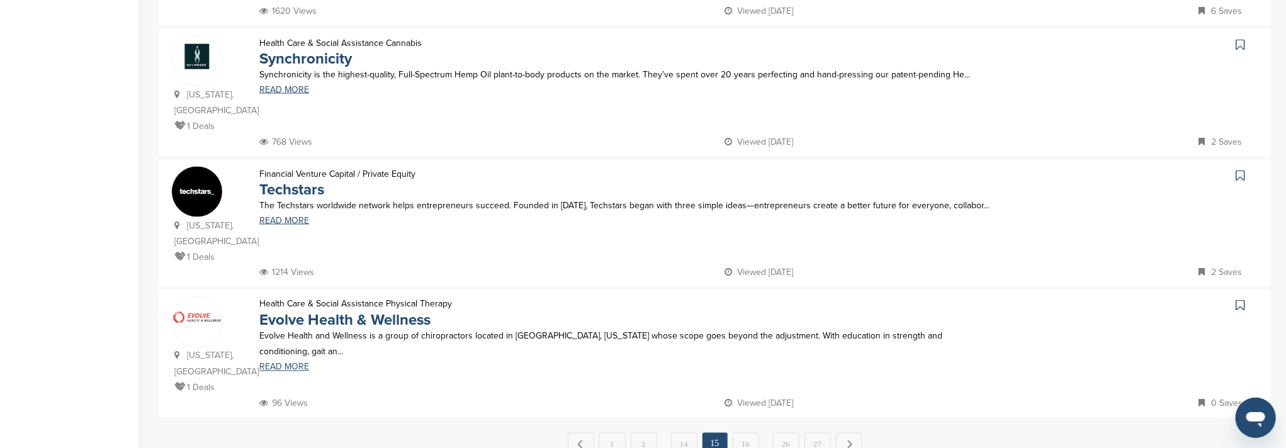
scroll to position [1174, 0]
click at [737, 430] on link "16" at bounding box center [745, 441] width 26 height 23
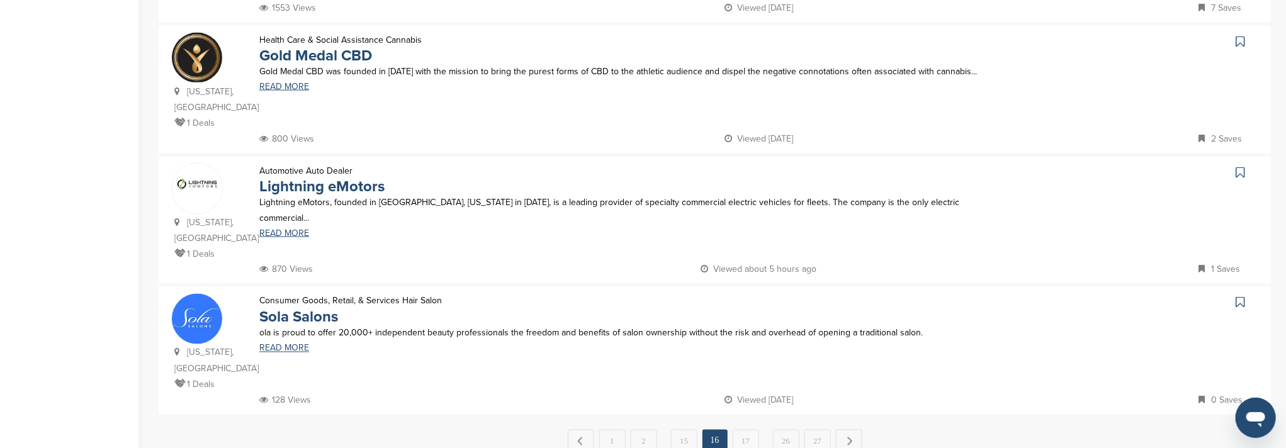
click at [749, 430] on link "17" at bounding box center [745, 441] width 26 height 23
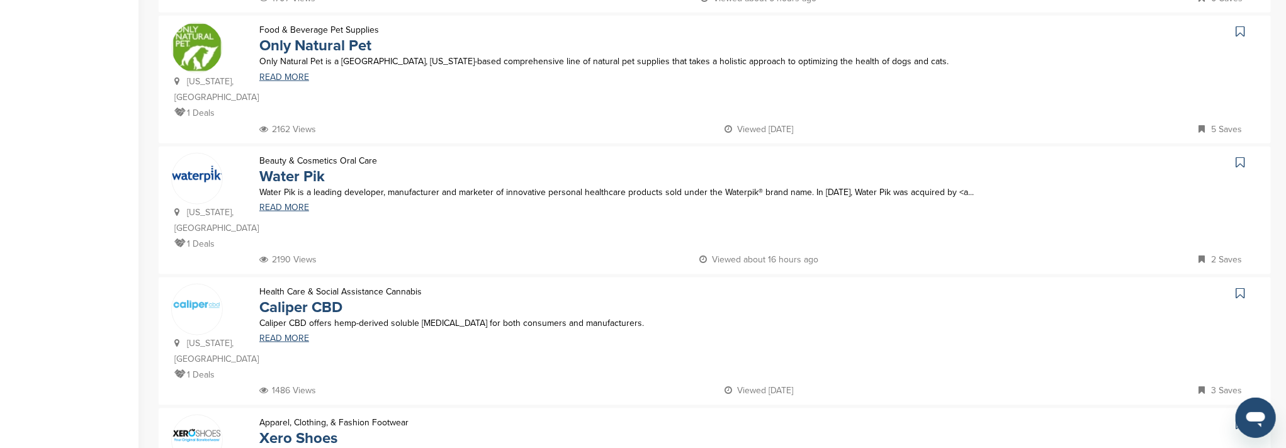
scroll to position [1007, 0]
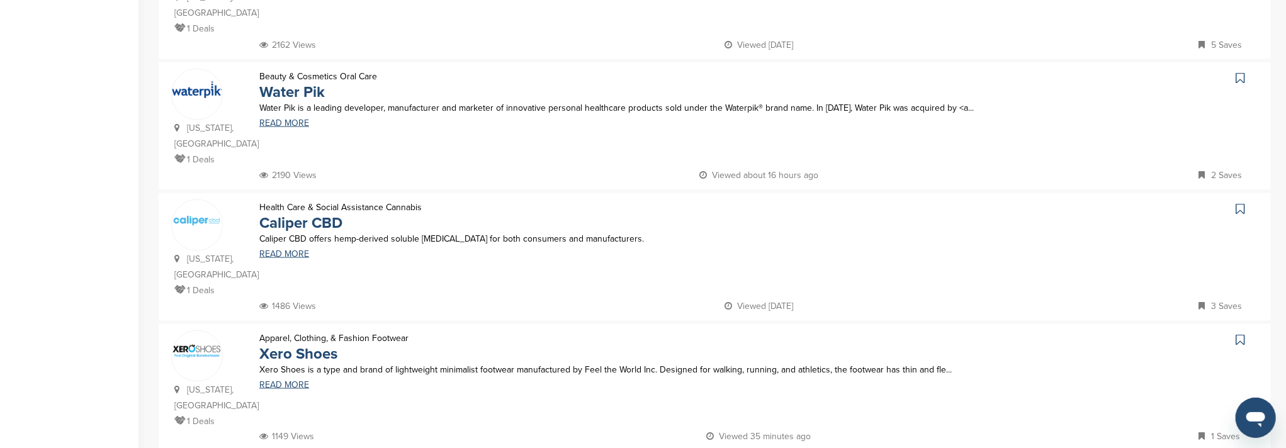
click at [1240, 333] on icon at bounding box center [1239, 339] width 9 height 13
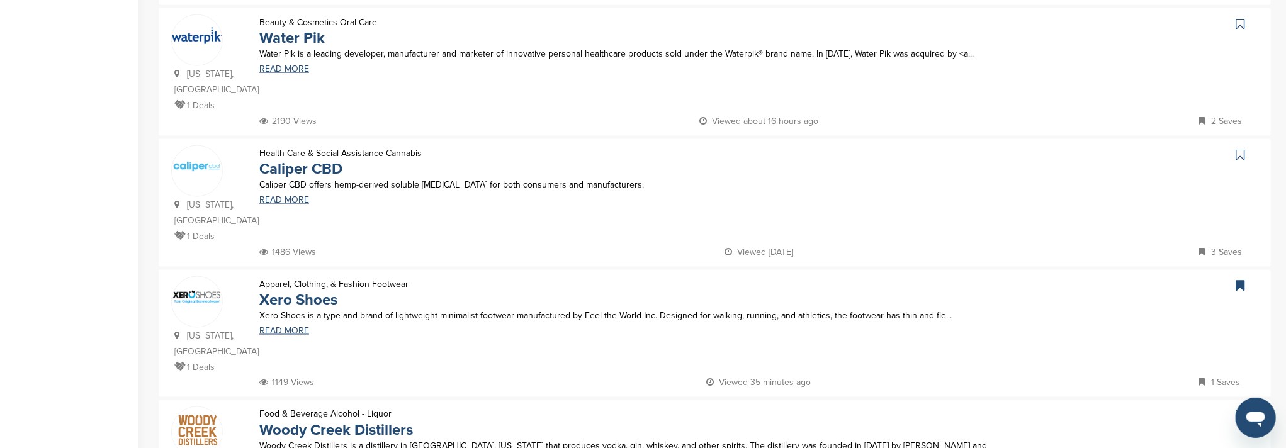
scroll to position [1090, 0]
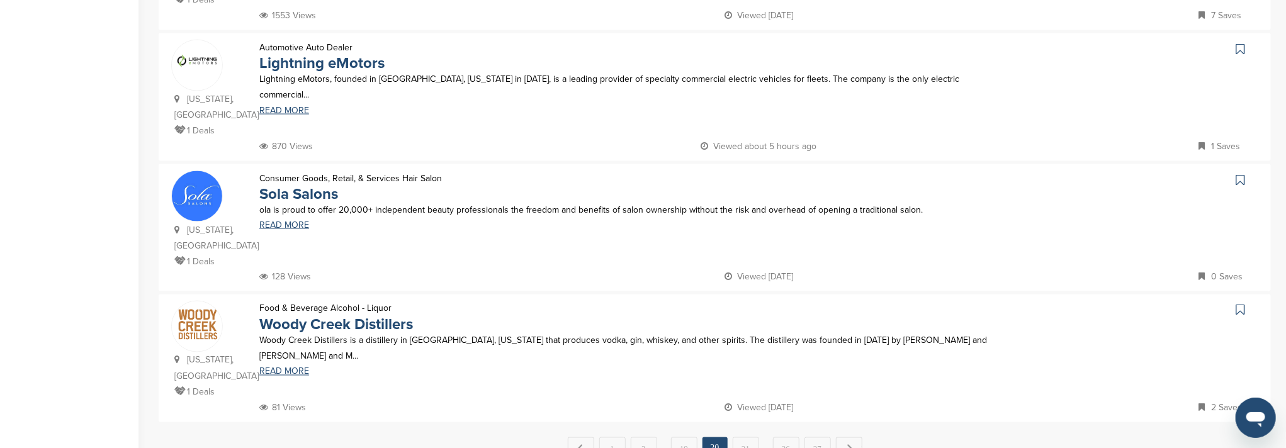
scroll to position [1174, 0]
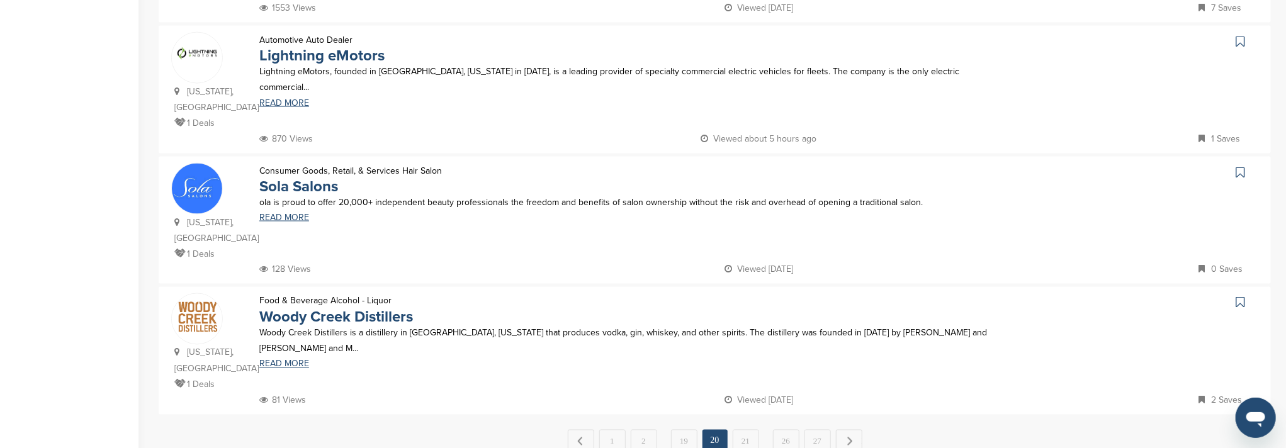
click at [749, 430] on link "21" at bounding box center [745, 441] width 26 height 23
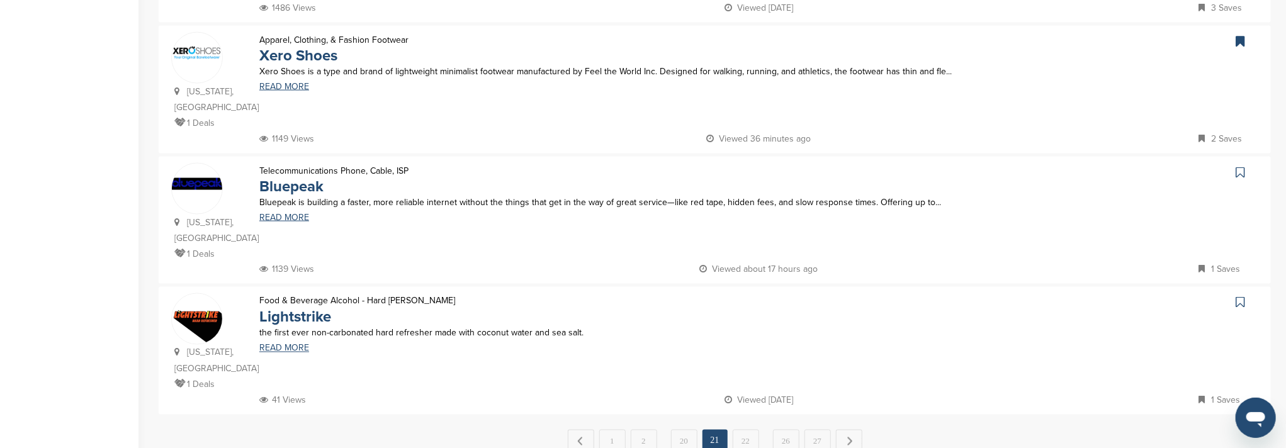
click at [750, 430] on link "22" at bounding box center [745, 441] width 26 height 23
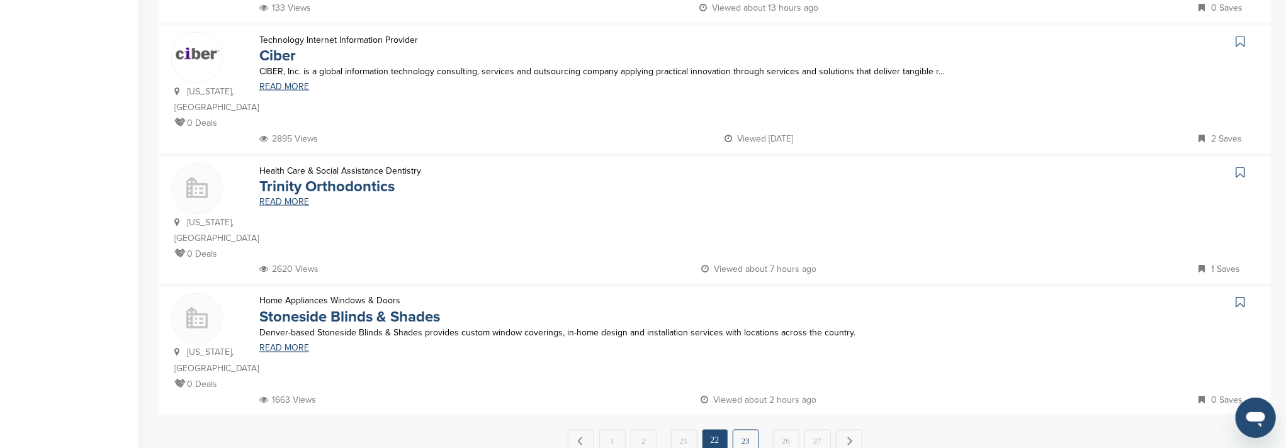
click at [742, 430] on link "23" at bounding box center [745, 441] width 26 height 23
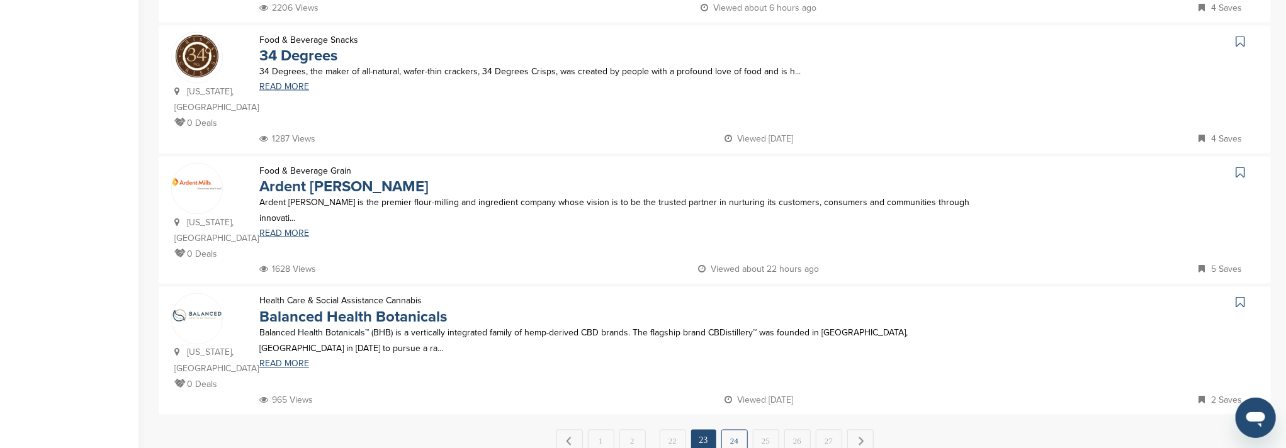
click at [733, 430] on link "24" at bounding box center [734, 441] width 26 height 23
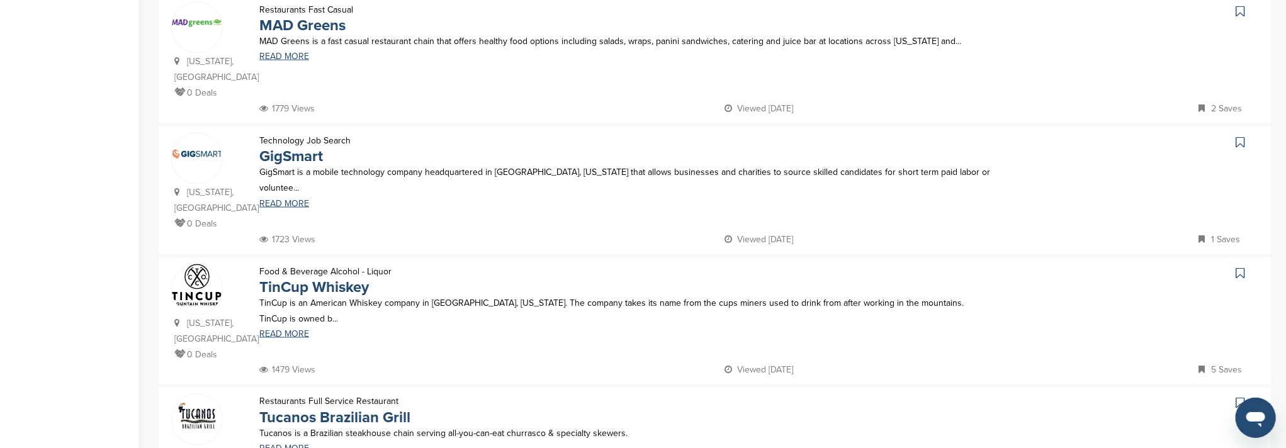
scroll to position [1090, 0]
